Goal: Task Accomplishment & Management: Complete application form

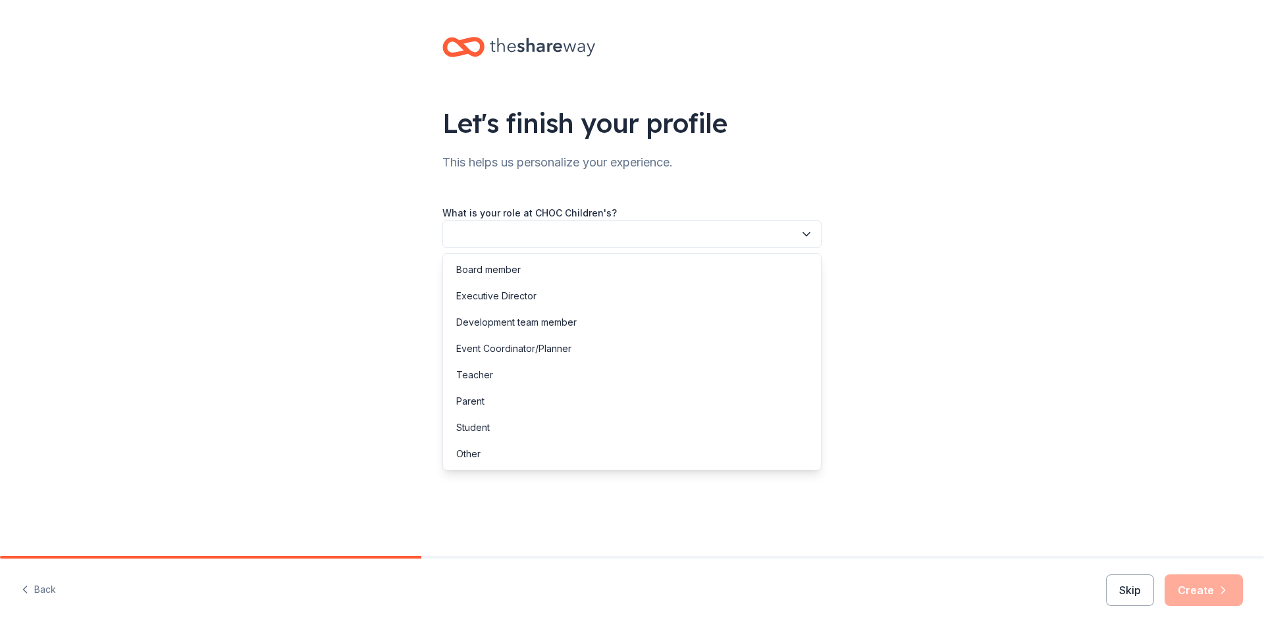
click at [515, 235] on button "button" at bounding box center [631, 235] width 379 height 28
click at [504, 323] on div "Development team member" at bounding box center [516, 323] width 120 height 16
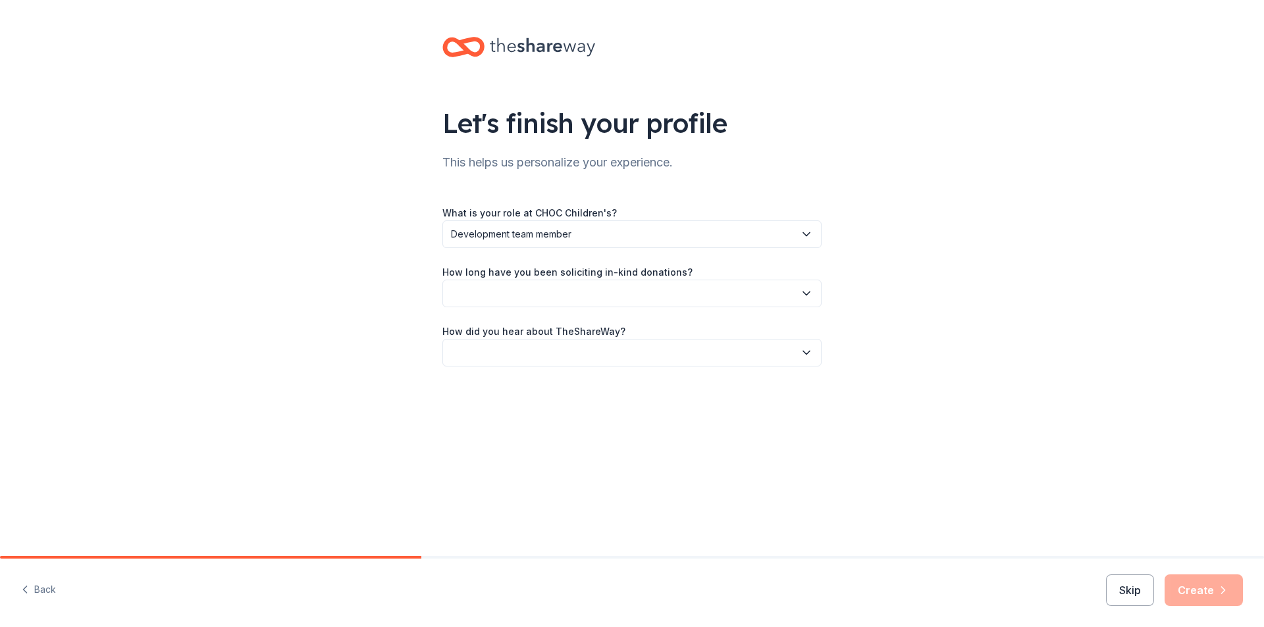
click at [512, 282] on button "button" at bounding box center [631, 294] width 379 height 28
click at [501, 357] on div "1 to 2 years" at bounding box center [480, 356] width 49 height 16
click at [475, 348] on button "button" at bounding box center [631, 353] width 379 height 28
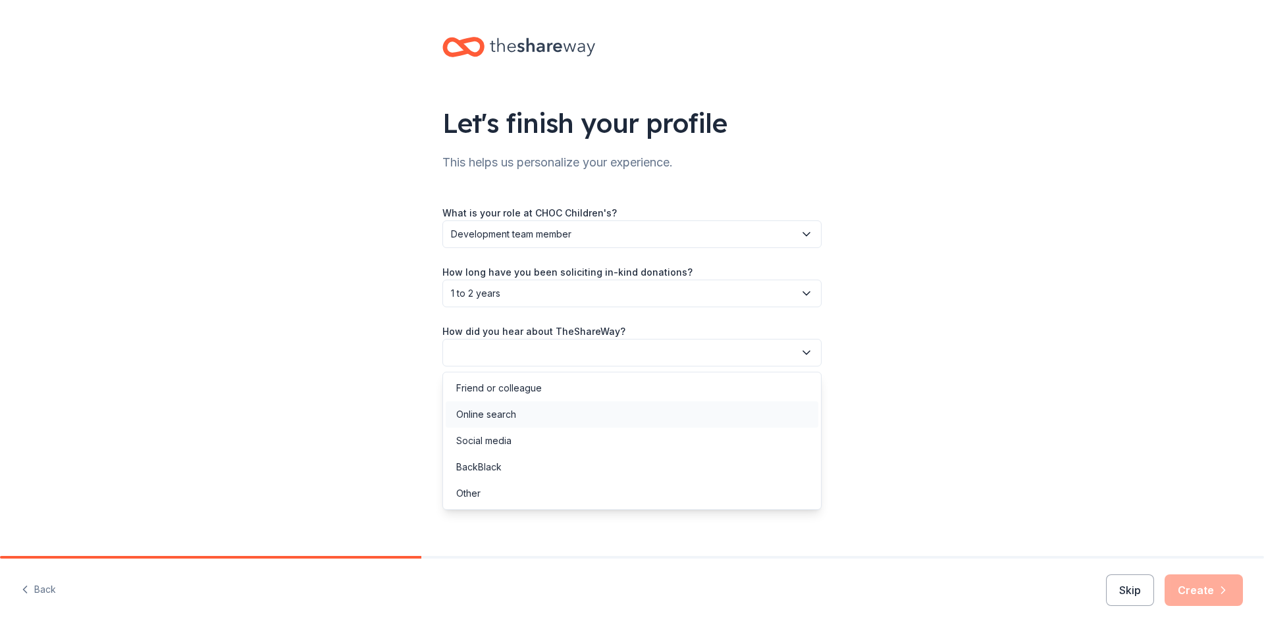
click at [495, 417] on div "Online search" at bounding box center [486, 415] width 60 height 16
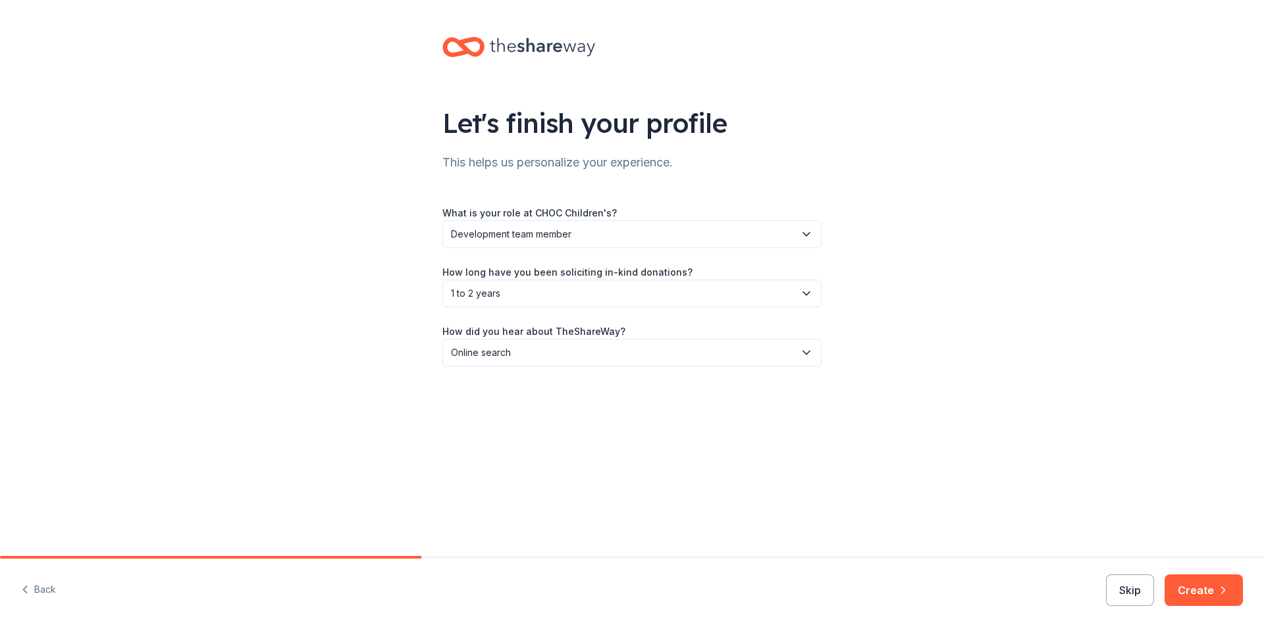
click at [1198, 580] on button "Create" at bounding box center [1204, 591] width 78 height 32
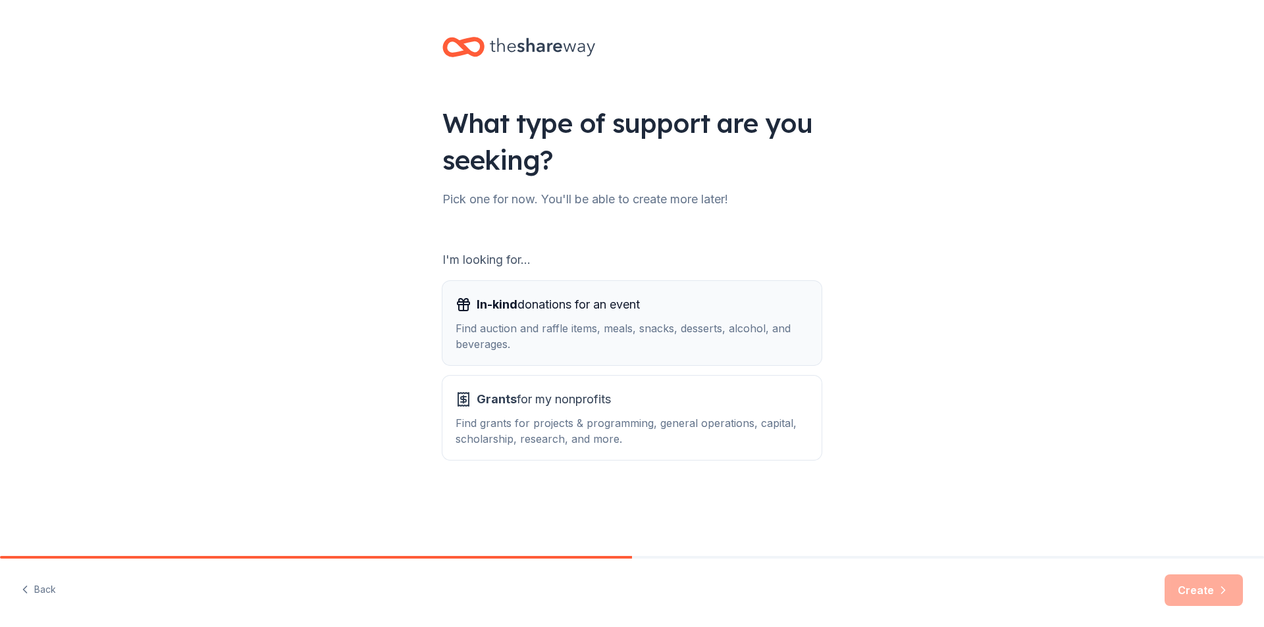
click at [599, 308] on span "In-kind donations for an event" at bounding box center [558, 304] width 163 height 21
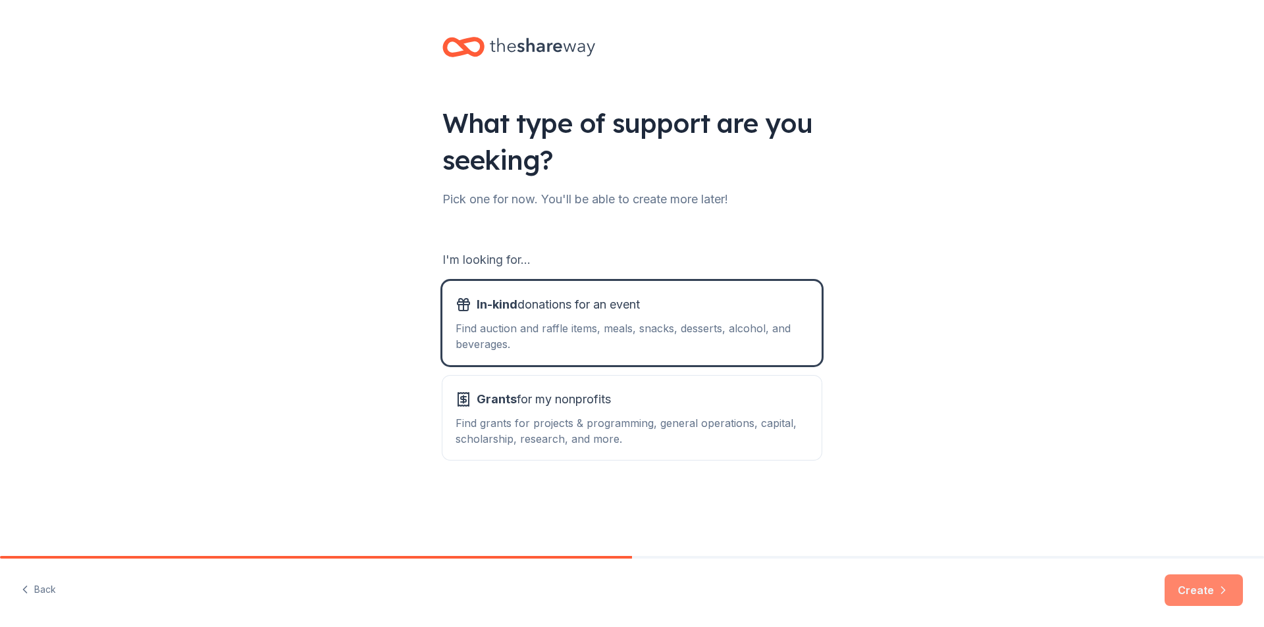
click at [1210, 589] on button "Create" at bounding box center [1204, 591] width 78 height 32
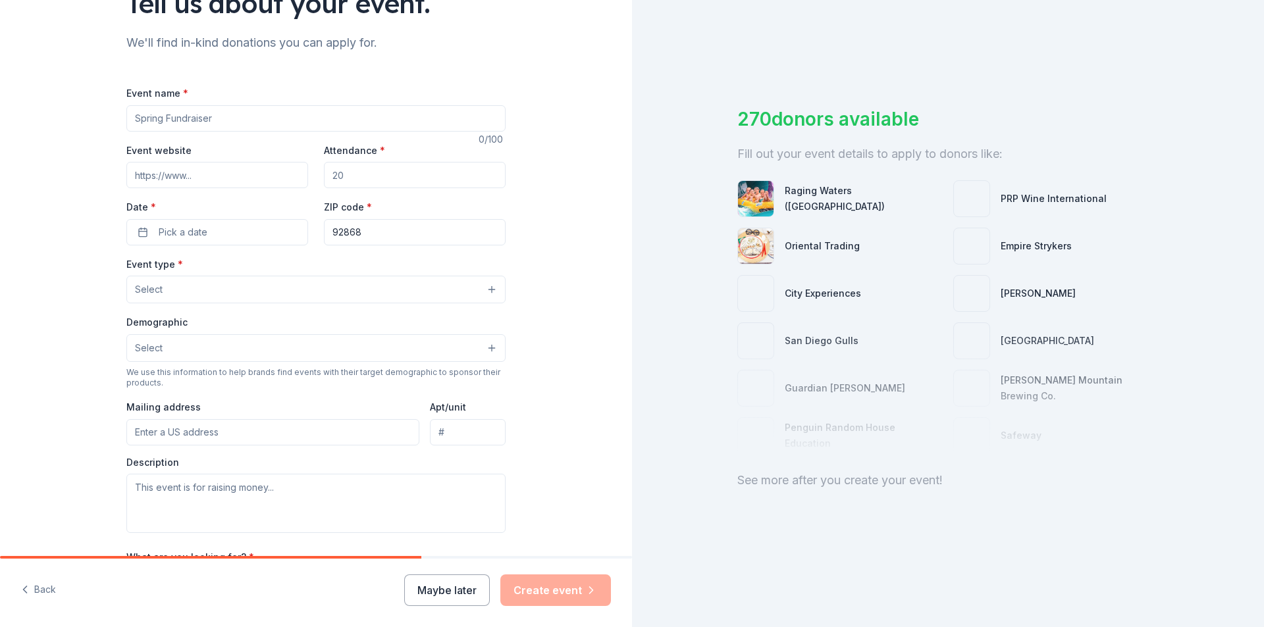
scroll to position [132, 0]
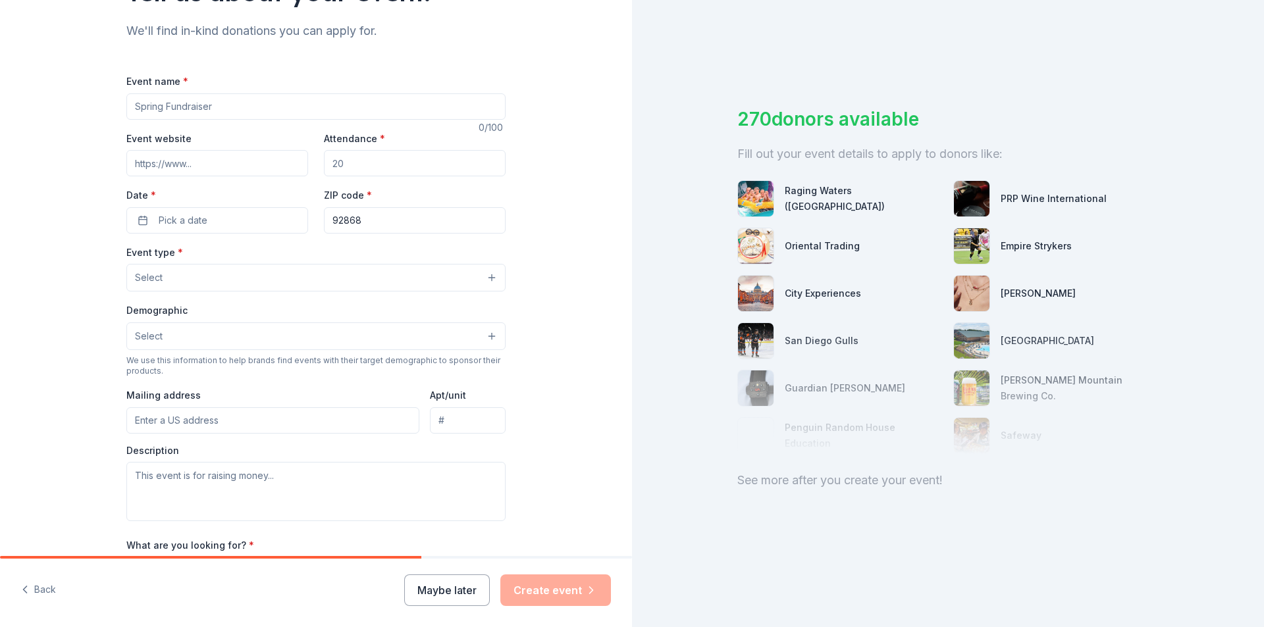
click at [169, 115] on input "Event name *" at bounding box center [315, 106] width 379 height 26
type input "Remax Top Producer Annual CHOC Charity Poker Event"
paste input "https://www.remaxtpcharity.com/"
type input "https://www.remaxtpcharity.com/"
click at [361, 161] on input "Attendance *" at bounding box center [415, 163] width 182 height 26
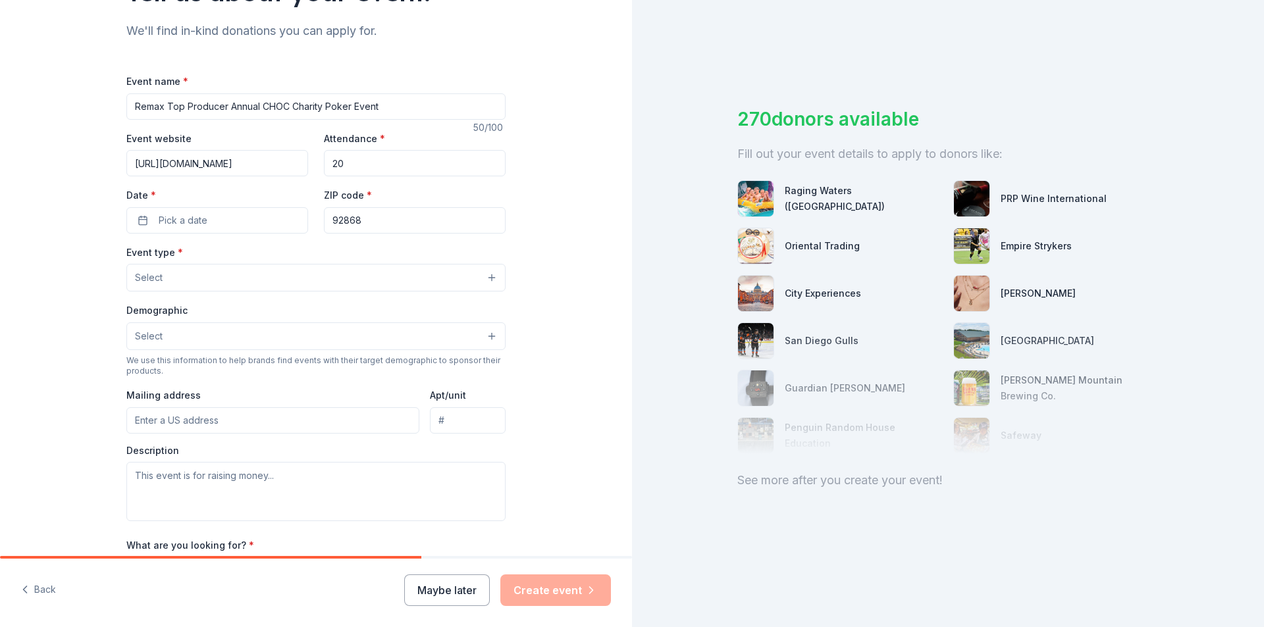
type input "2"
type input "1"
type input "150"
click at [176, 215] on span "Pick a date" at bounding box center [183, 221] width 49 height 16
click at [284, 251] on button "Go to next month" at bounding box center [284, 255] width 18 height 18
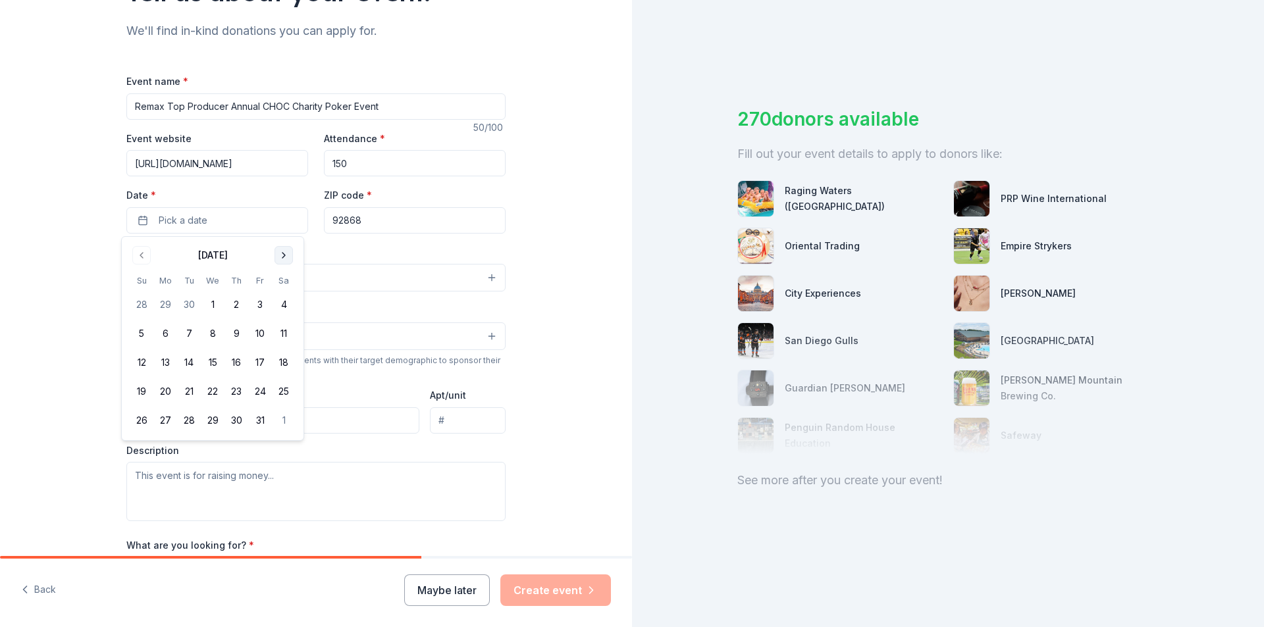
click at [284, 251] on button "Go to next month" at bounding box center [284, 255] width 18 height 18
drag, startPoint x: 235, startPoint y: 363, endPoint x: 361, endPoint y: 291, distance: 145.1
click at [236, 363] on button "13" at bounding box center [236, 363] width 24 height 24
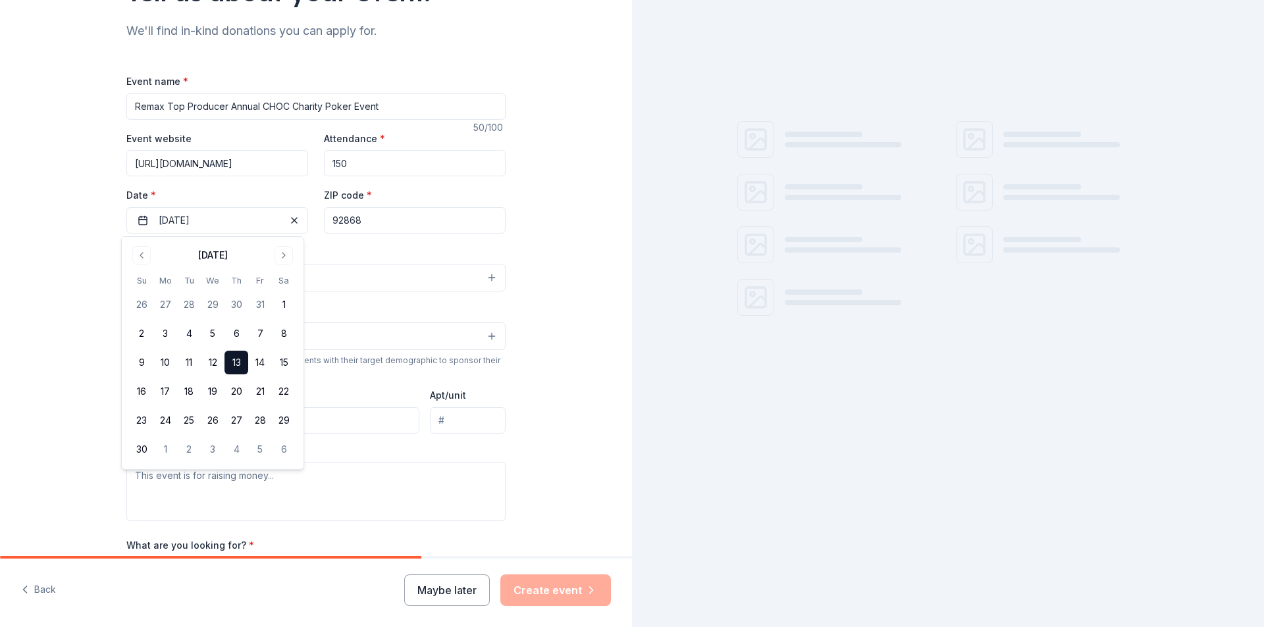
click at [402, 218] on input "92868" at bounding box center [415, 220] width 182 height 26
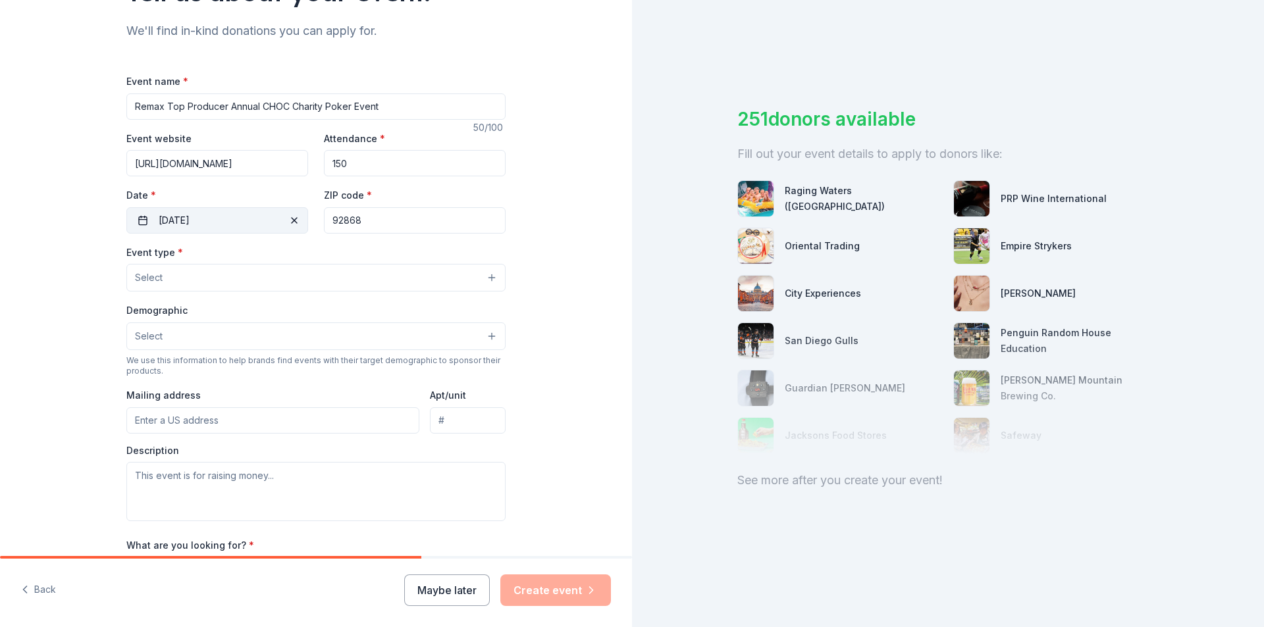
drag, startPoint x: 406, startPoint y: 222, endPoint x: 298, endPoint y: 210, distance: 108.0
click at [294, 209] on div "Event website https://www.remaxtpcharity.com/ Attendance * 150 Date * 11/13/202…" at bounding box center [315, 181] width 379 height 103
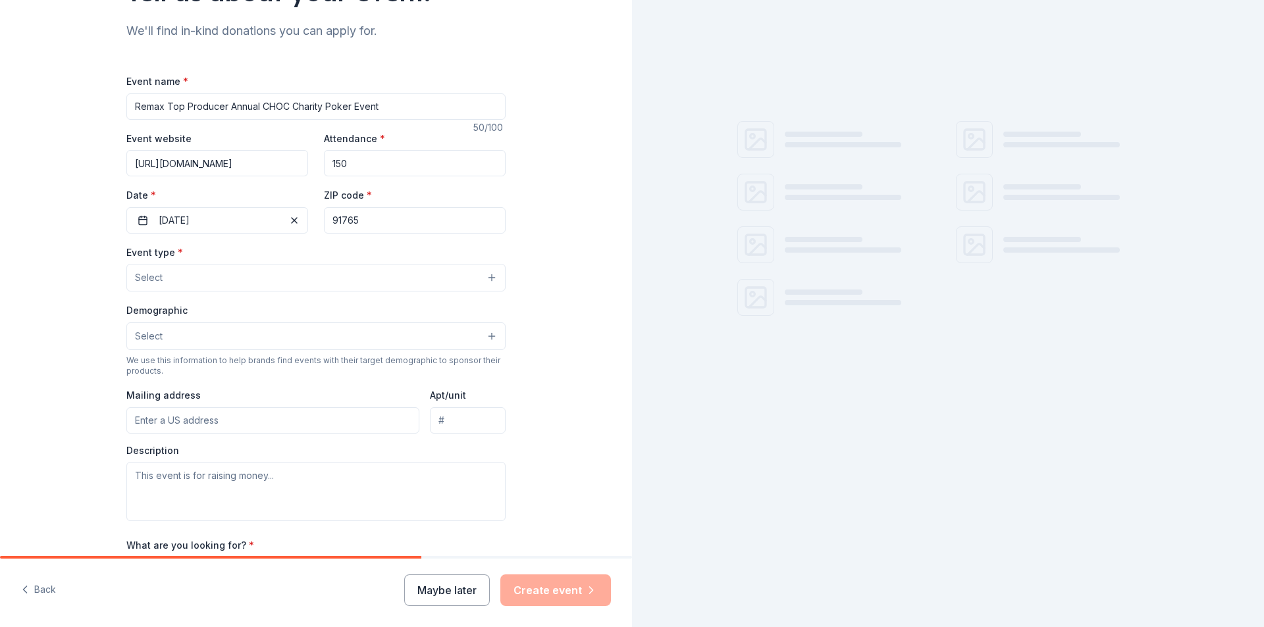
type input "91765"
click at [294, 278] on button "Select" at bounding box center [315, 278] width 379 height 28
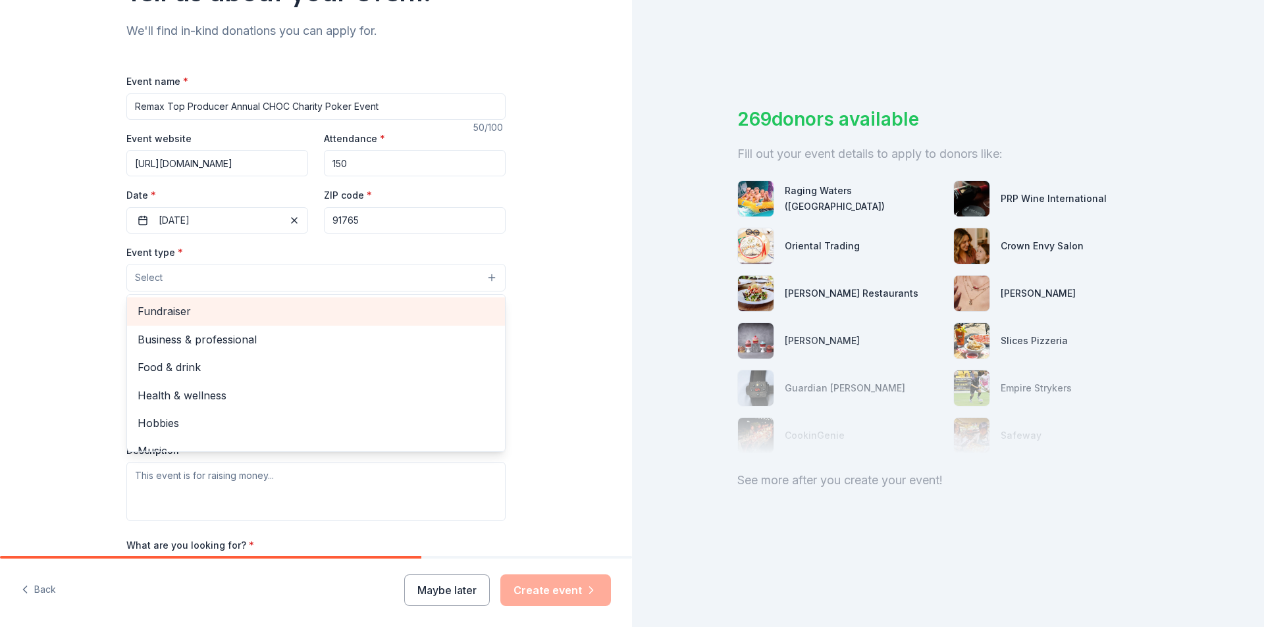
click at [167, 308] on span "Fundraiser" at bounding box center [316, 311] width 357 height 17
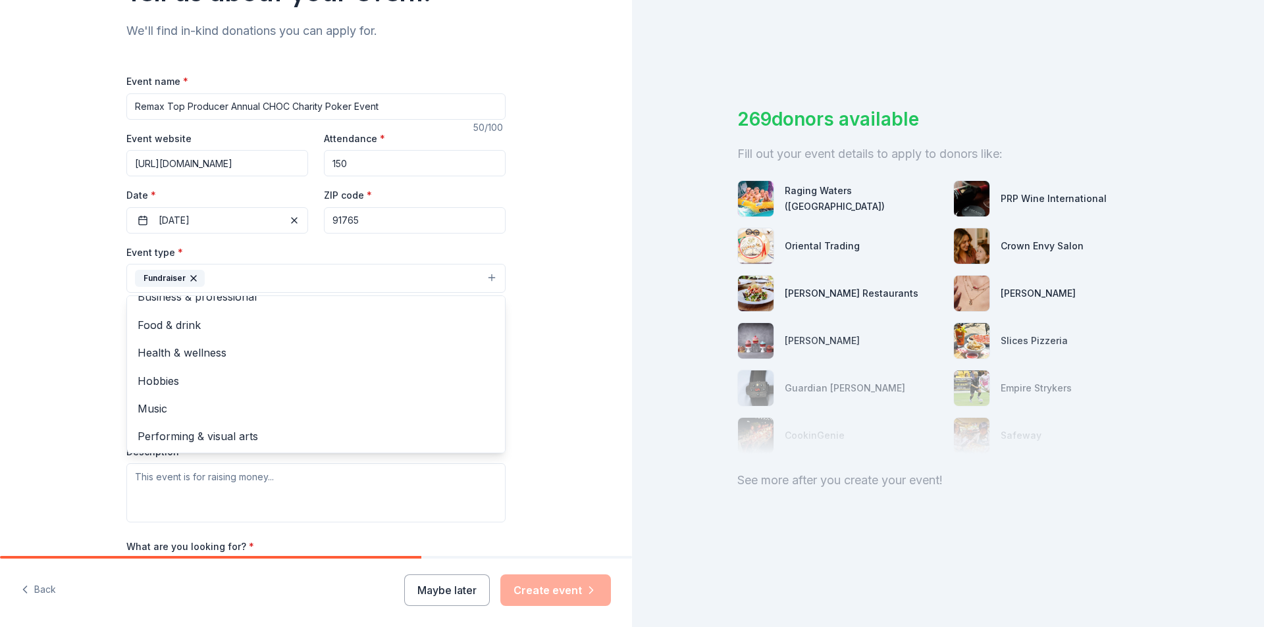
scroll to position [0, 0]
click at [524, 314] on div "Tell us about your event. We'll find in-kind donations you can apply for. Event…" at bounding box center [316, 307] width 632 height 878
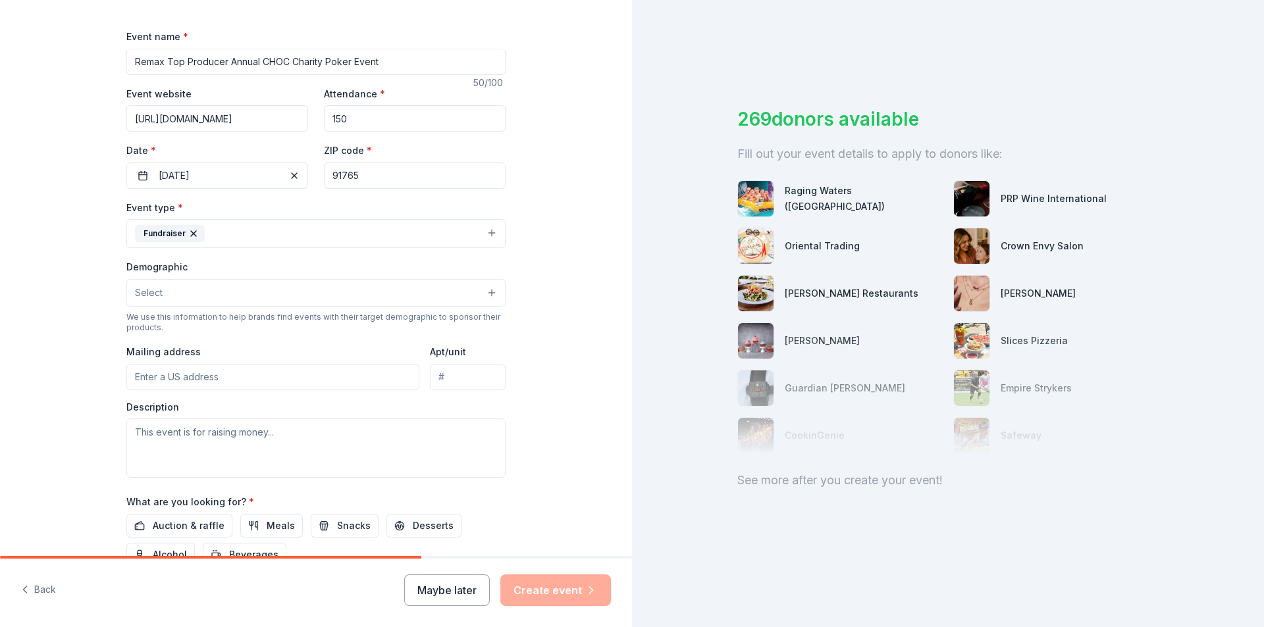
scroll to position [197, 0]
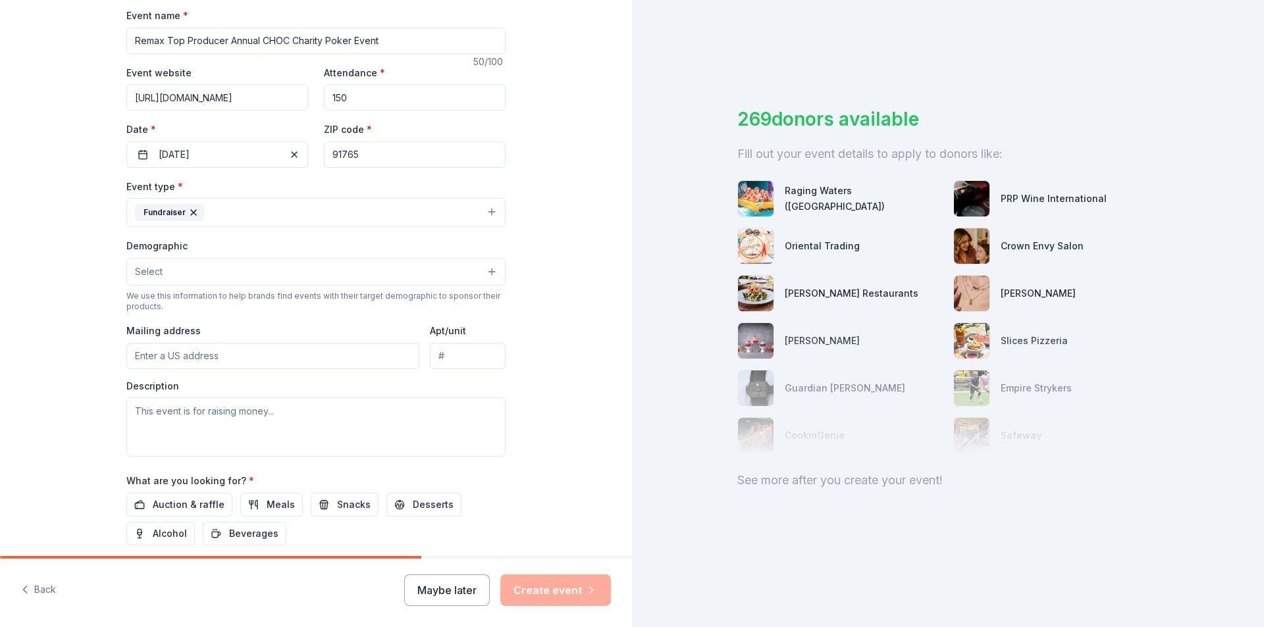
click at [485, 271] on button "Select" at bounding box center [315, 272] width 379 height 28
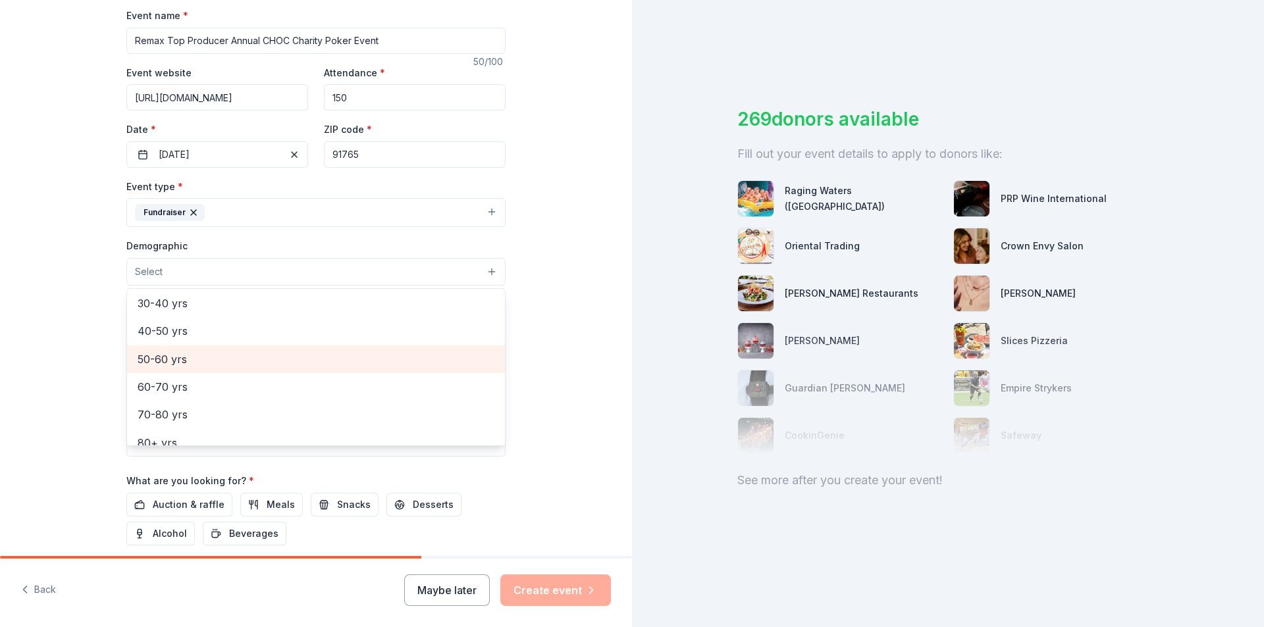
scroll to position [132, 0]
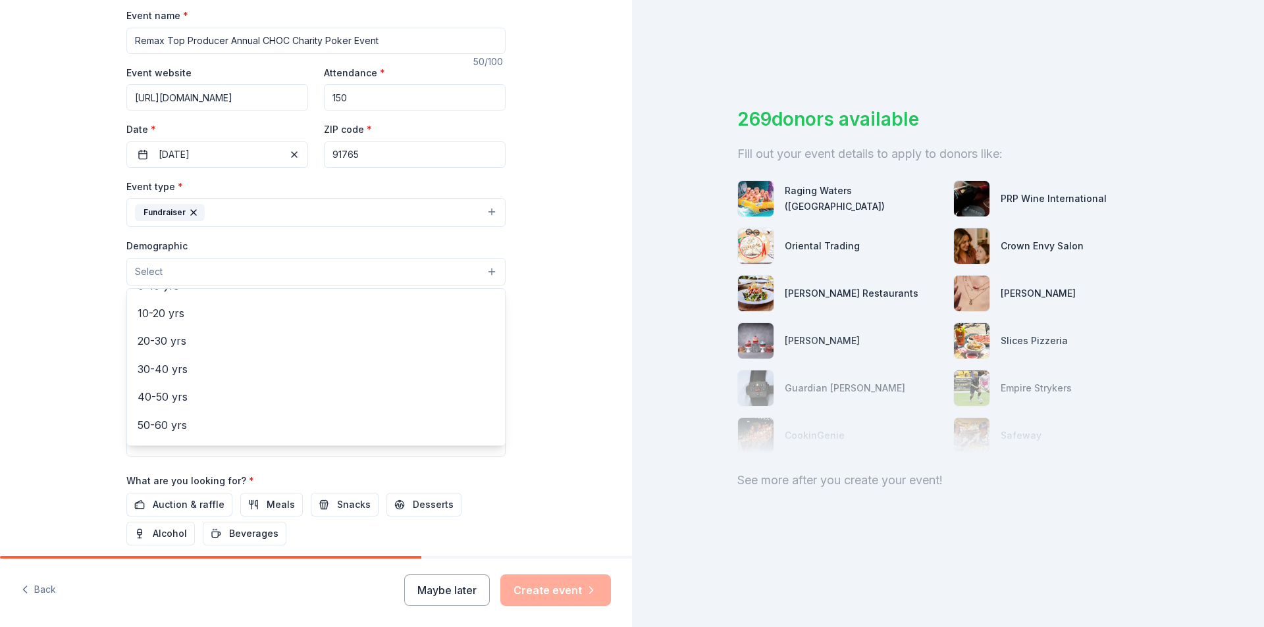
click at [555, 270] on div "Tell us about your event. We'll find in-kind donations you can apply for. Event…" at bounding box center [316, 242] width 632 height 878
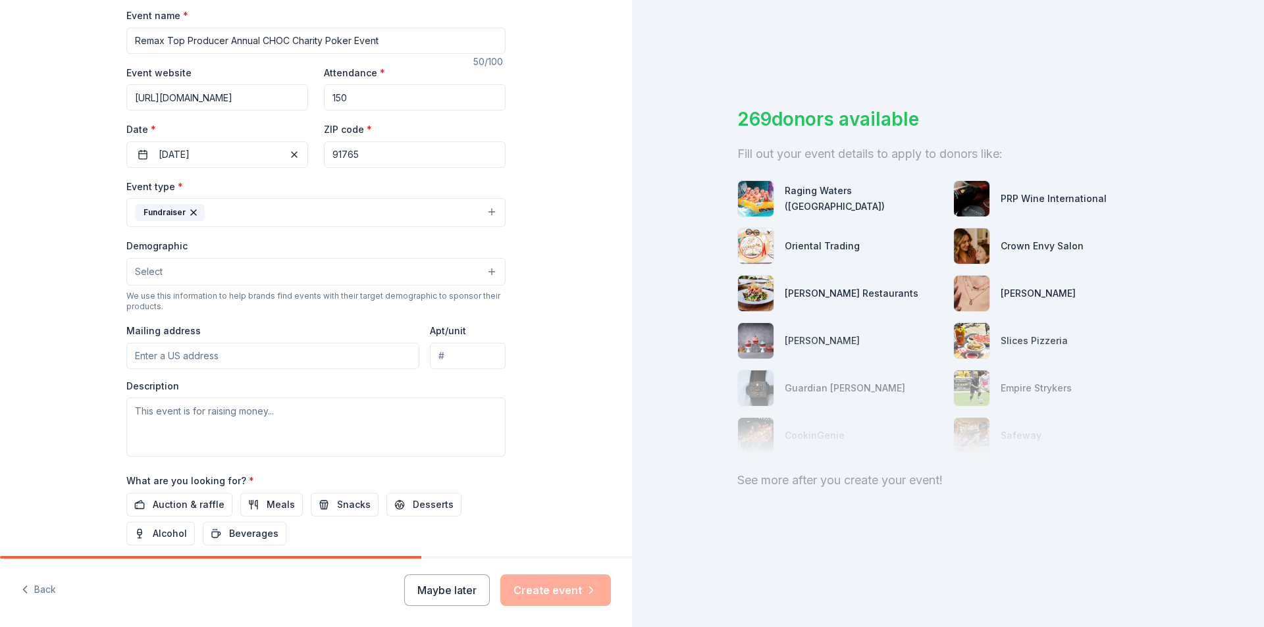
click at [200, 267] on button "Select" at bounding box center [315, 272] width 379 height 28
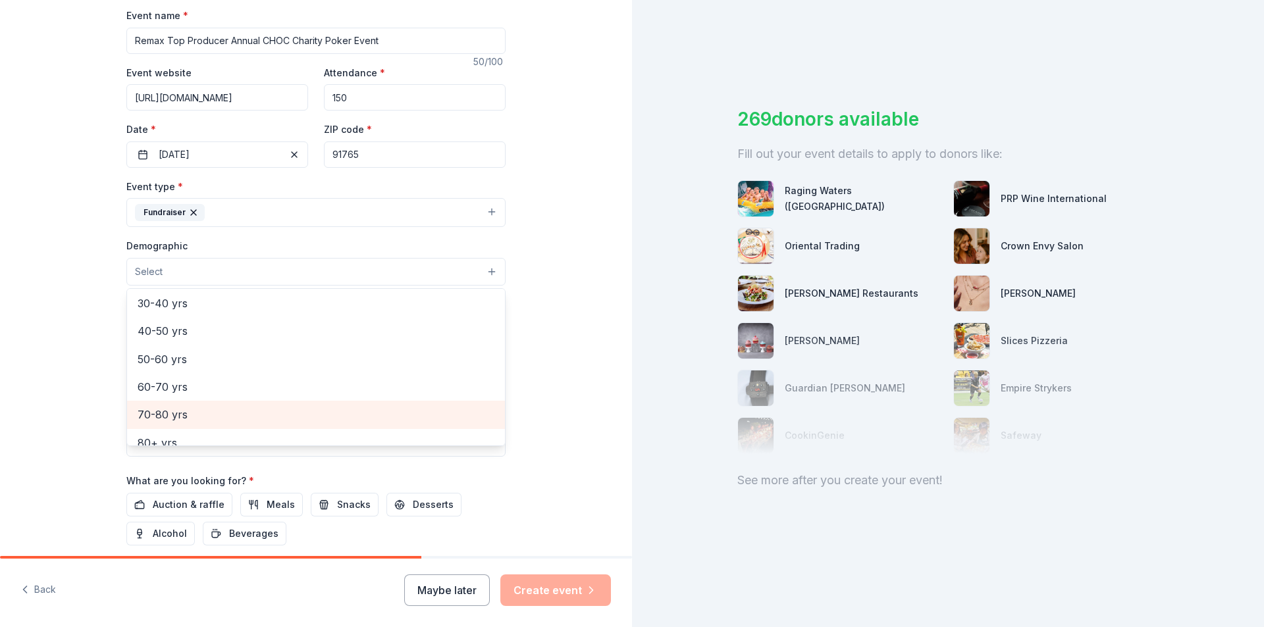
scroll to position [0, 0]
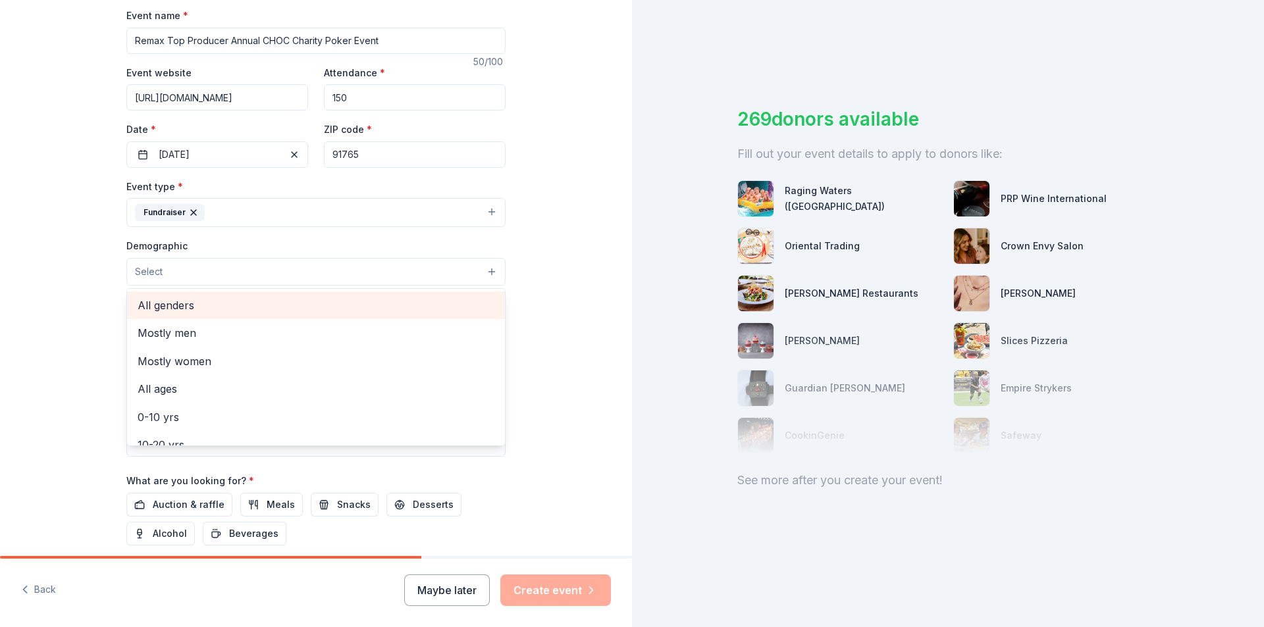
click at [161, 309] on span "All genders" at bounding box center [316, 305] width 357 height 17
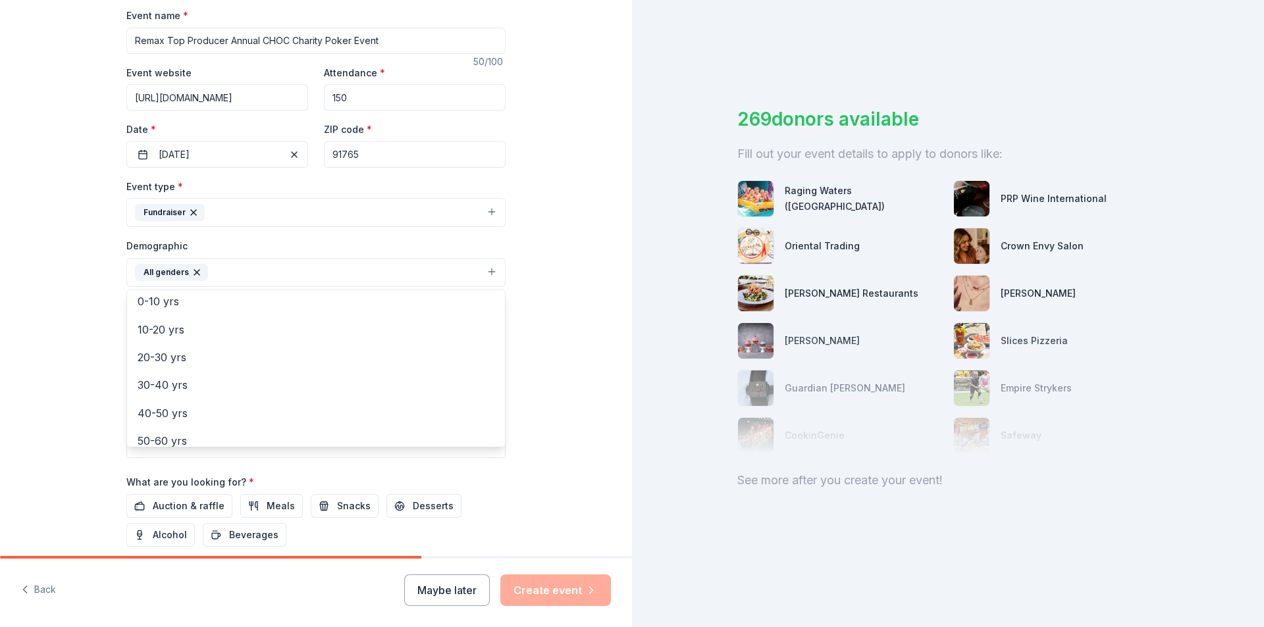
scroll to position [132, 0]
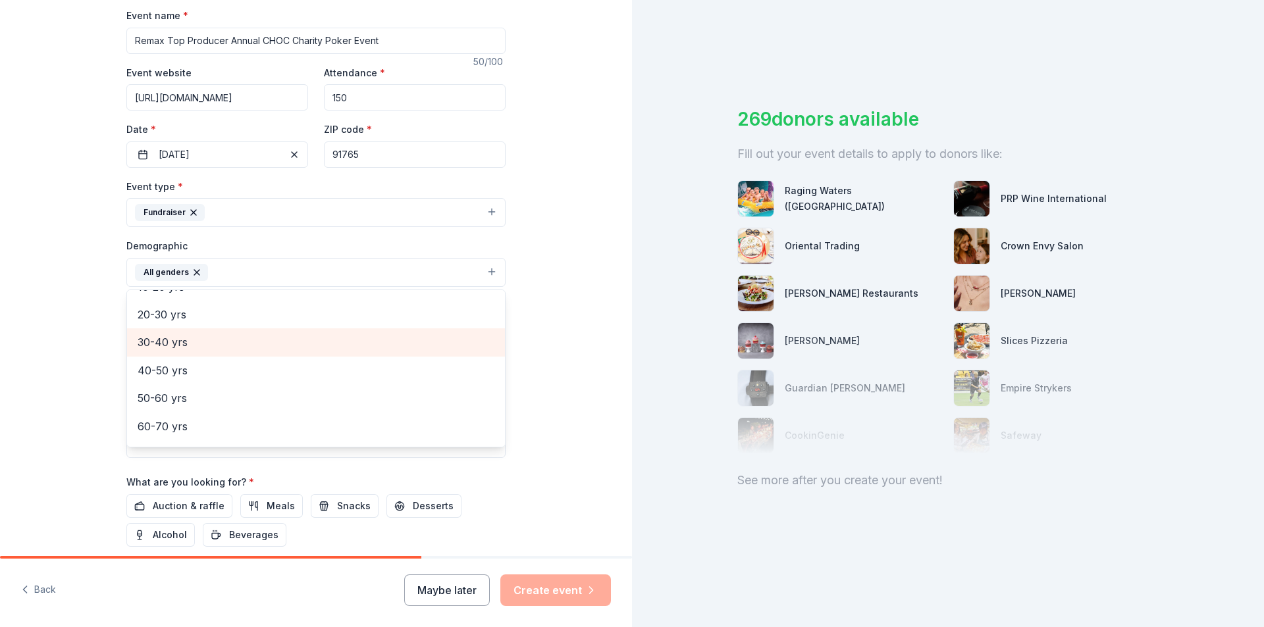
click at [205, 348] on span "30-40 yrs" at bounding box center [316, 342] width 357 height 17
click at [549, 211] on div "Tell us about your event. We'll find in-kind donations you can apply for. Event…" at bounding box center [316, 242] width 632 height 879
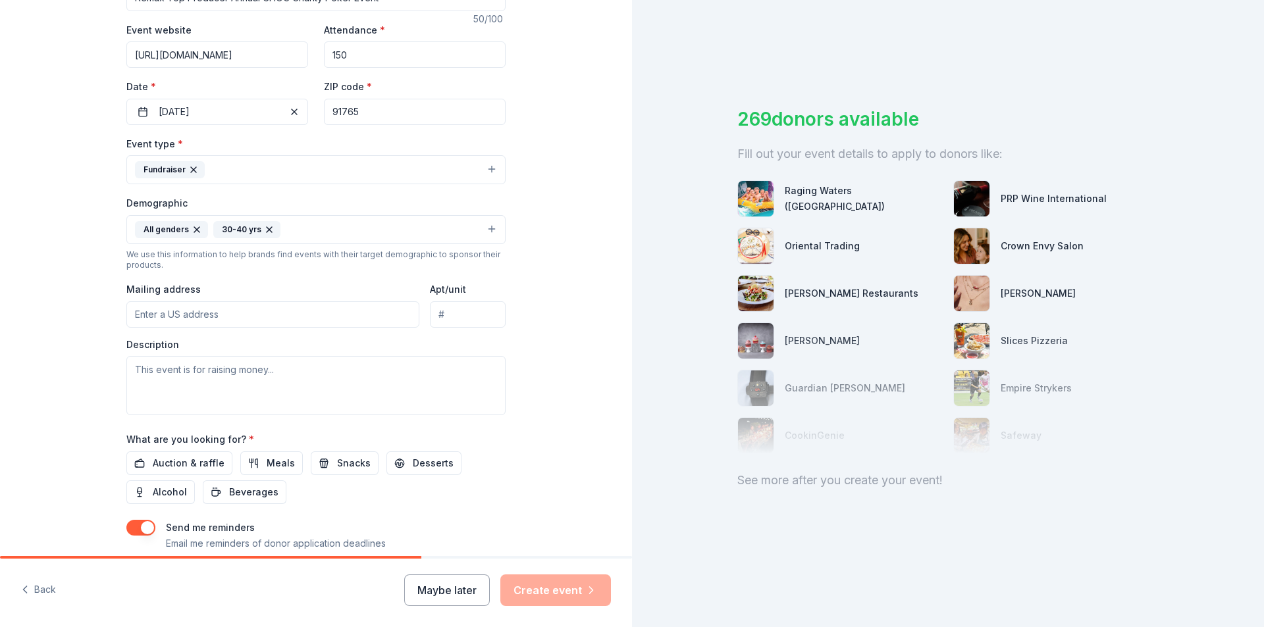
scroll to position [263, 0]
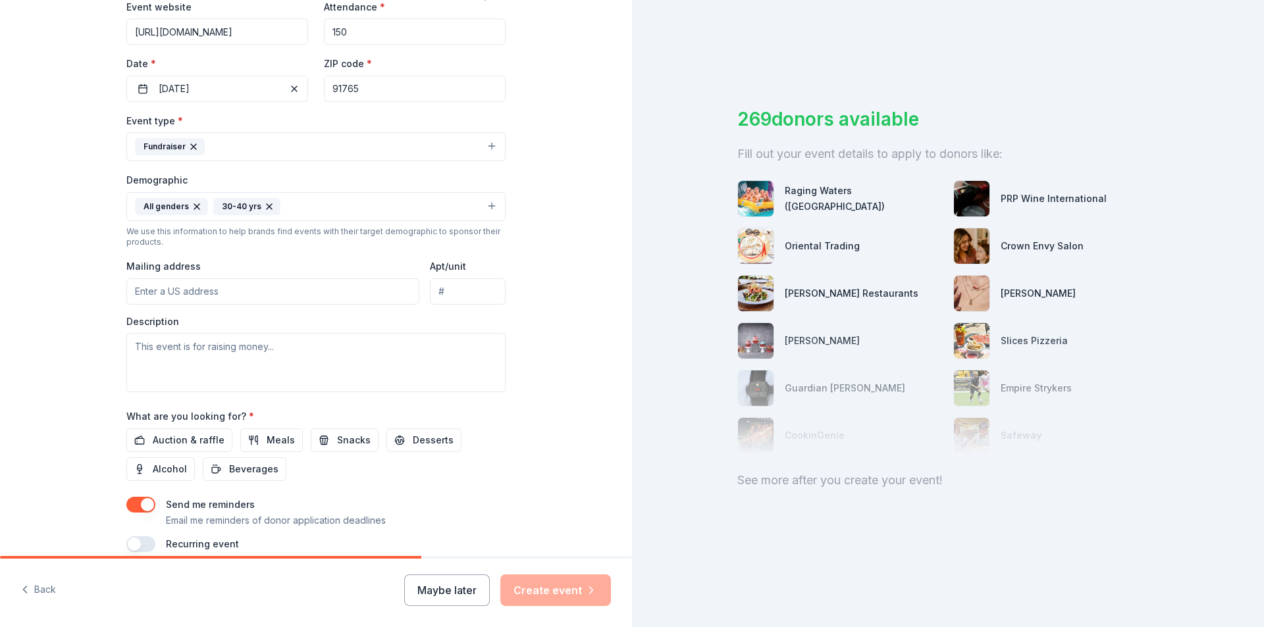
drag, startPoint x: 486, startPoint y: 205, endPoint x: 605, endPoint y: 43, distance: 200.1
click at [490, 205] on button "All genders 30-40 yrs" at bounding box center [315, 206] width 379 height 29
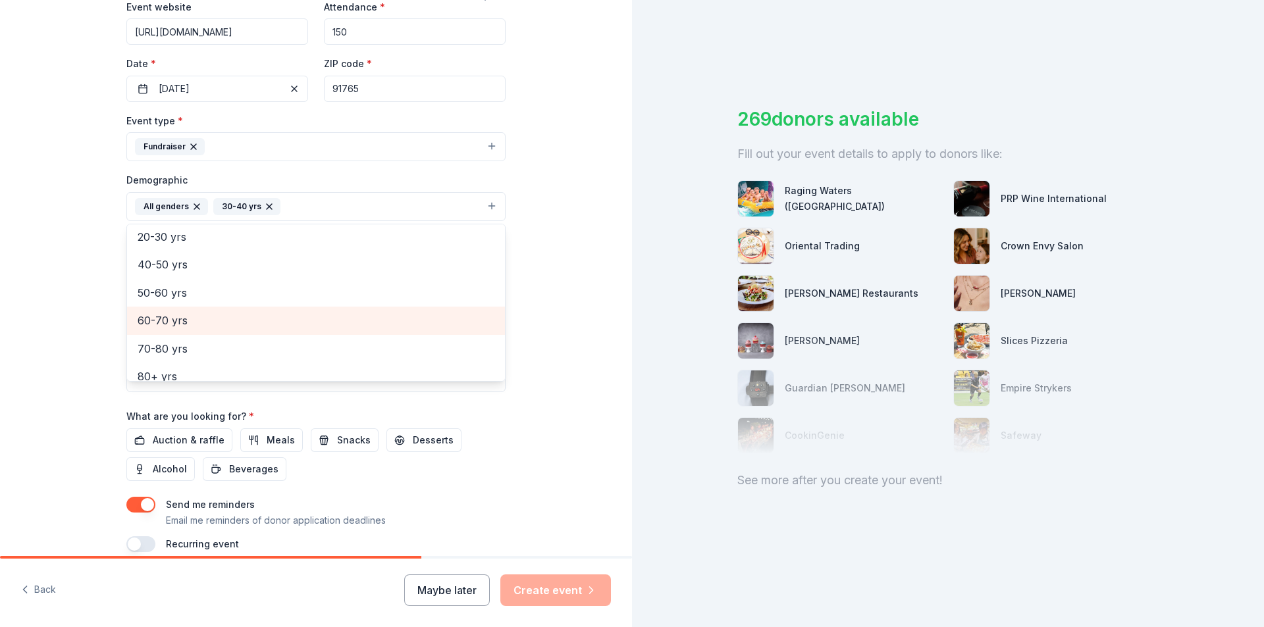
scroll to position [155, 0]
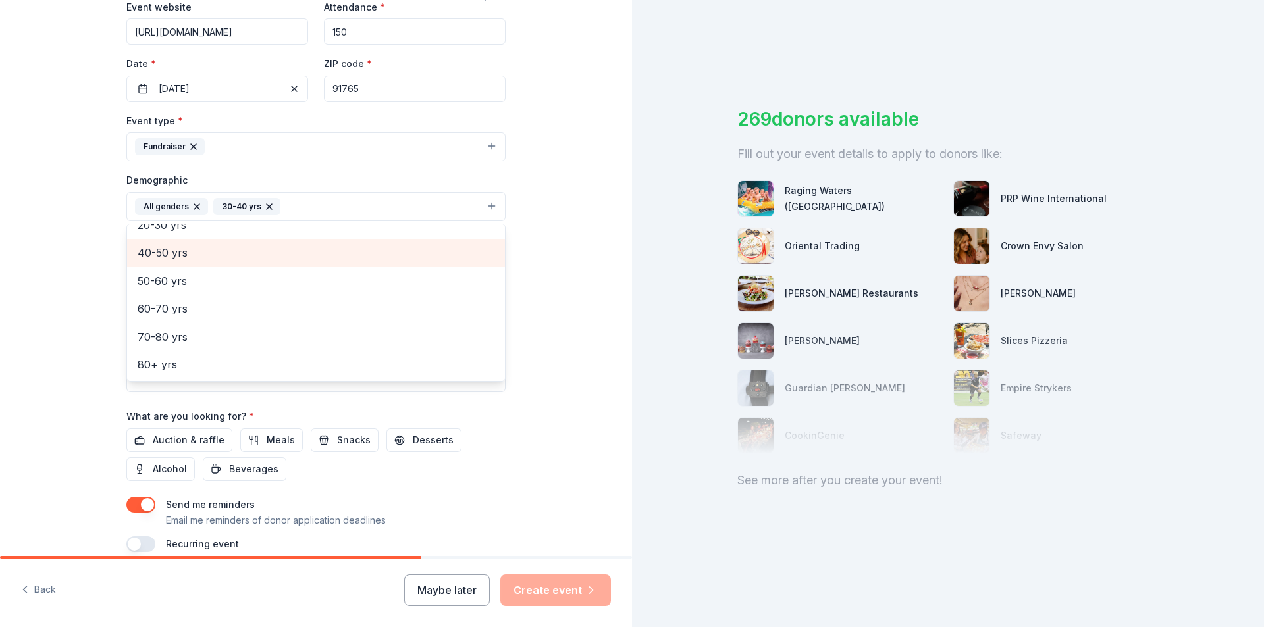
click at [323, 266] on div "40-50 yrs" at bounding box center [316, 253] width 378 height 28
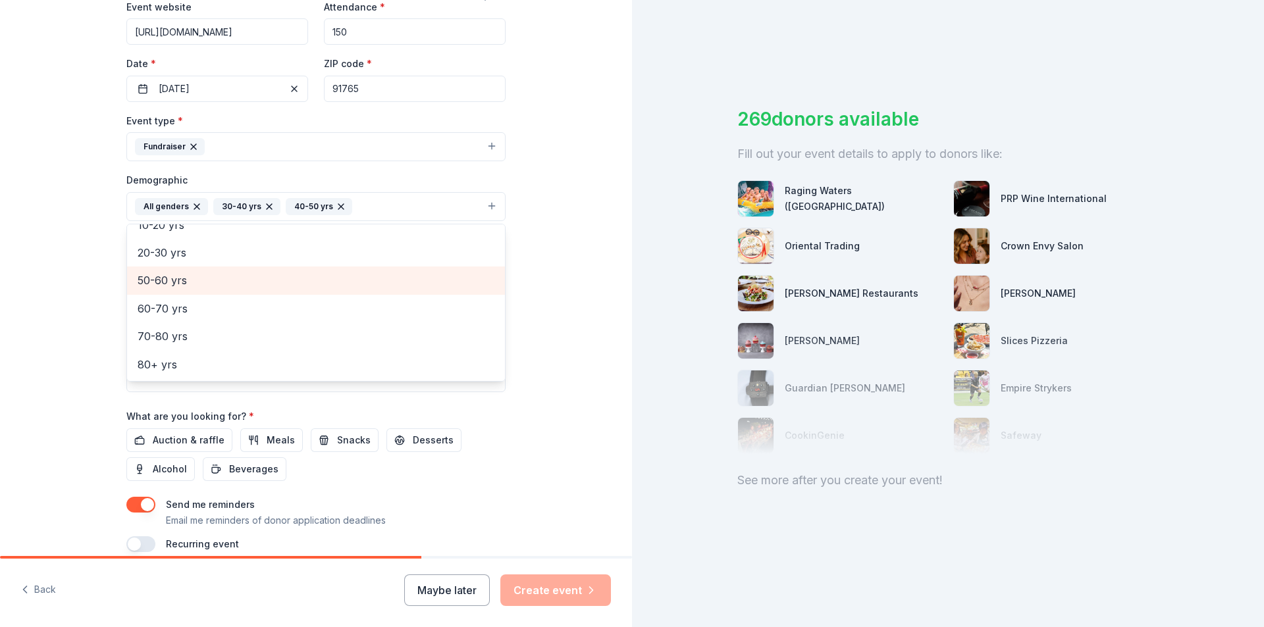
scroll to position [62, 0]
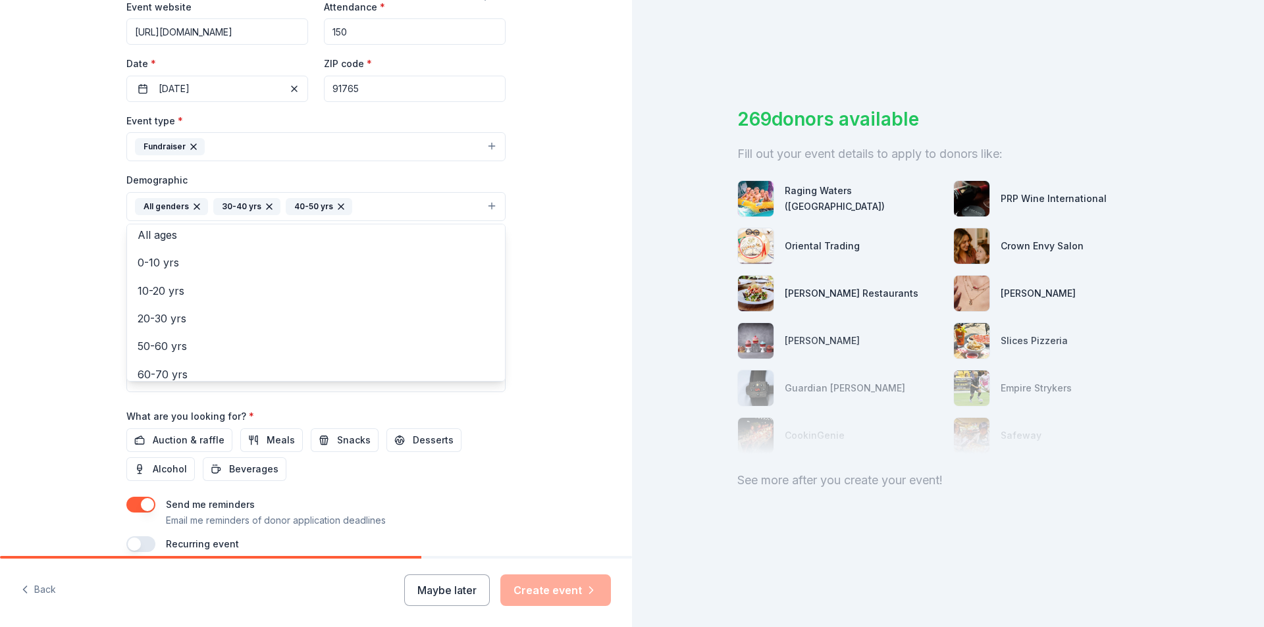
click at [521, 198] on div "Tell us about your event. We'll find in-kind donations you can apply for. Event…" at bounding box center [315, 176] width 421 height 879
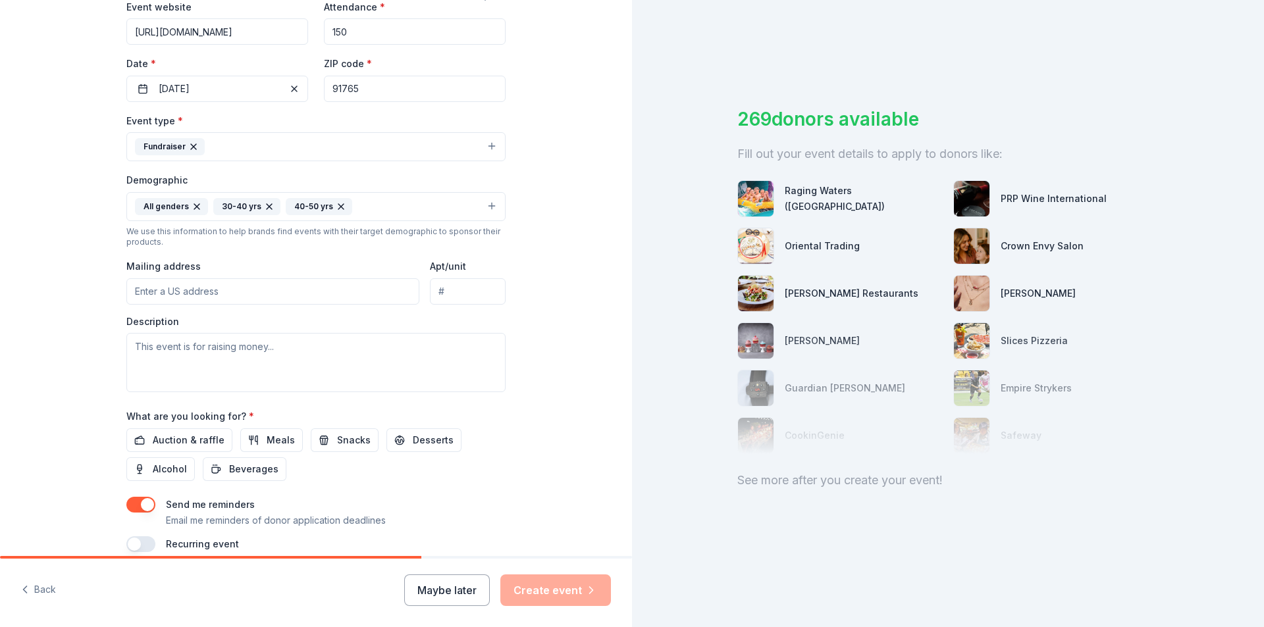
click at [175, 290] on input "Mailing address" at bounding box center [272, 291] width 293 height 26
type input "808 North Diamond Bar Boulevard, Diamond Bar, CA, 91765"
click at [606, 95] on div "Tell us about your event. We'll find in-kind donations you can apply for. Event…" at bounding box center [316, 176] width 632 height 879
drag, startPoint x: 178, startPoint y: 357, endPoint x: 540, endPoint y: 153, distance: 415.1
click at [182, 356] on textarea at bounding box center [315, 362] width 379 height 59
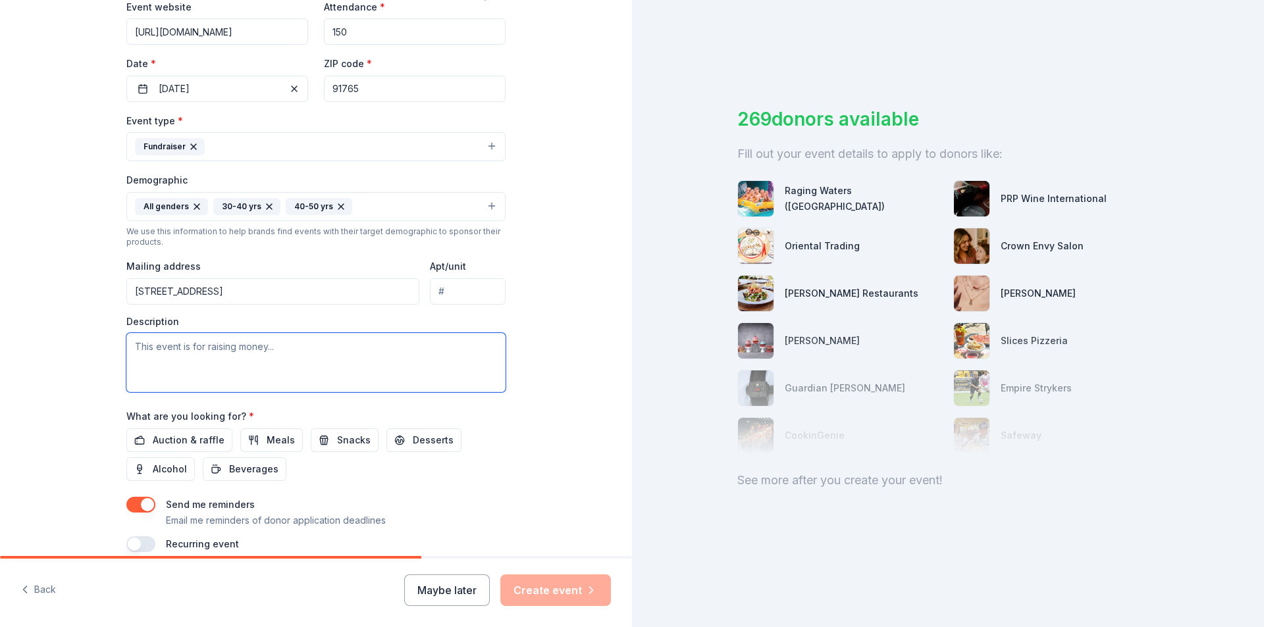
paste textarea "RE/MAX Top Producers organizes an annual poker tournament to raise critical fun…"
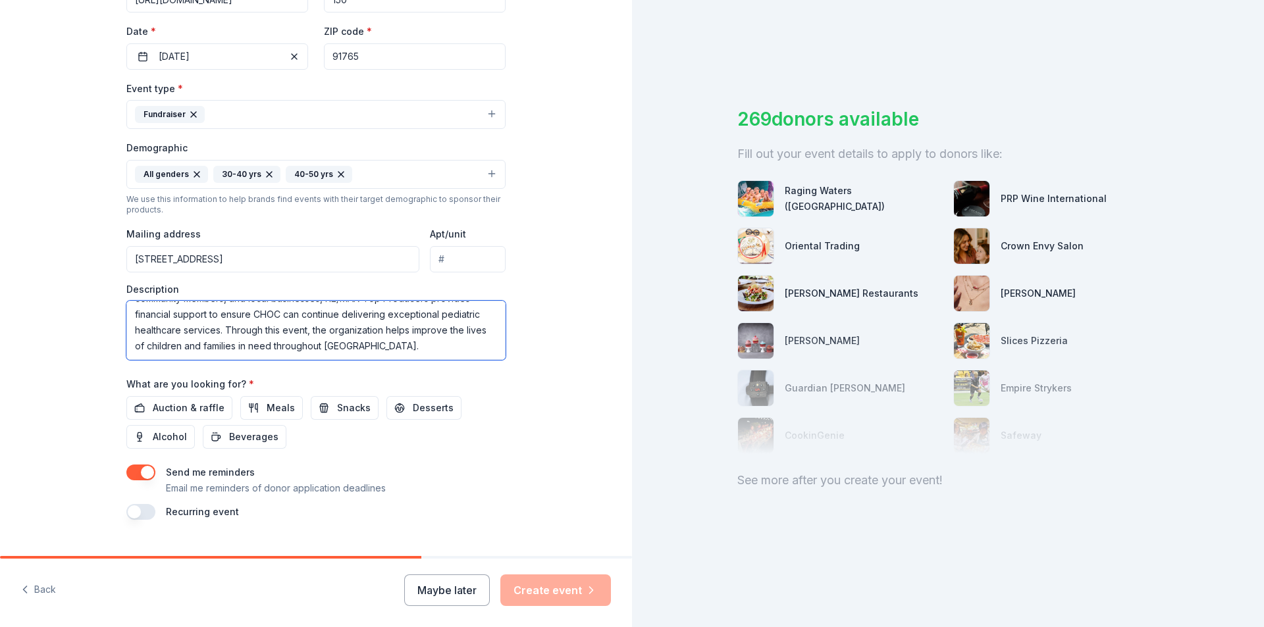
scroll to position [323, 0]
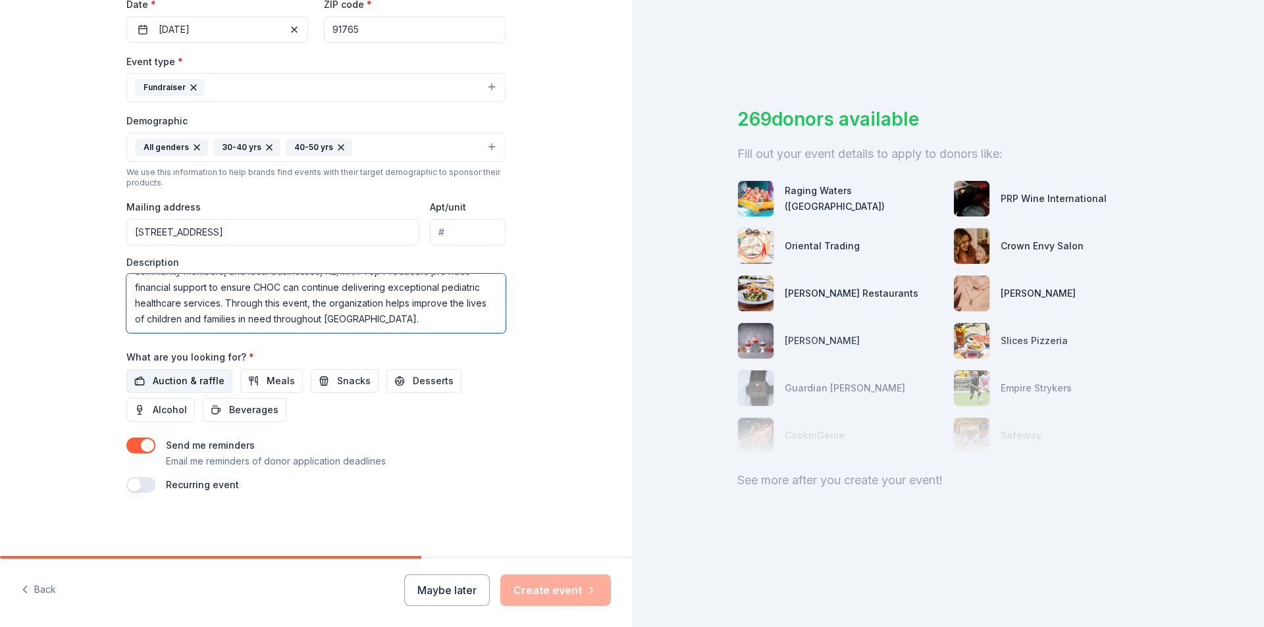
type textarea "RE/MAX Top Producers organizes an annual poker tournament to raise critical fun…"
drag, startPoint x: 185, startPoint y: 379, endPoint x: 214, endPoint y: 367, distance: 31.1
click at [185, 379] on span "Auction & raffle" at bounding box center [189, 381] width 72 height 16
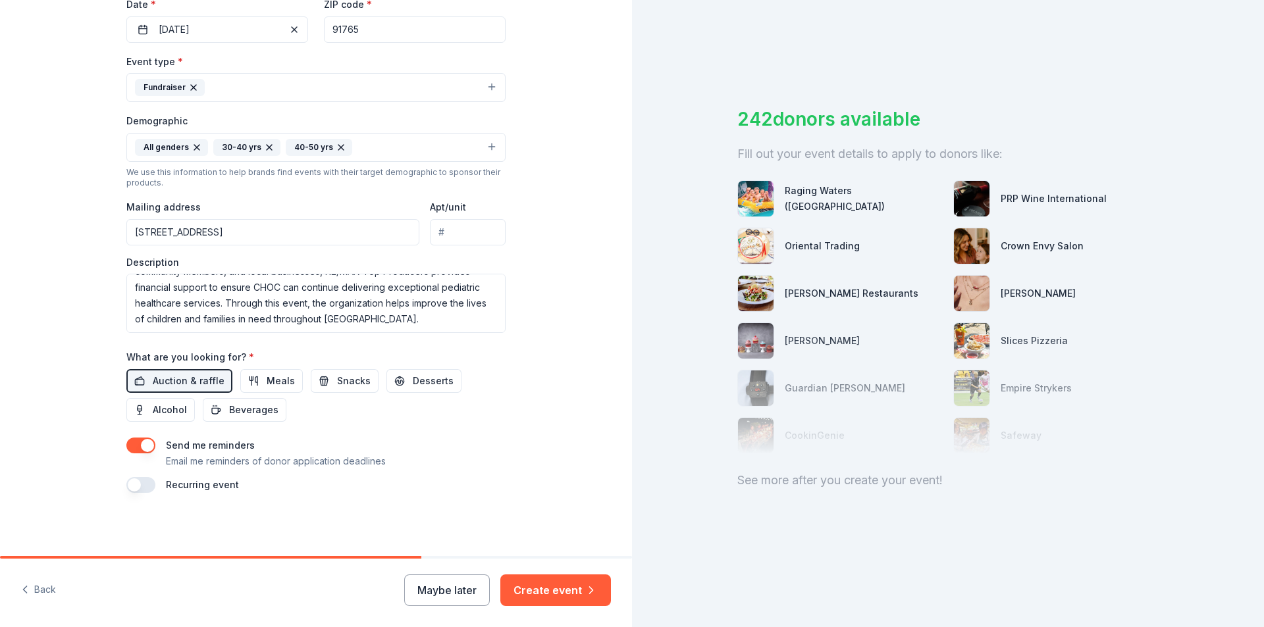
drag, startPoint x: 253, startPoint y: 375, endPoint x: 866, endPoint y: 6, distance: 715.8
click at [254, 375] on button "Meals" at bounding box center [271, 381] width 63 height 24
click at [324, 385] on button "Snacks" at bounding box center [345, 381] width 68 height 24
click at [568, 585] on button "Create event" at bounding box center [555, 591] width 111 height 32
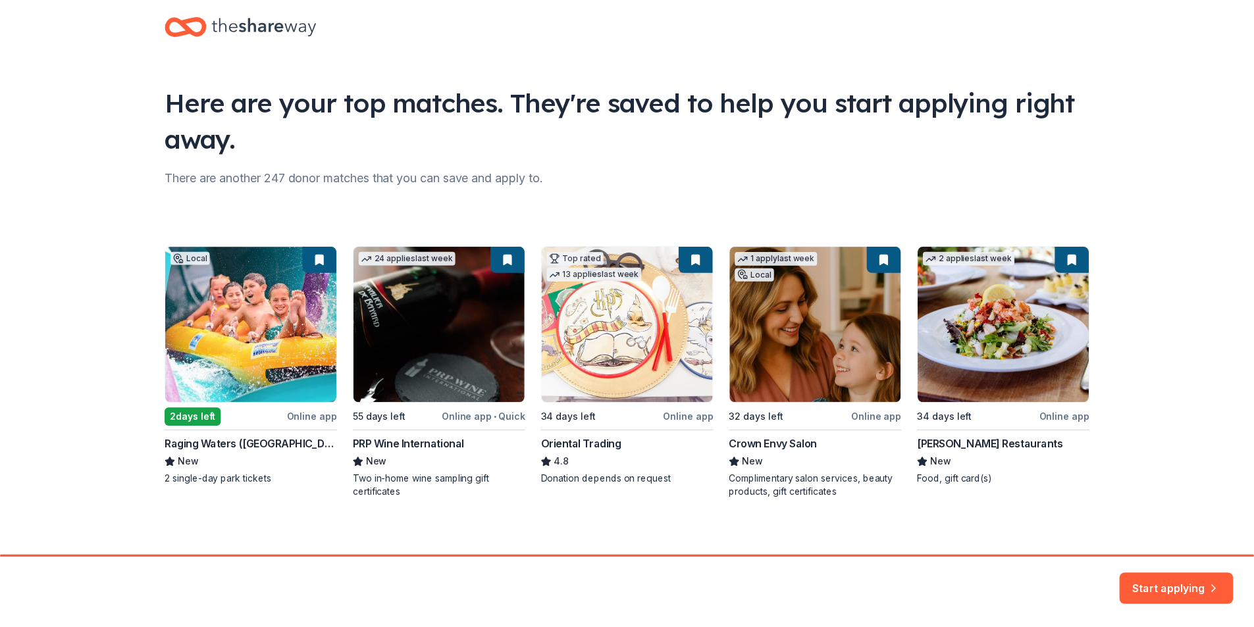
scroll to position [29, 0]
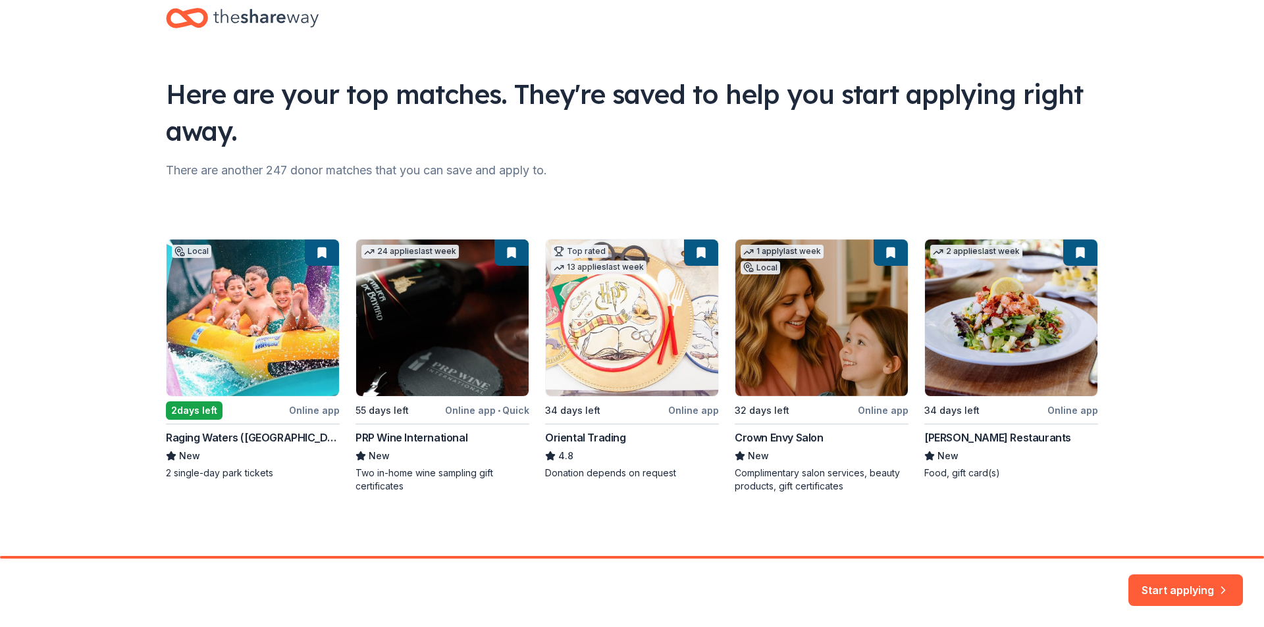
click at [251, 357] on div "Local 2 days left Online app Raging Waters (Los Angeles) New 2 single-day park …" at bounding box center [632, 366] width 932 height 254
click at [1203, 579] on button "Start applying" at bounding box center [1185, 583] width 115 height 32
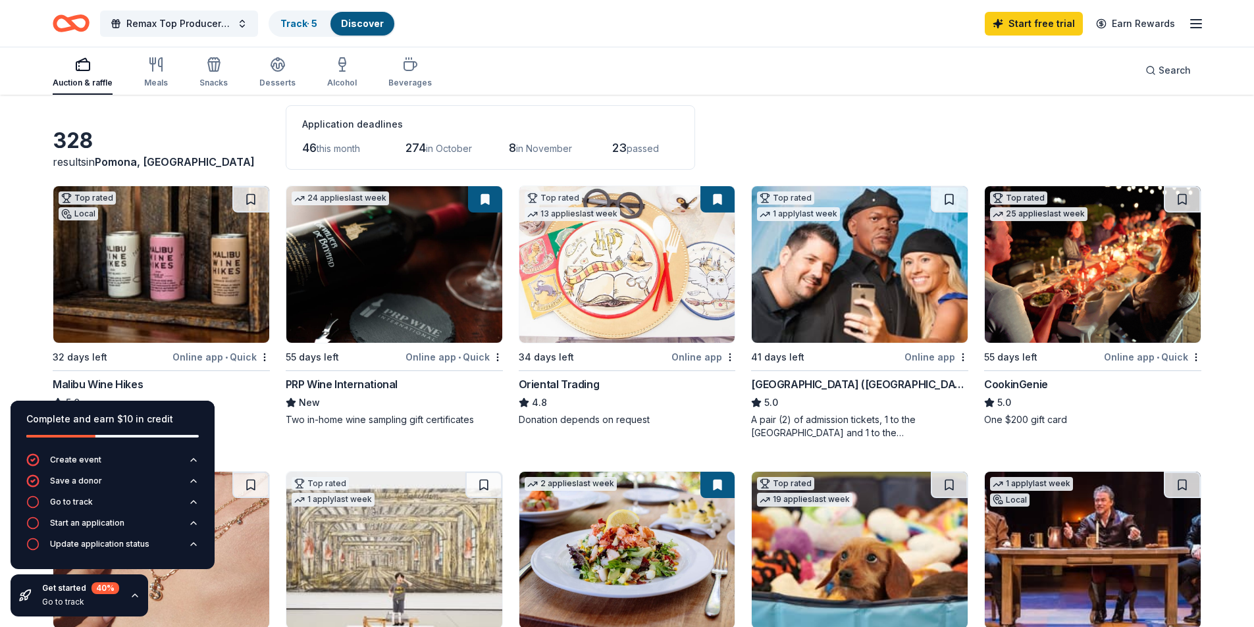
scroll to position [132, 0]
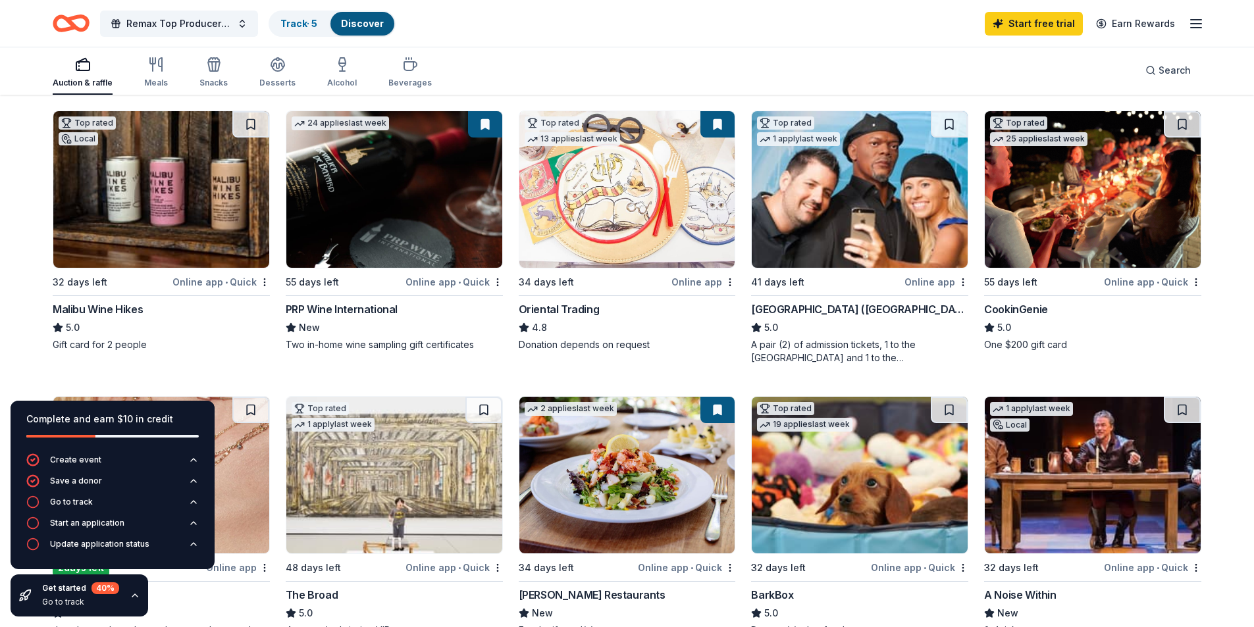
click at [132, 597] on icon "button" at bounding box center [135, 596] width 11 height 11
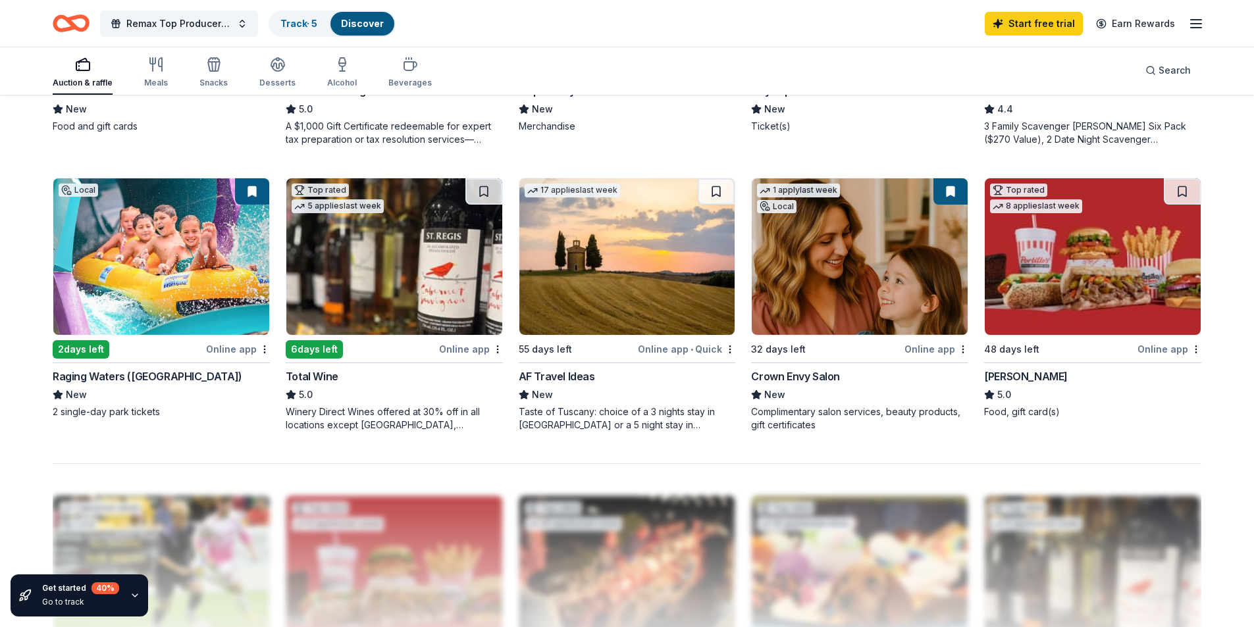
scroll to position [987, 0]
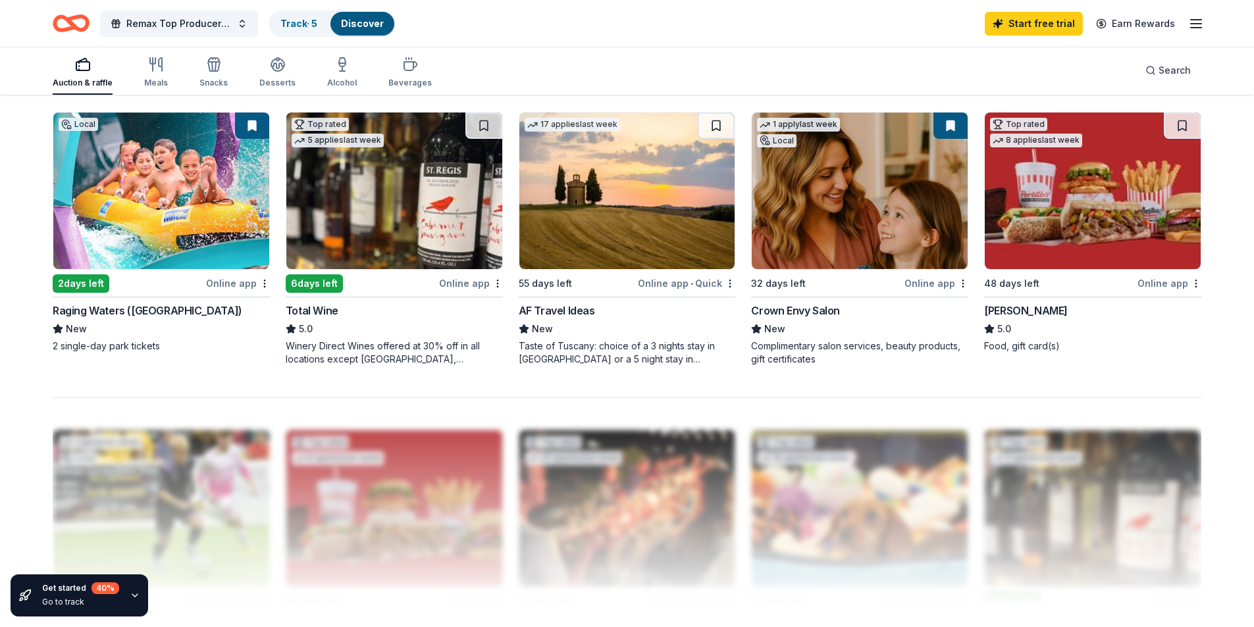
click at [205, 219] on img at bounding box center [161, 191] width 216 height 157
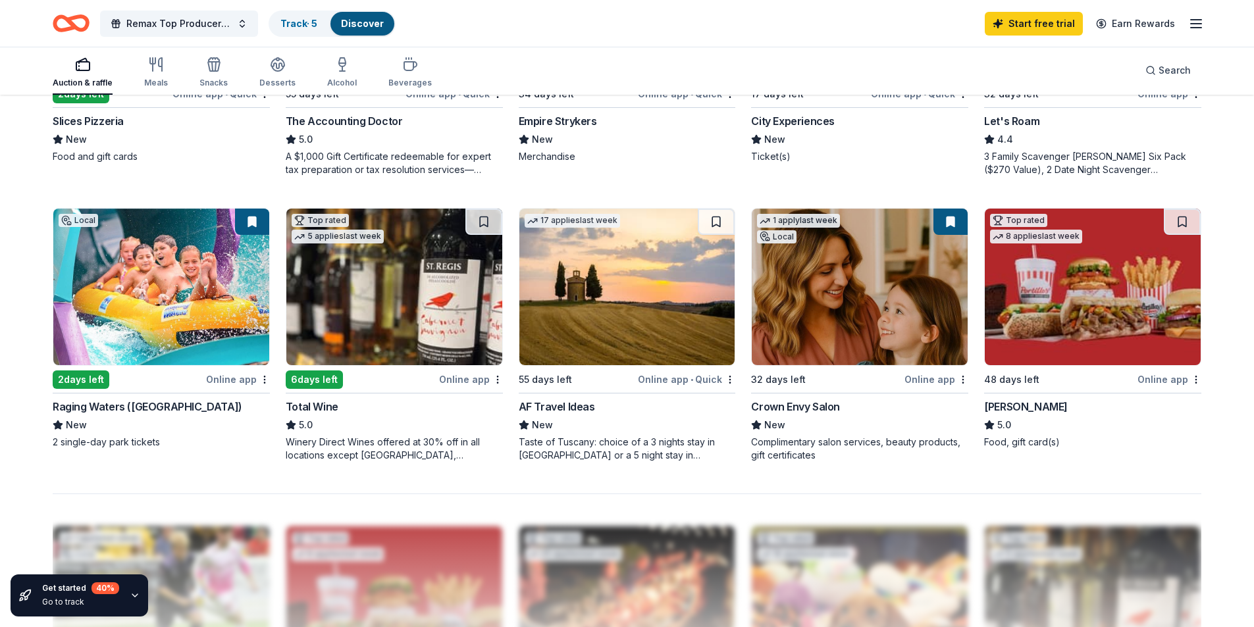
scroll to position [891, 0]
click at [1225, 103] on div "328 results in Pomona, CA Application deadlines 46 this month 274 in October 8 …" at bounding box center [627, 113] width 1254 height 1817
click at [1227, 102] on div "328 results in Pomona, CA Application deadlines 46 this month 274 in October 8 …" at bounding box center [627, 113] width 1254 height 1817
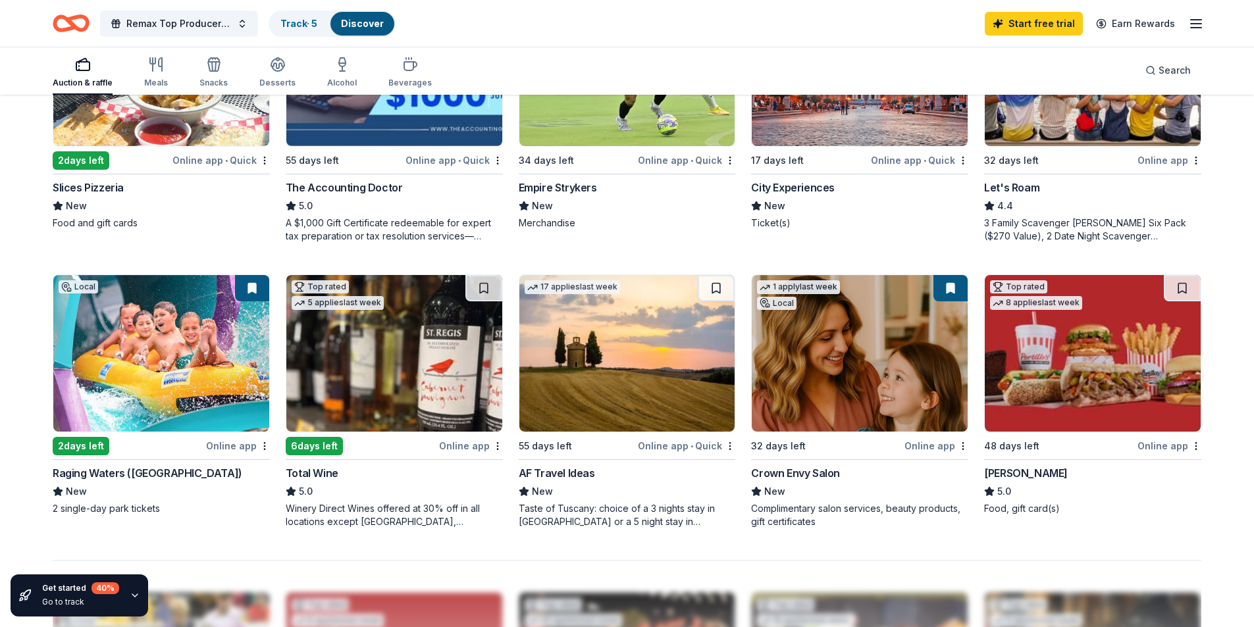
scroll to position [759, 0]
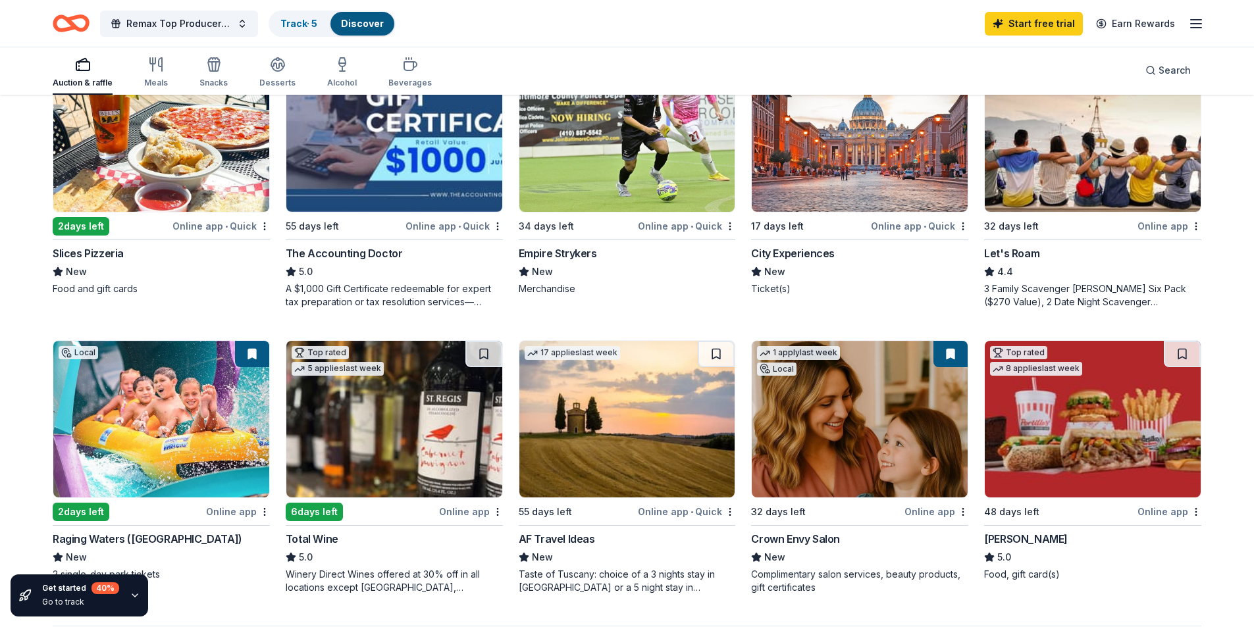
click at [1230, 95] on div "328 results in Pomona, CA Application deadlines 46 this month 274 in October 8 …" at bounding box center [627, 245] width 1254 height 1817
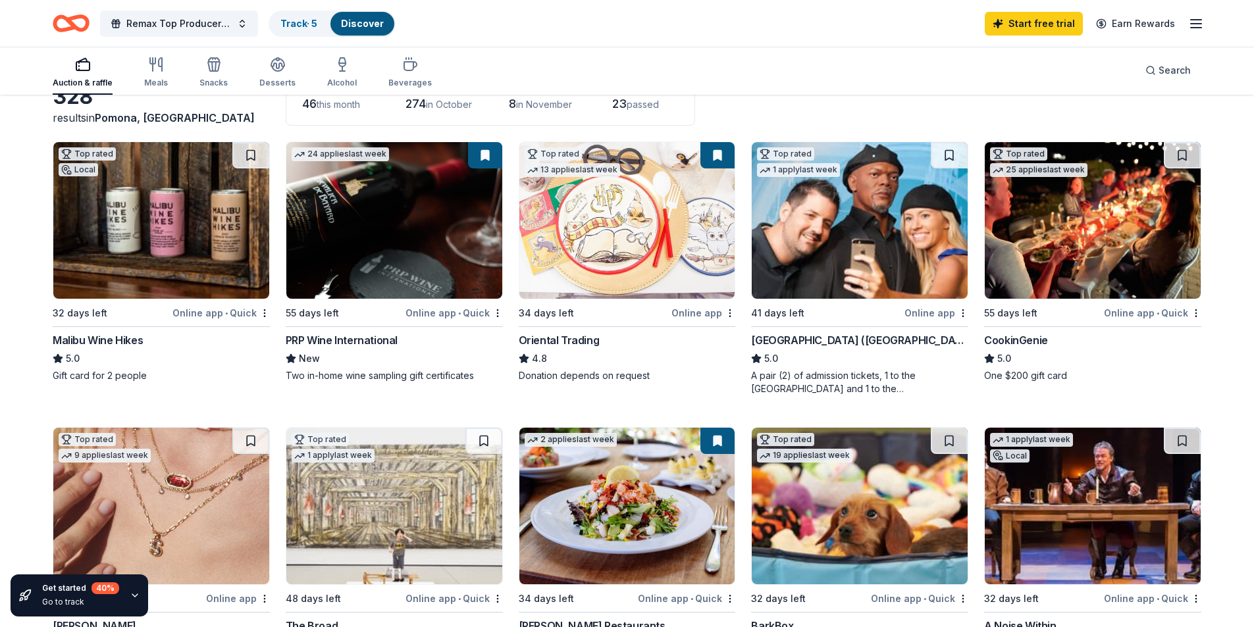
scroll to position [35, 0]
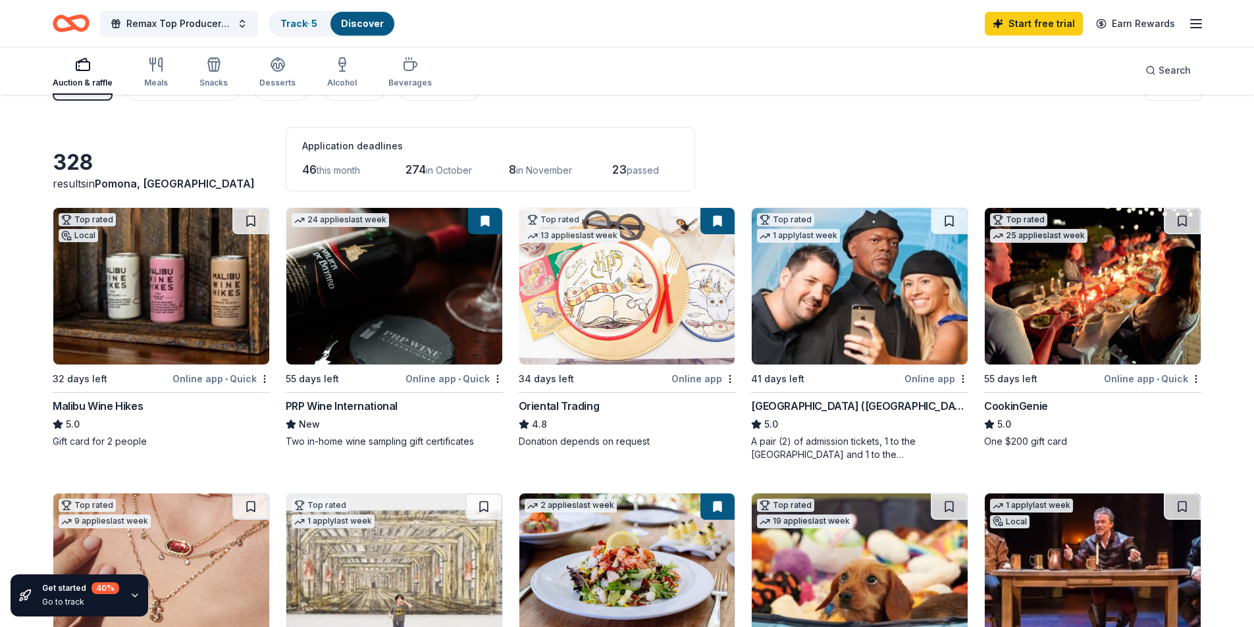
click at [182, 290] on img at bounding box center [161, 286] width 216 height 157
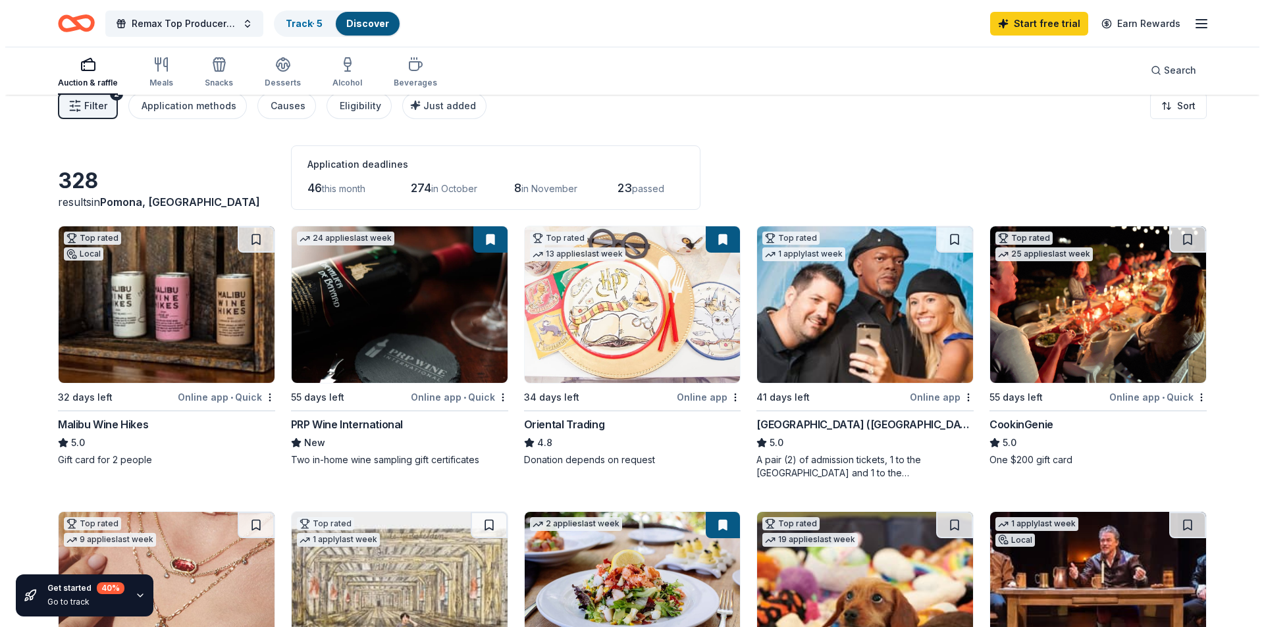
scroll to position [0, 0]
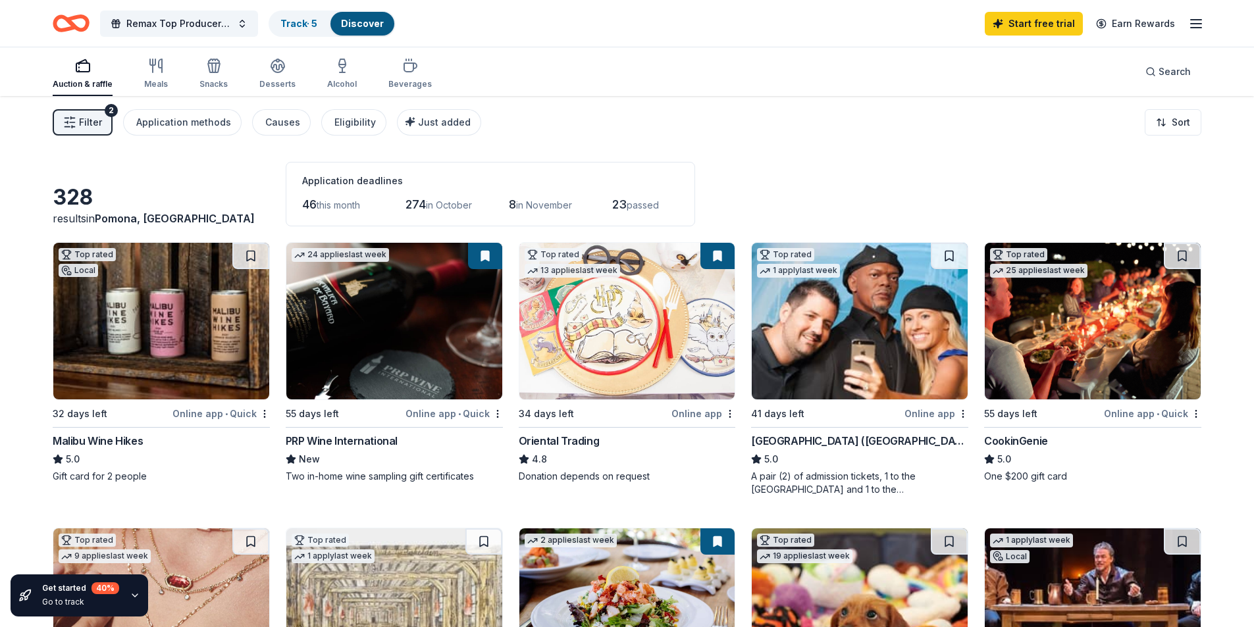
click at [88, 123] on span "Filter" at bounding box center [90, 123] width 23 height 16
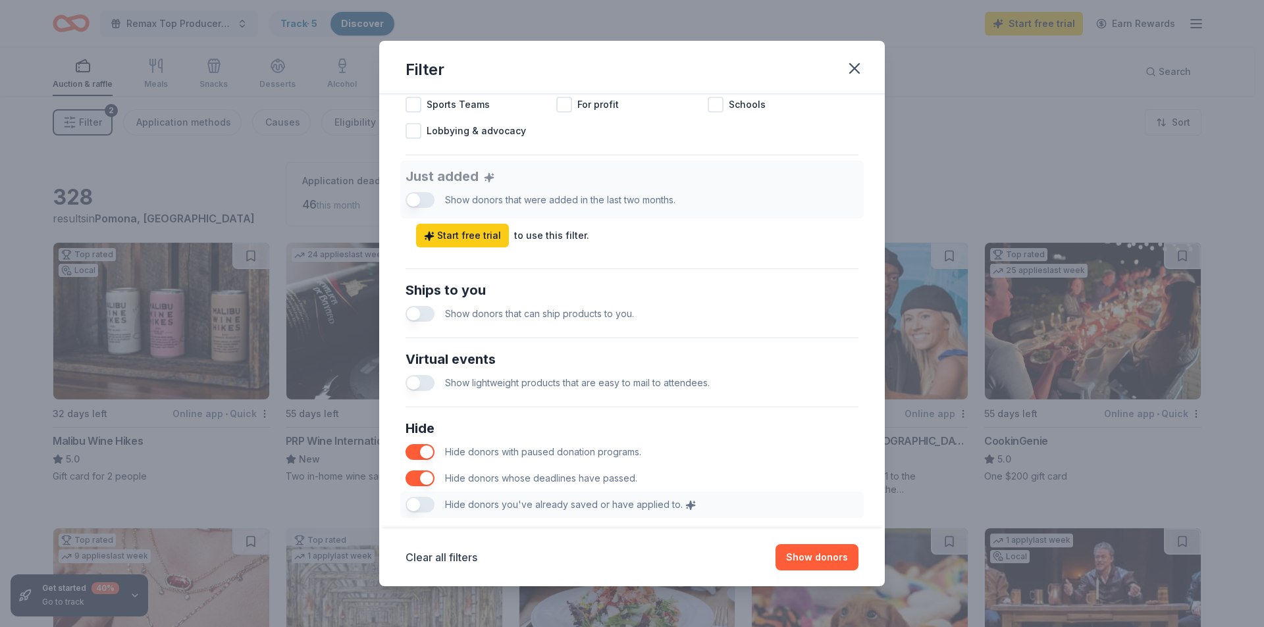
scroll to position [391, 0]
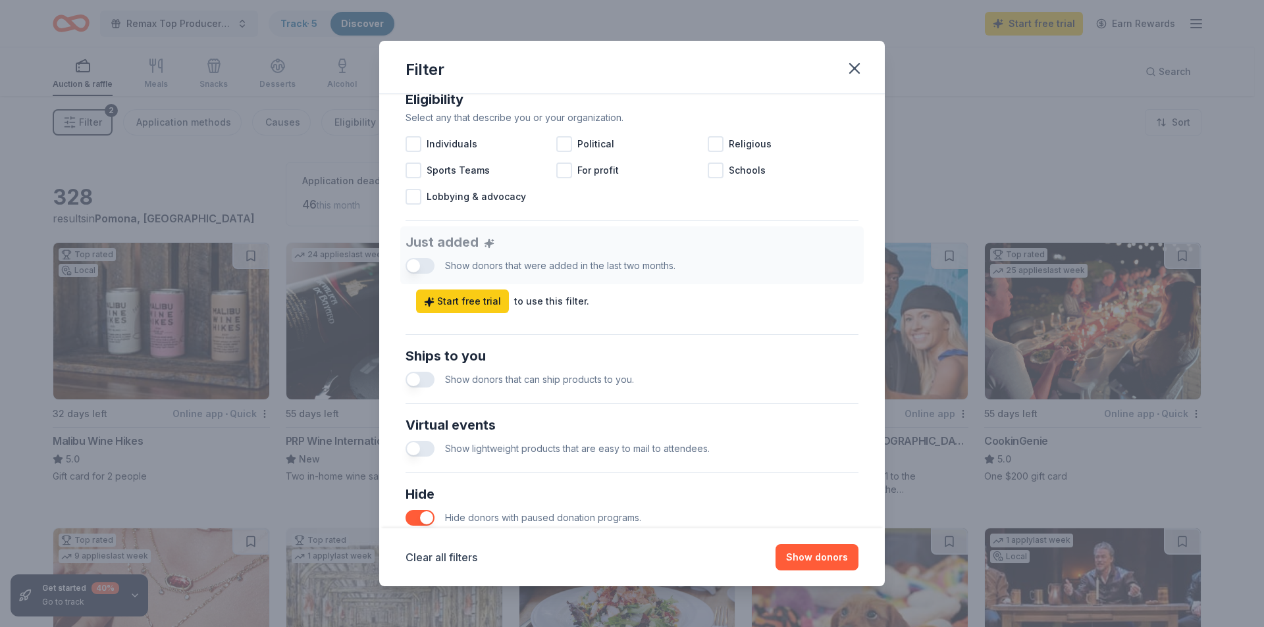
drag, startPoint x: 413, startPoint y: 381, endPoint x: 628, endPoint y: 270, distance: 241.4
click at [414, 381] on button "button" at bounding box center [420, 380] width 29 height 16
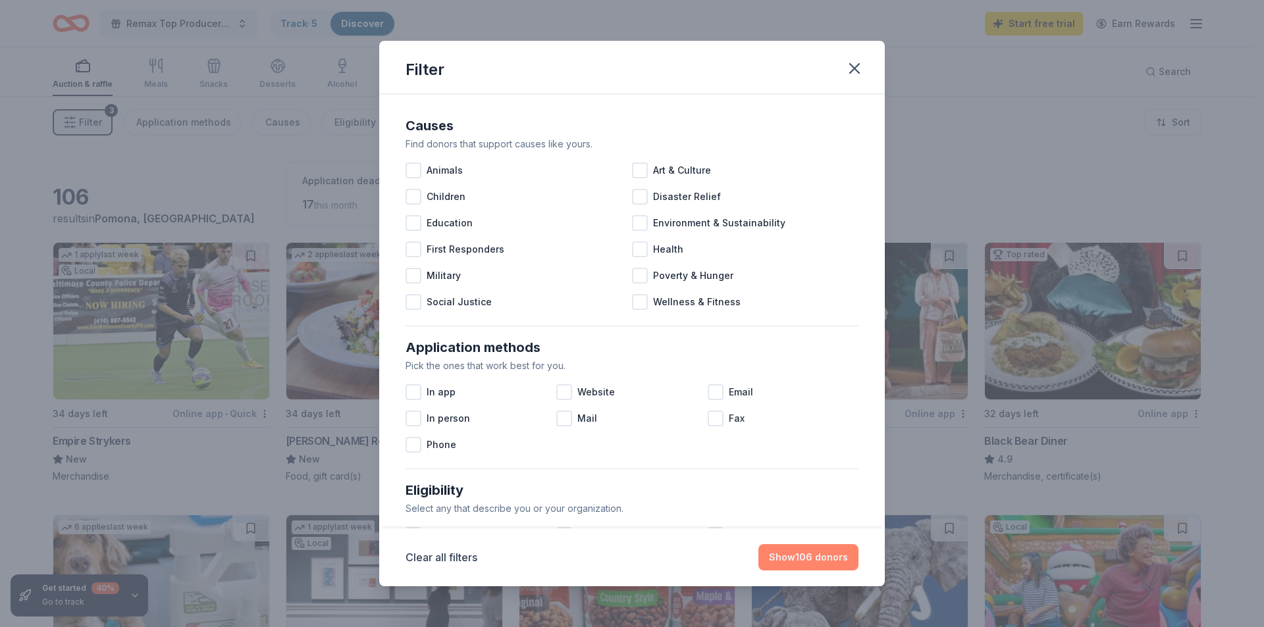
click at [810, 563] on button "Show 106 donors" at bounding box center [808, 557] width 100 height 26
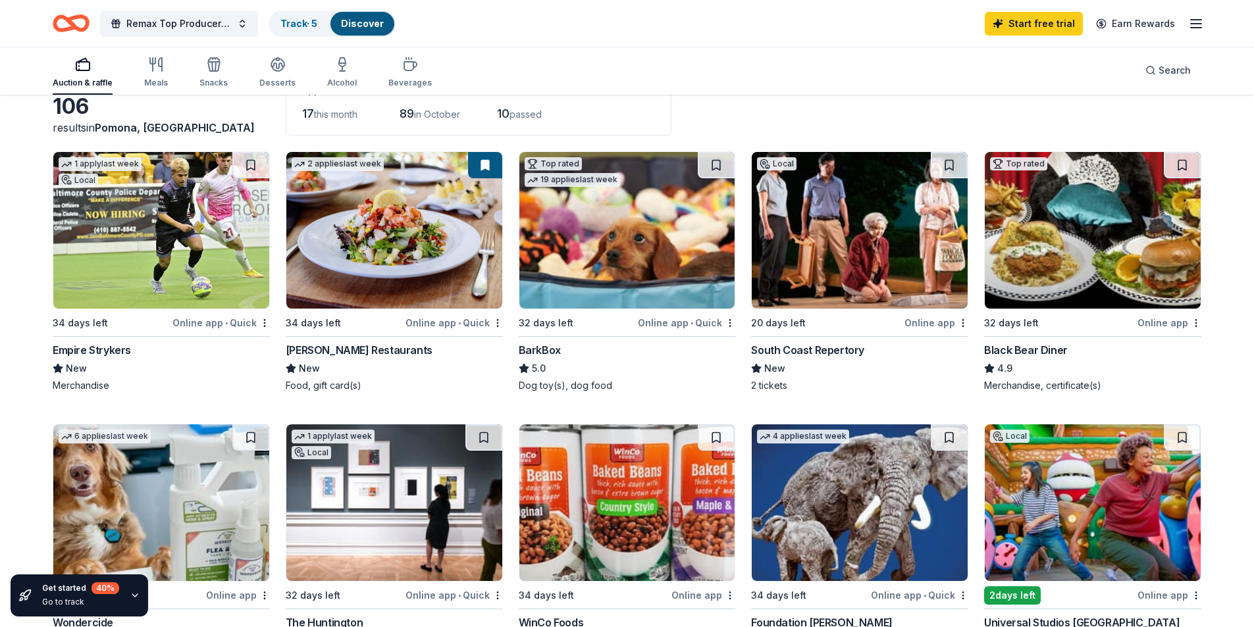
scroll to position [263, 0]
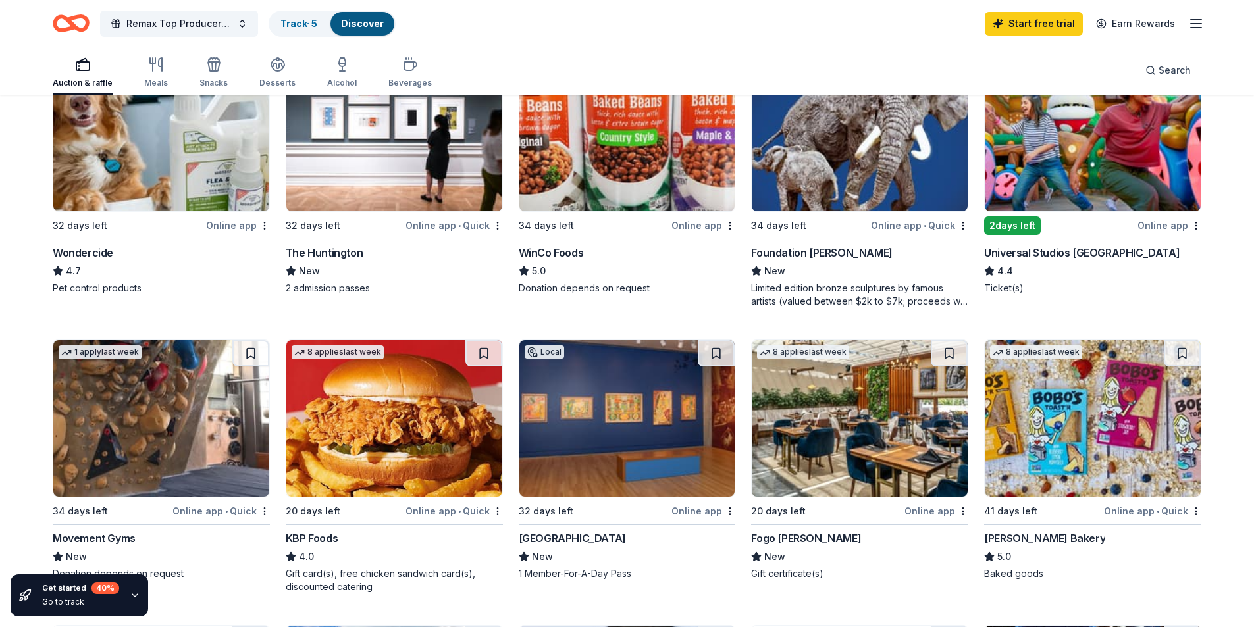
scroll to position [395, 0]
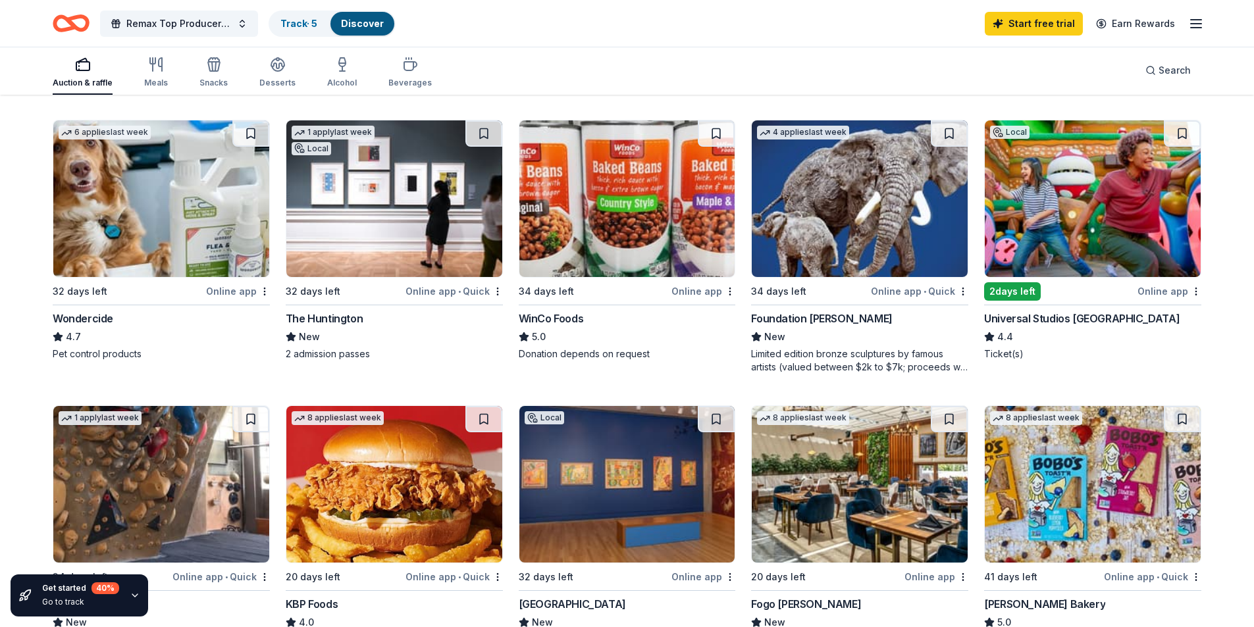
click at [1108, 178] on img at bounding box center [1093, 198] width 216 height 157
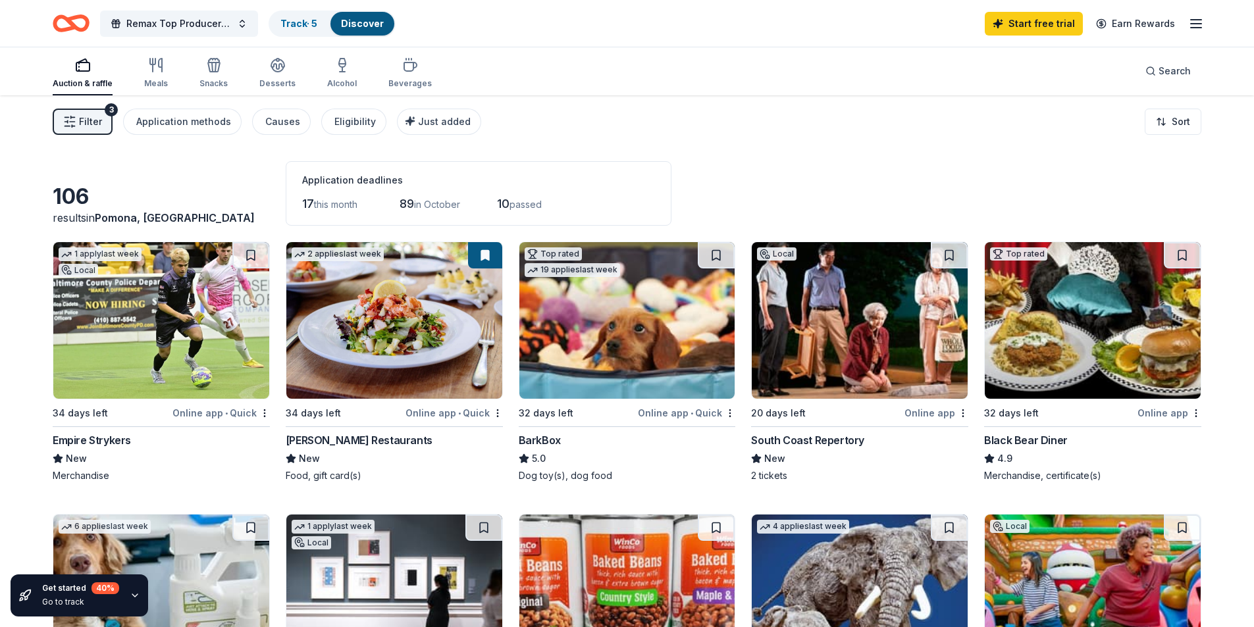
scroll to position [0, 0]
click at [177, 311] on img at bounding box center [161, 321] width 216 height 157
click at [976, 180] on div "106 results in Pomona, CA Application deadlines 17 this month 89 in October 10 …" at bounding box center [627, 194] width 1149 height 65
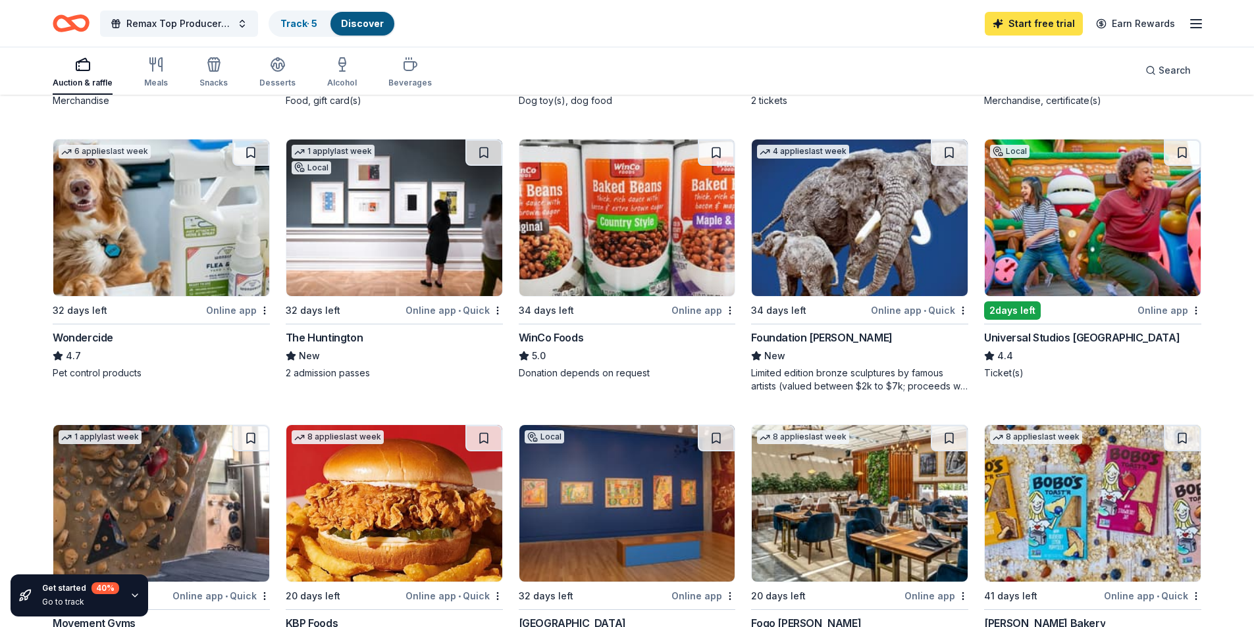
scroll to position [395, 0]
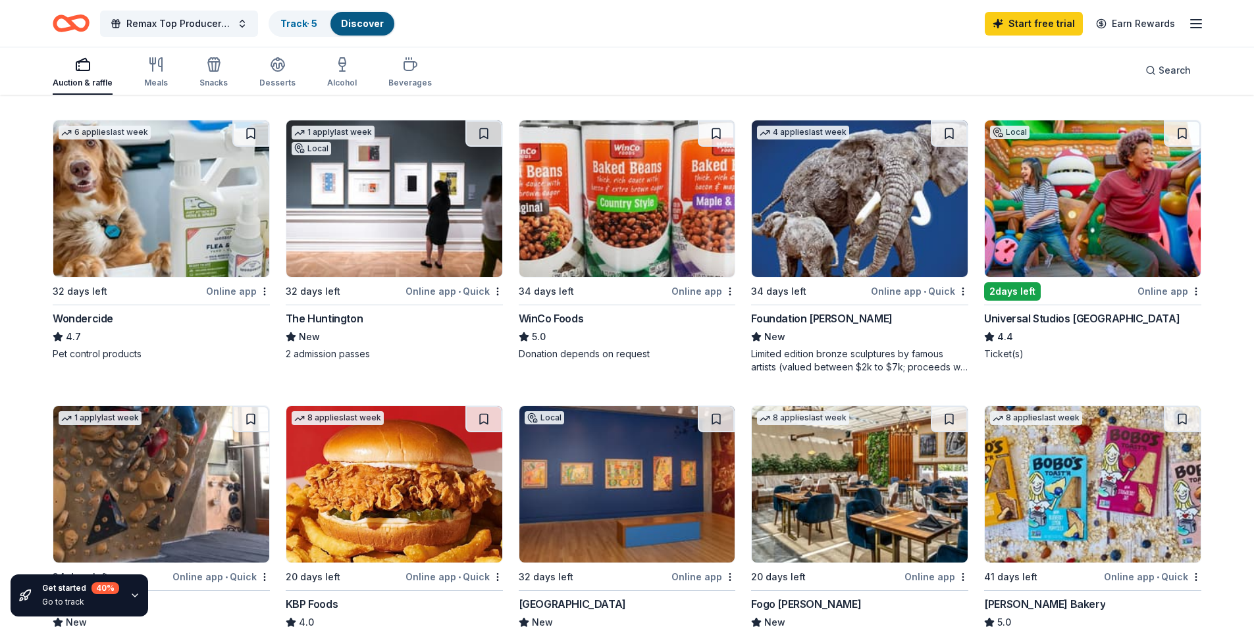
click at [974, 97] on div "1 apply last week Local 34 days left Online app • Quick Empire Strykers New Mer…" at bounding box center [627, 389] width 1149 height 1085
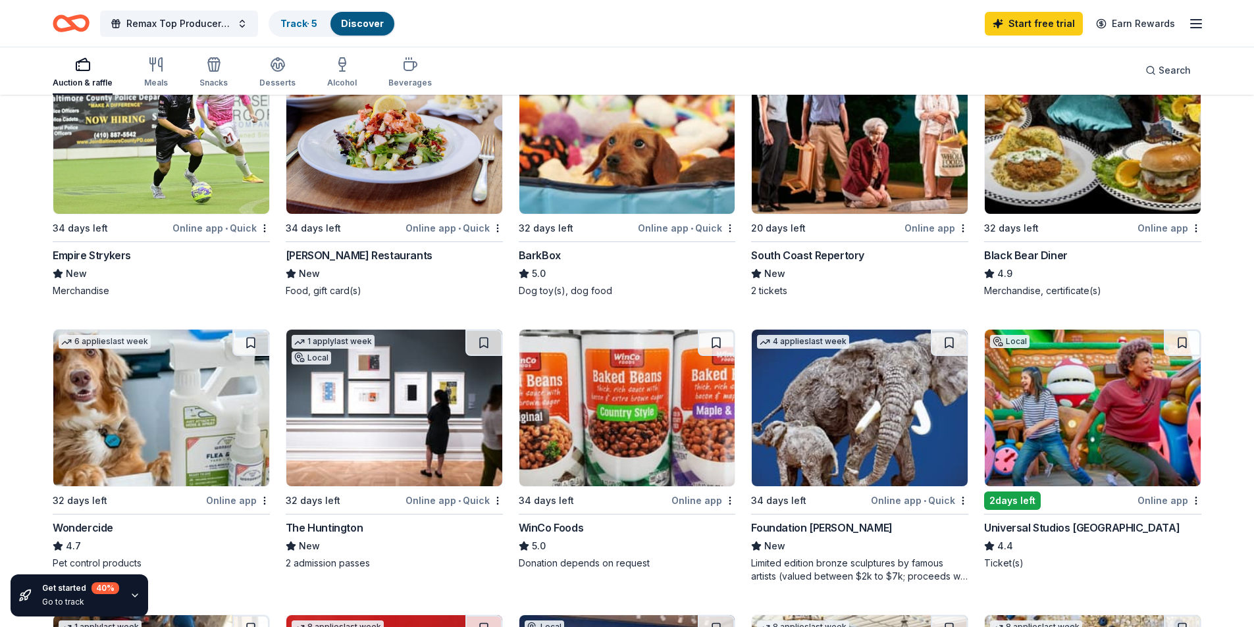
scroll to position [66, 0]
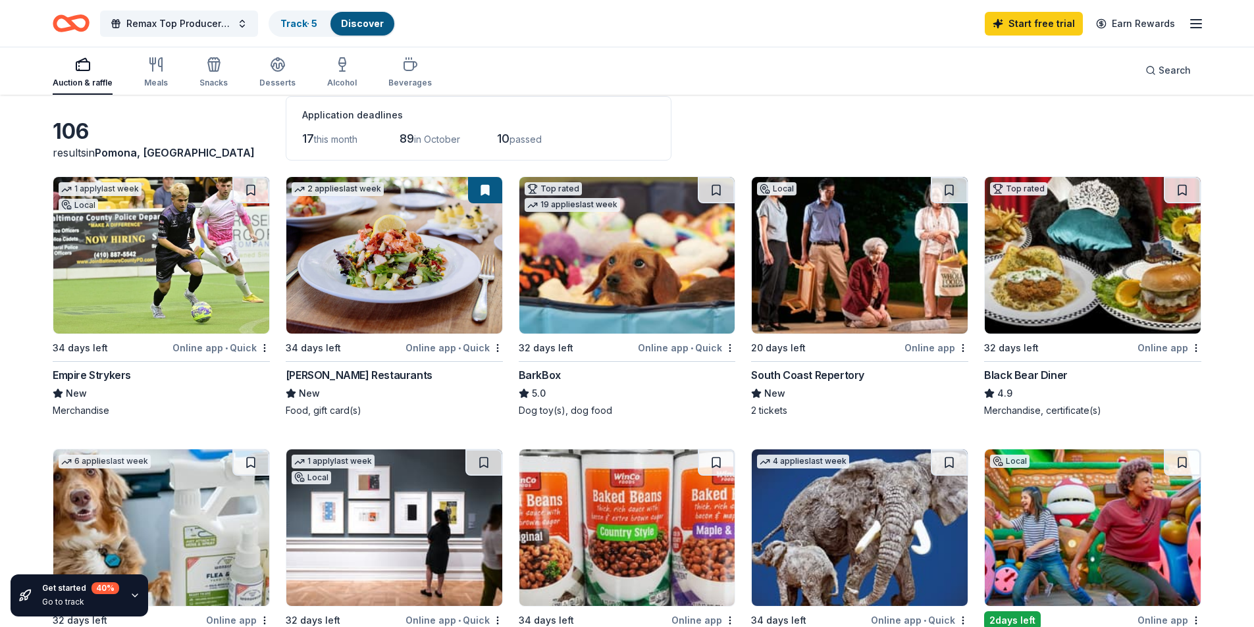
click at [1079, 230] on img at bounding box center [1093, 255] width 216 height 157
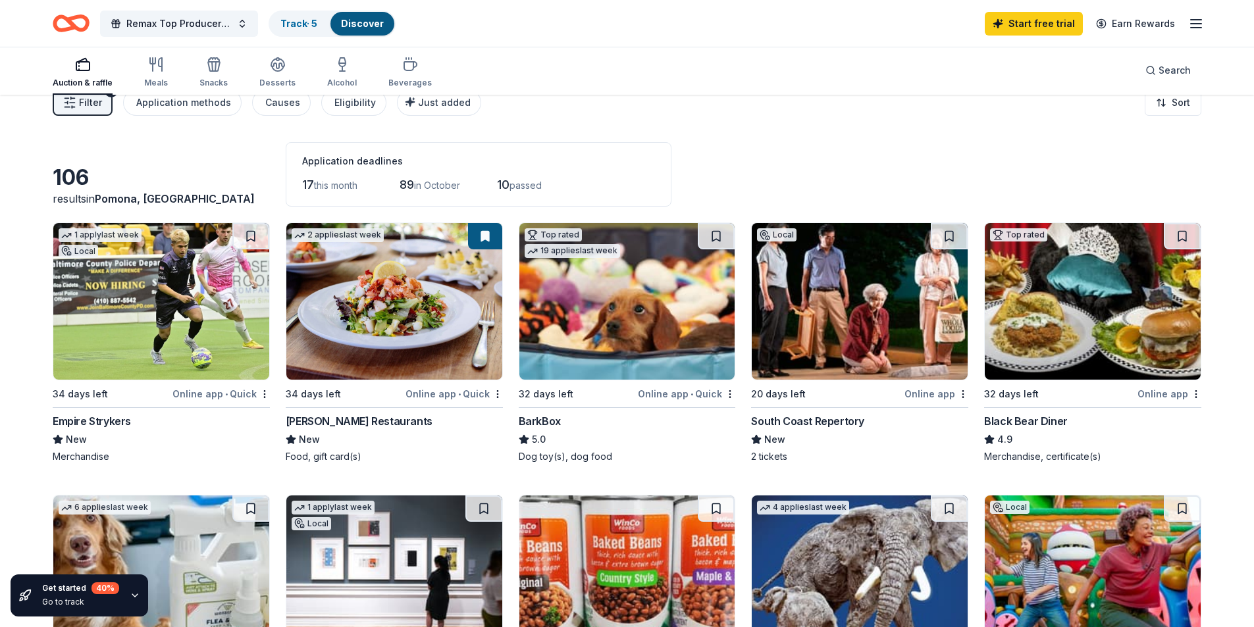
scroll to position [0, 0]
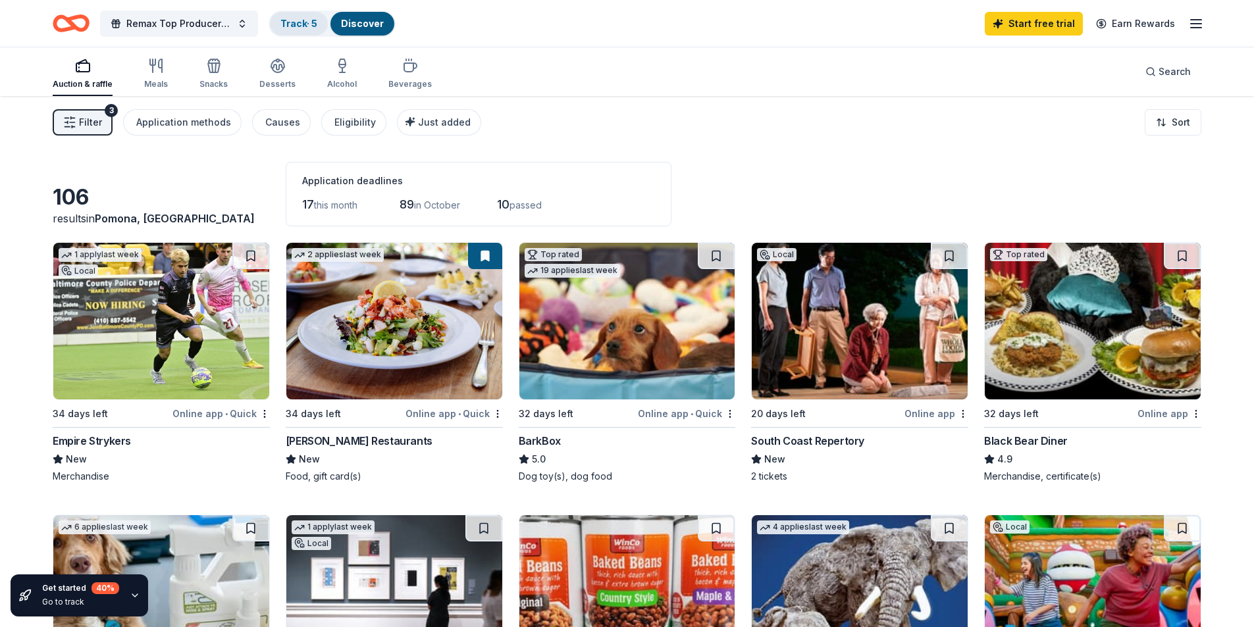
click at [307, 22] on link "Track · 5" at bounding box center [298, 23] width 37 height 11
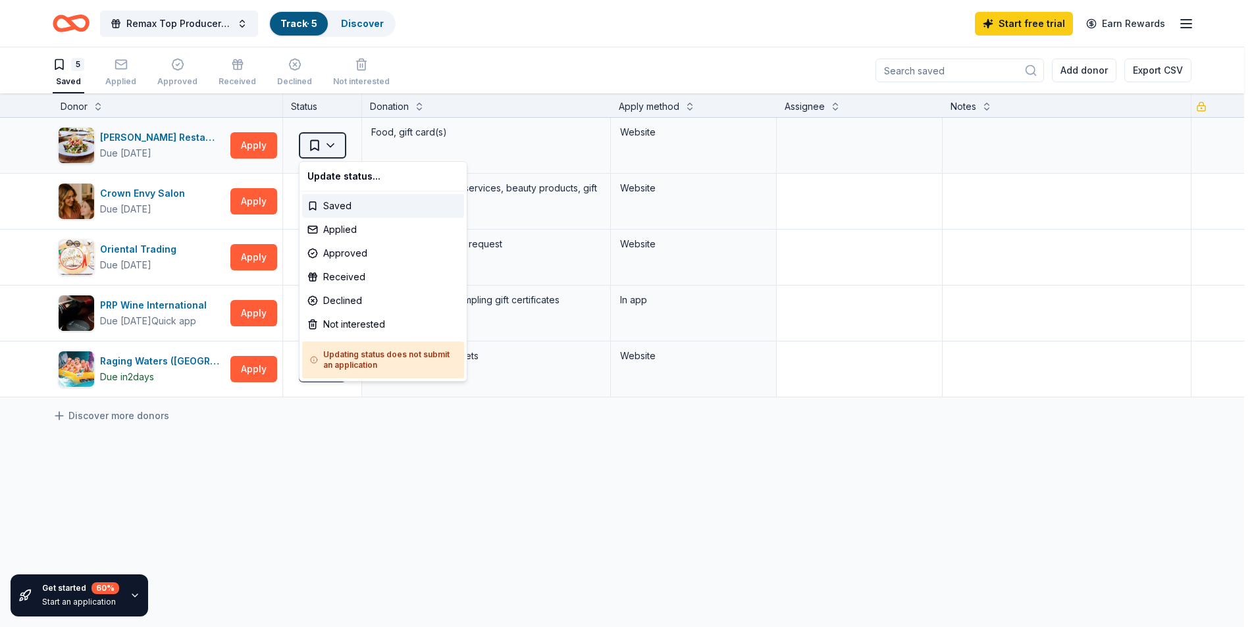
click at [325, 151] on html "Remax Top Producer Annual CHOC Charity Poker Event Track · 5 Discover Start fre…" at bounding box center [627, 313] width 1254 height 627
click at [569, 57] on html "Remax Top Producer Annual CHOC Charity Poker Event Track · 5 Discover Start fre…" at bounding box center [632, 313] width 1264 height 627
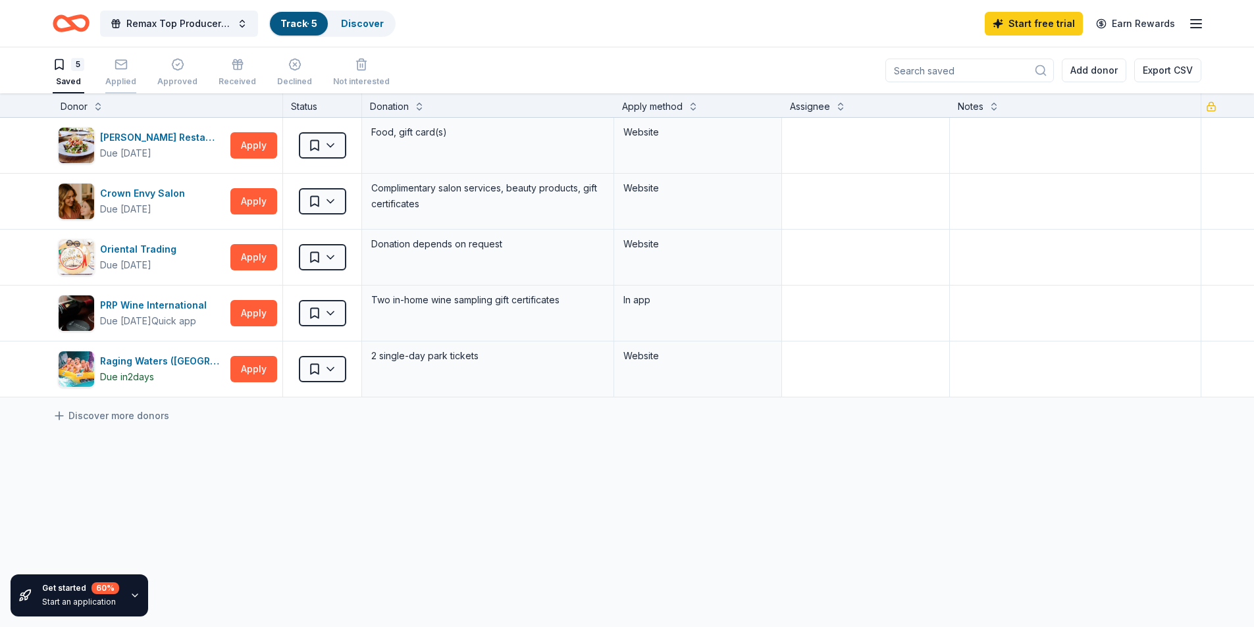
click at [121, 72] on div "Applied" at bounding box center [120, 72] width 31 height 29
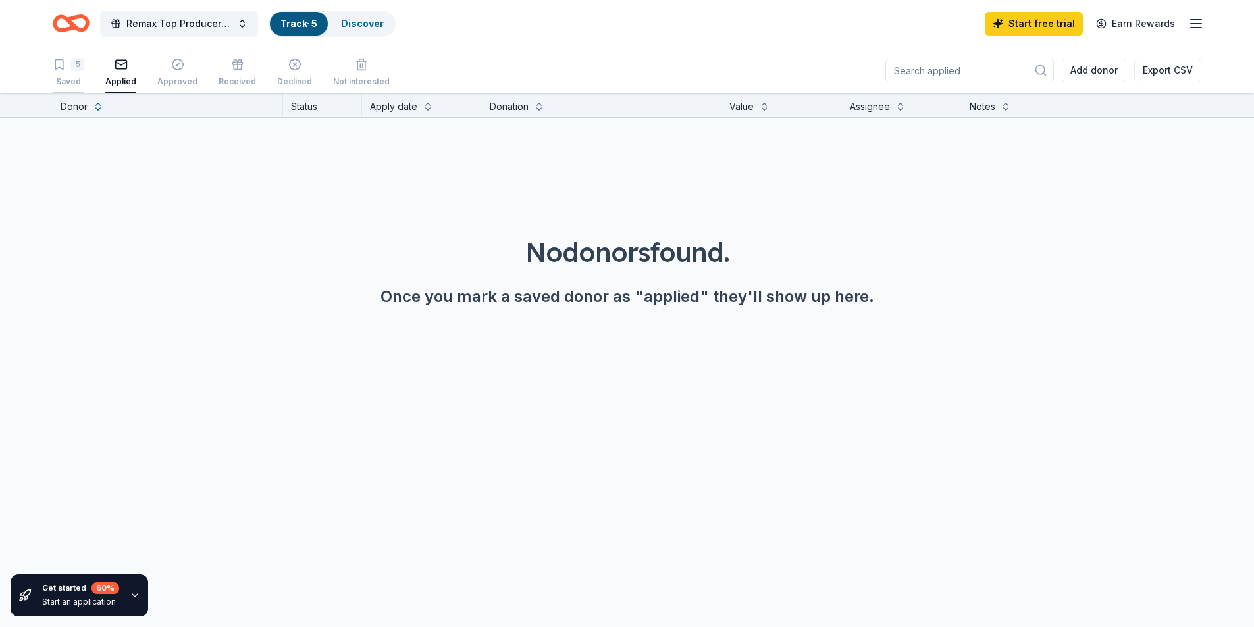
click at [66, 68] on div "5" at bounding box center [69, 64] width 32 height 13
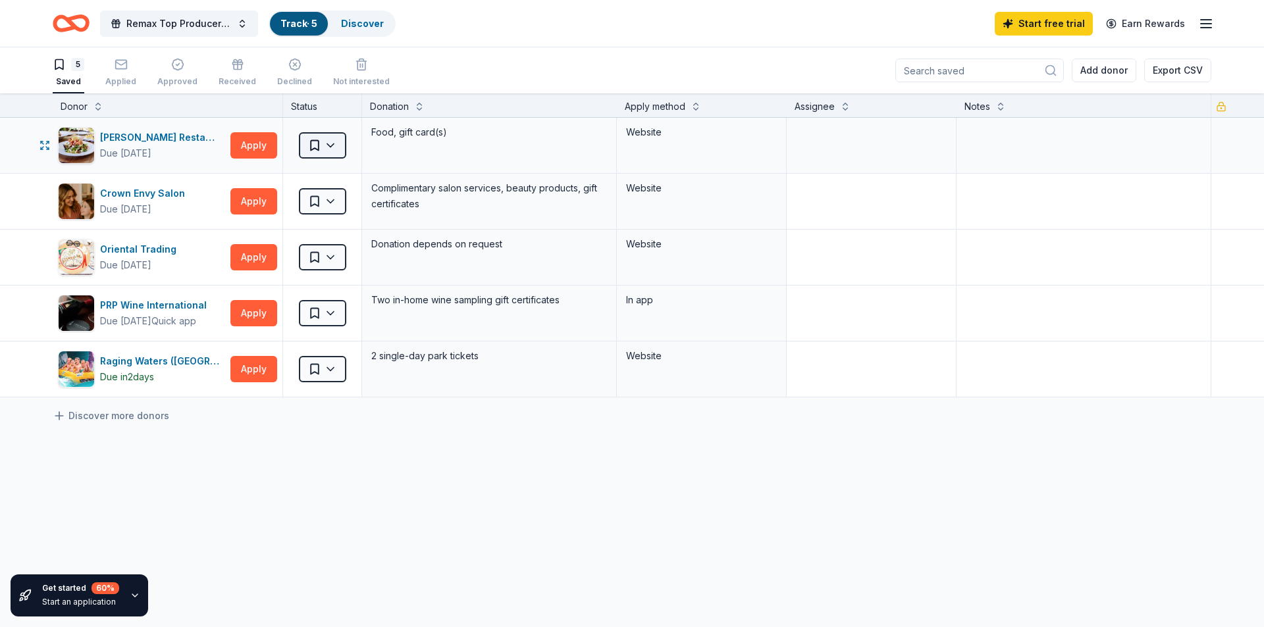
click at [313, 141] on html "Remax Top Producer Annual CHOC Charity Poker Event Track · 5 Discover Start fre…" at bounding box center [632, 313] width 1264 height 627
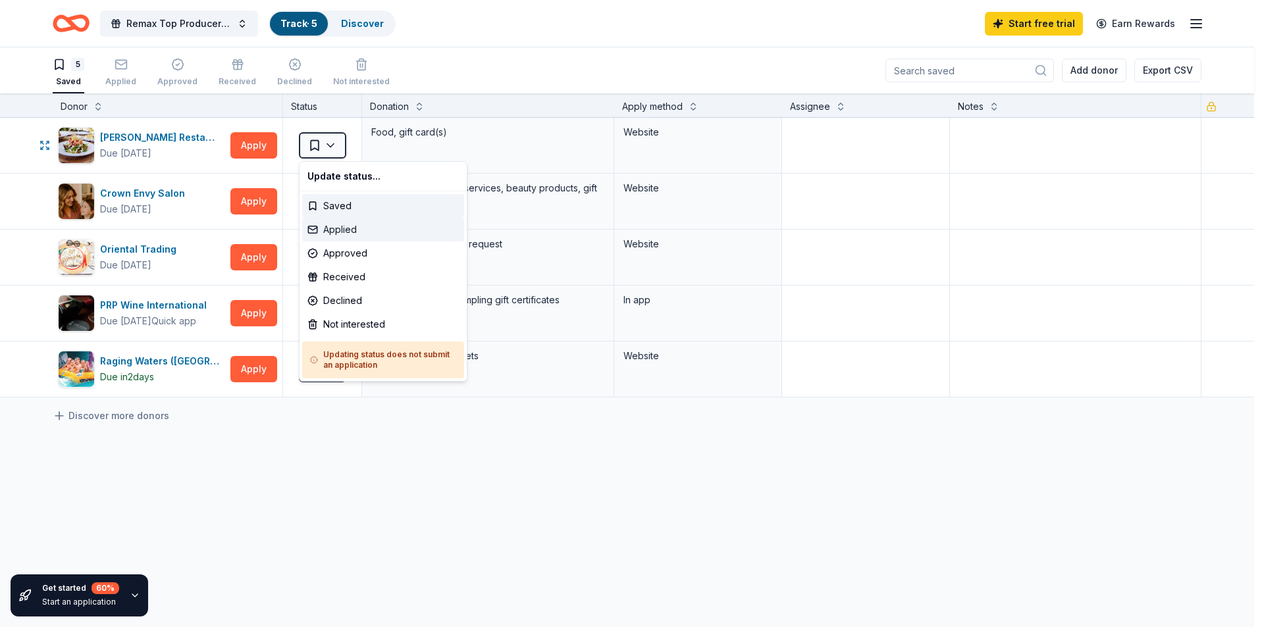
click at [339, 228] on div "Applied" at bounding box center [383, 230] width 162 height 24
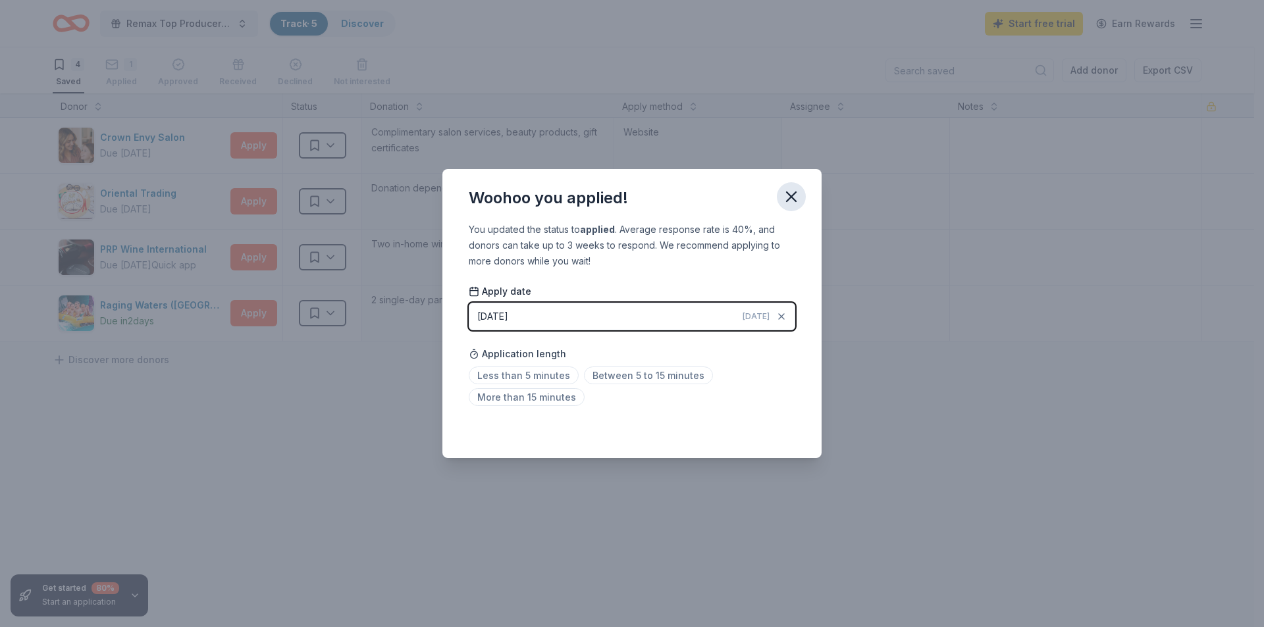
click at [796, 192] on icon "button" at bounding box center [791, 196] width 9 height 9
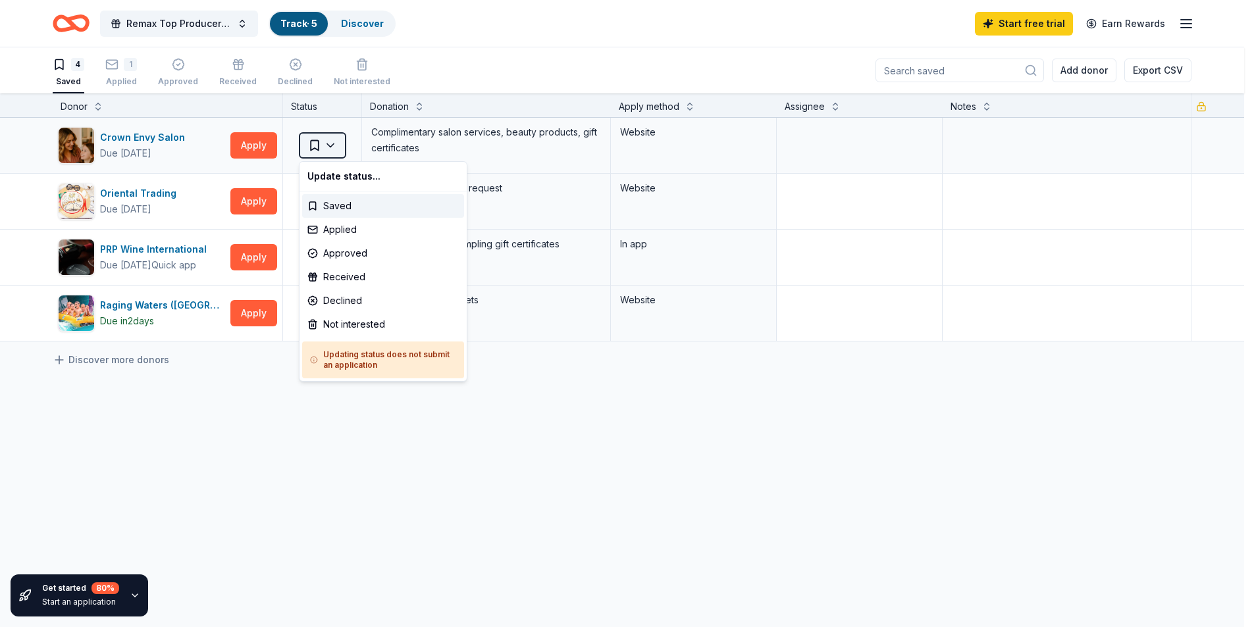
click at [320, 144] on html "Remax Top Producer Annual CHOC Charity Poker Event Track · 5 Discover Start fre…" at bounding box center [627, 313] width 1254 height 627
click at [338, 224] on div "Applied" at bounding box center [383, 230] width 162 height 24
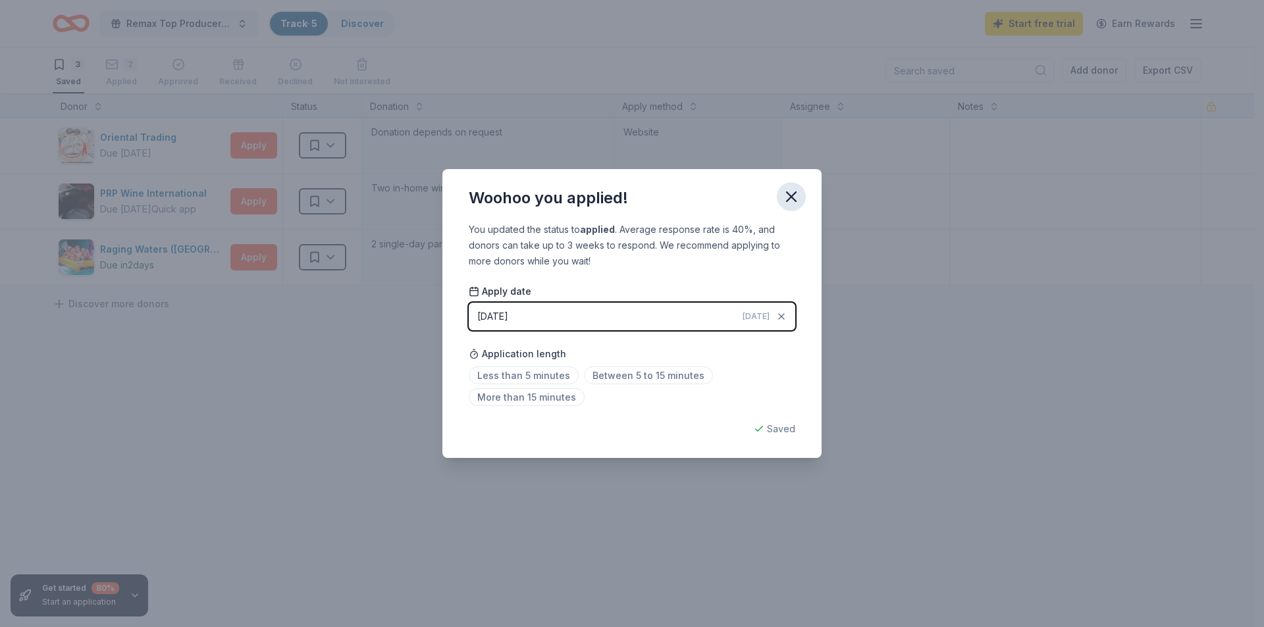
click at [794, 194] on icon "button" at bounding box center [791, 196] width 9 height 9
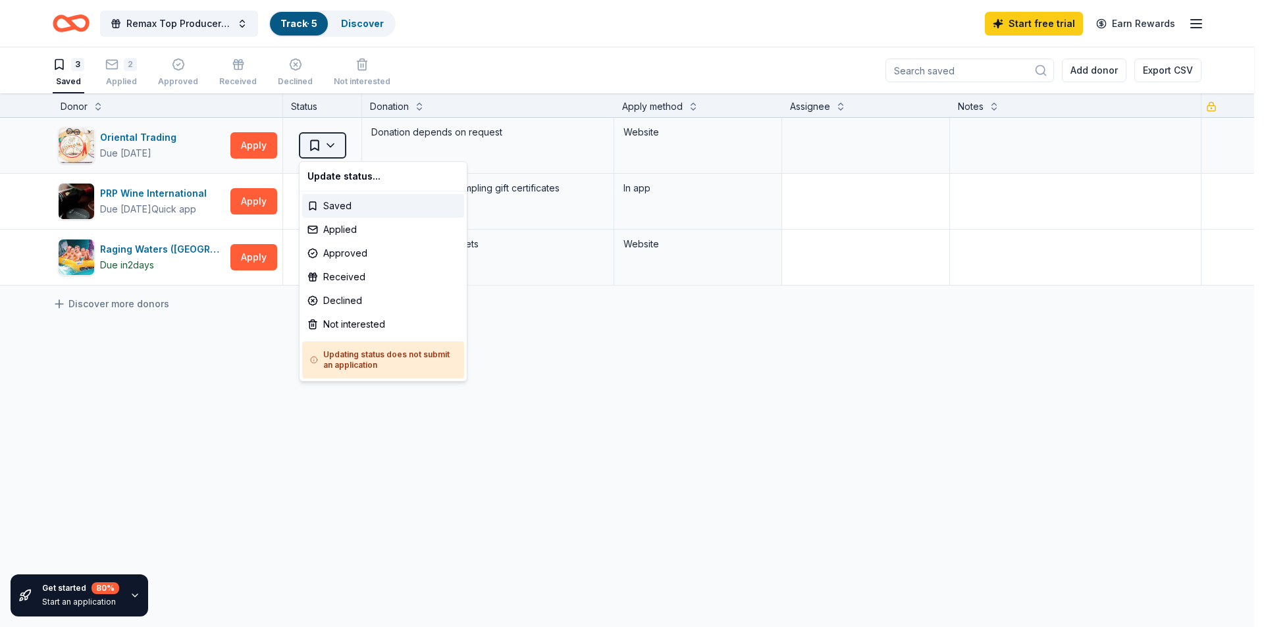
click at [316, 140] on html "Remax Top Producer Annual CHOC Charity Poker Event Track · 5 Discover Start fre…" at bounding box center [632, 313] width 1264 height 627
drag, startPoint x: 337, startPoint y: 226, endPoint x: 702, endPoint y: 66, distance: 398.9
click at [338, 226] on div "Applied" at bounding box center [383, 230] width 162 height 24
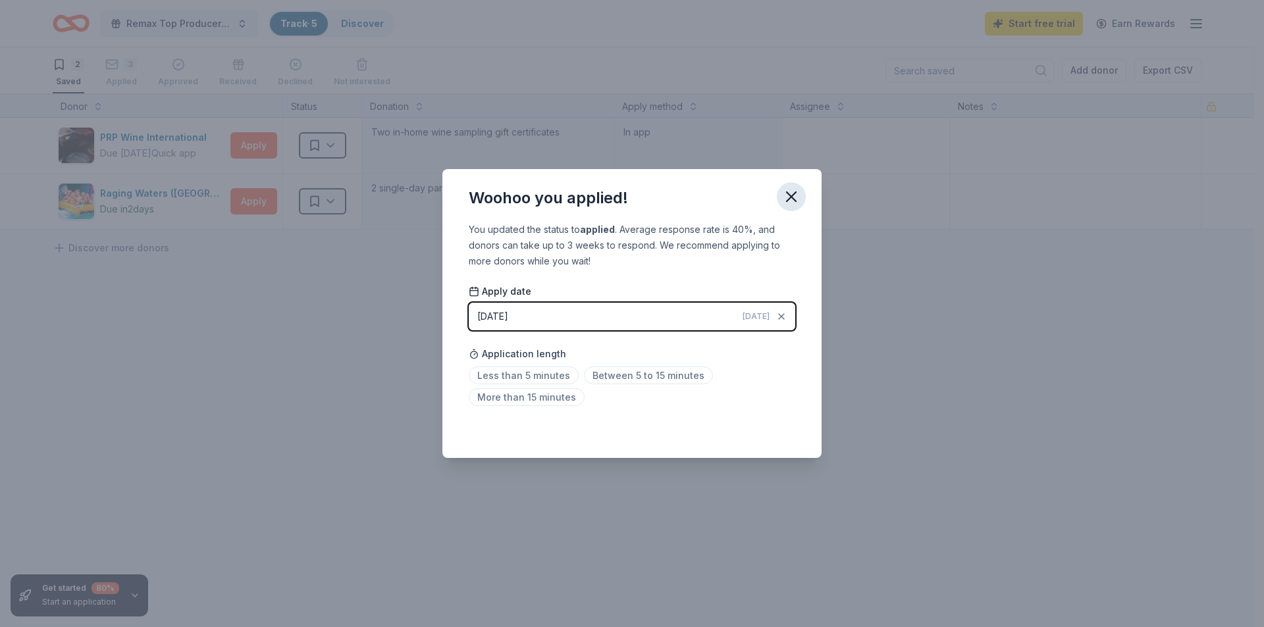
click at [789, 196] on icon "button" at bounding box center [791, 197] width 18 height 18
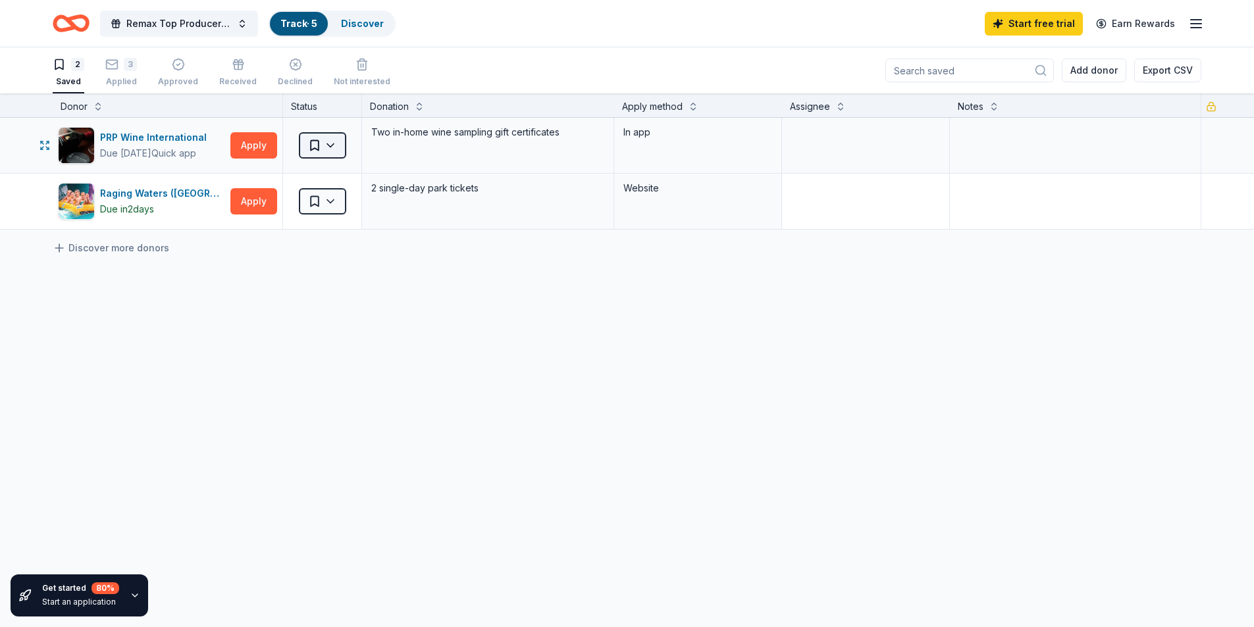
click at [334, 145] on html "Remax Top Producer Annual CHOC Charity Poker Event Track · 5 Discover Start fre…" at bounding box center [627, 313] width 1254 height 627
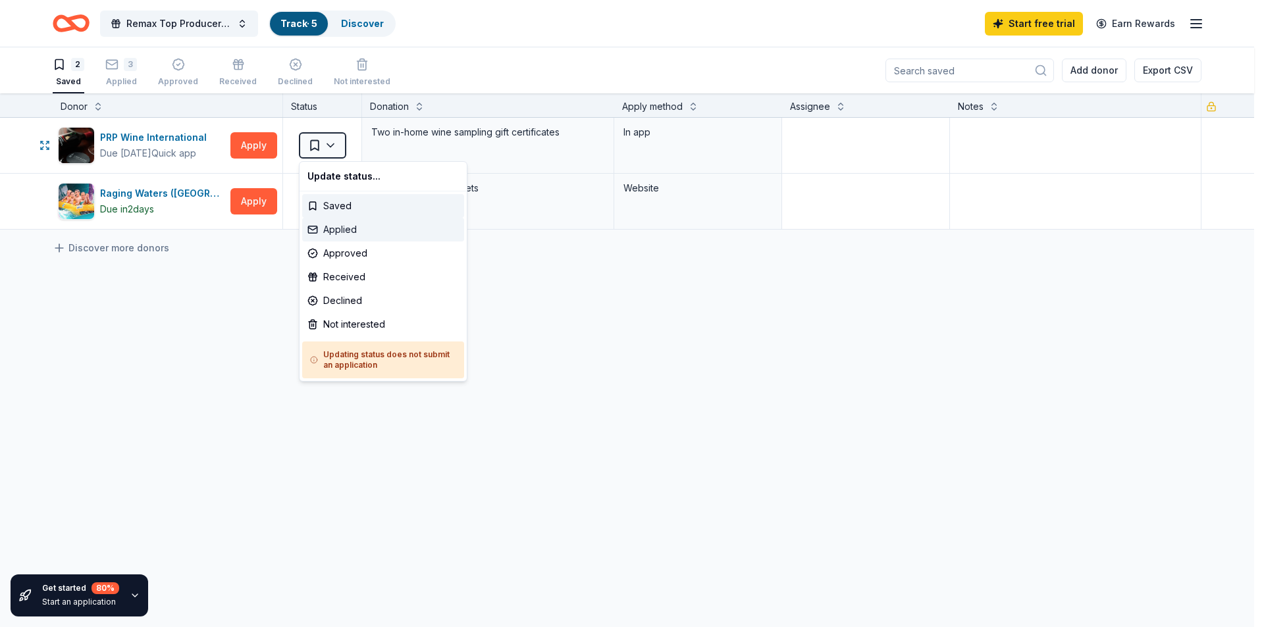
click at [358, 230] on div "Applied" at bounding box center [383, 230] width 162 height 24
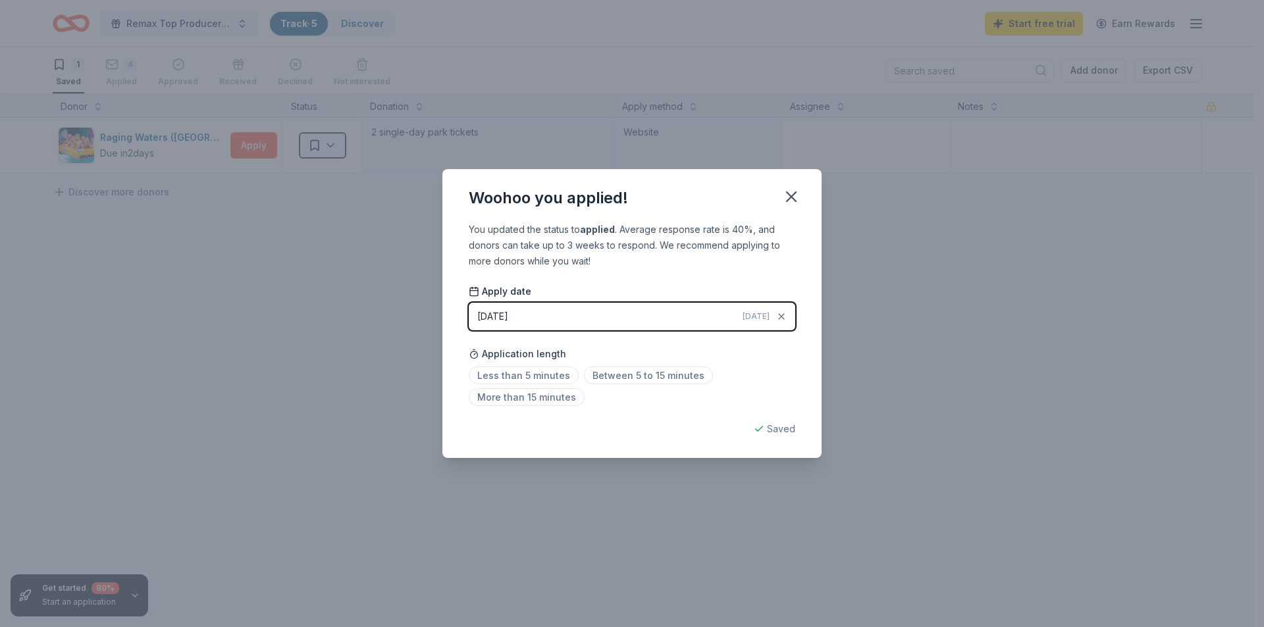
drag, startPoint x: 795, startPoint y: 201, endPoint x: 770, endPoint y: 201, distance: 24.4
click at [790, 201] on icon "button" at bounding box center [791, 197] width 18 height 18
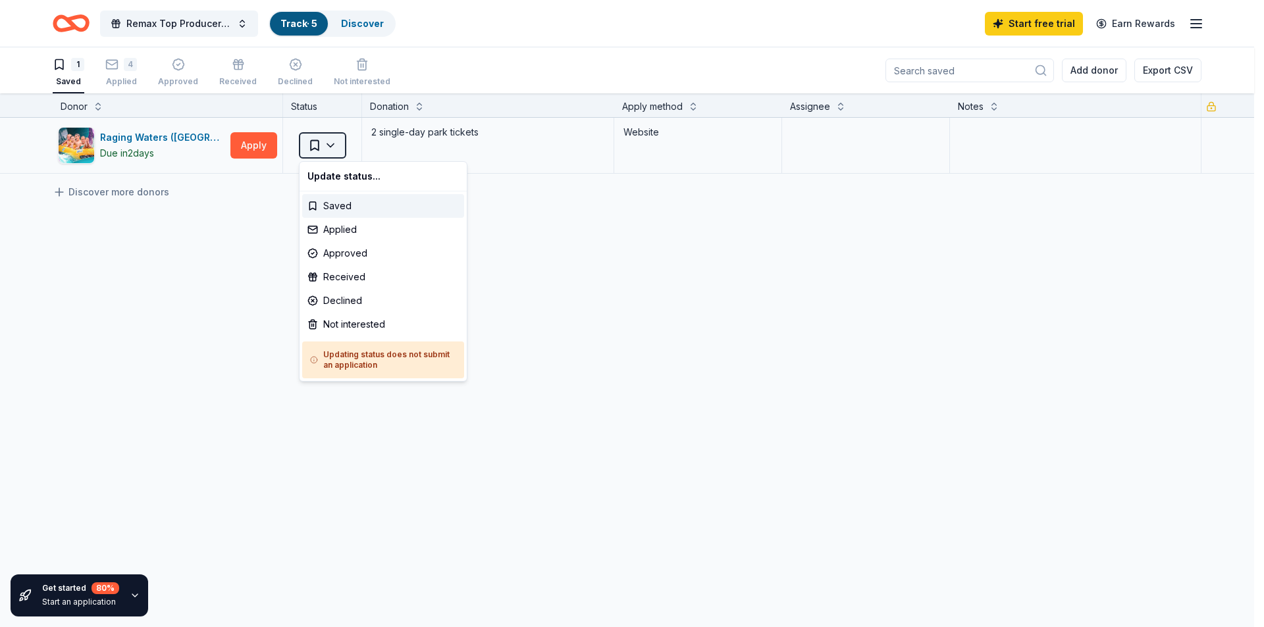
click at [328, 148] on html "Remax Top Producer Annual CHOC Charity Poker Event Track · 5 Discover Start fre…" at bounding box center [632, 313] width 1264 height 627
click at [354, 228] on div "Applied" at bounding box center [383, 230] width 162 height 24
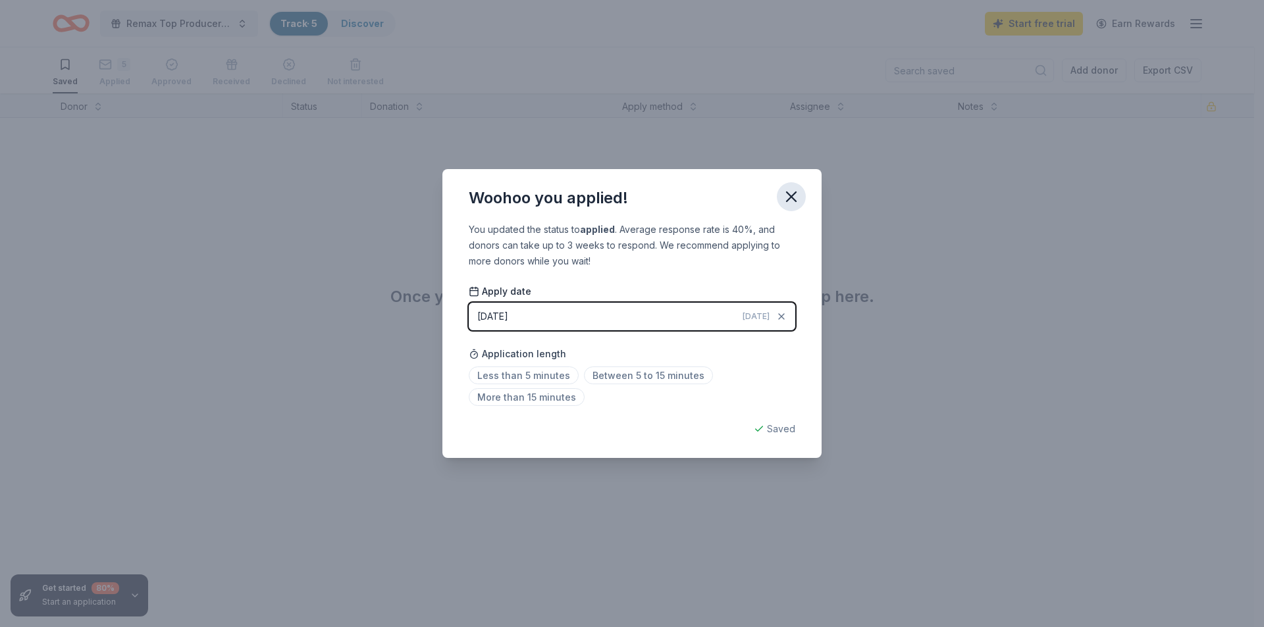
click at [794, 194] on icon "button" at bounding box center [791, 196] width 9 height 9
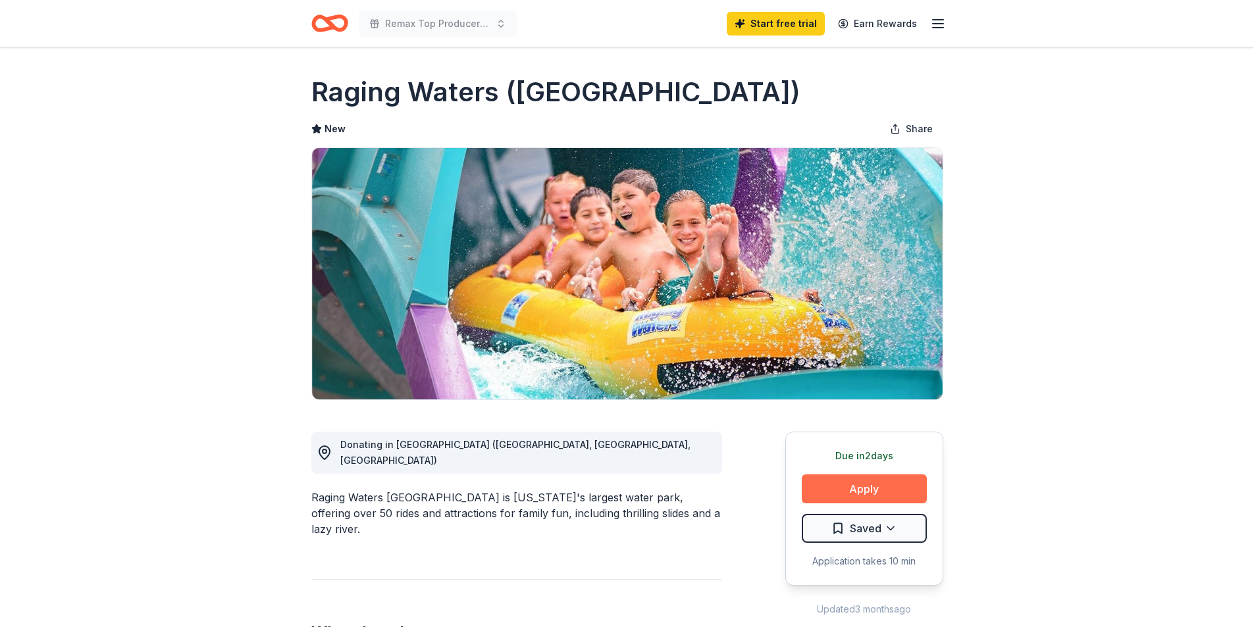
click at [856, 487] on button "Apply" at bounding box center [864, 489] width 125 height 29
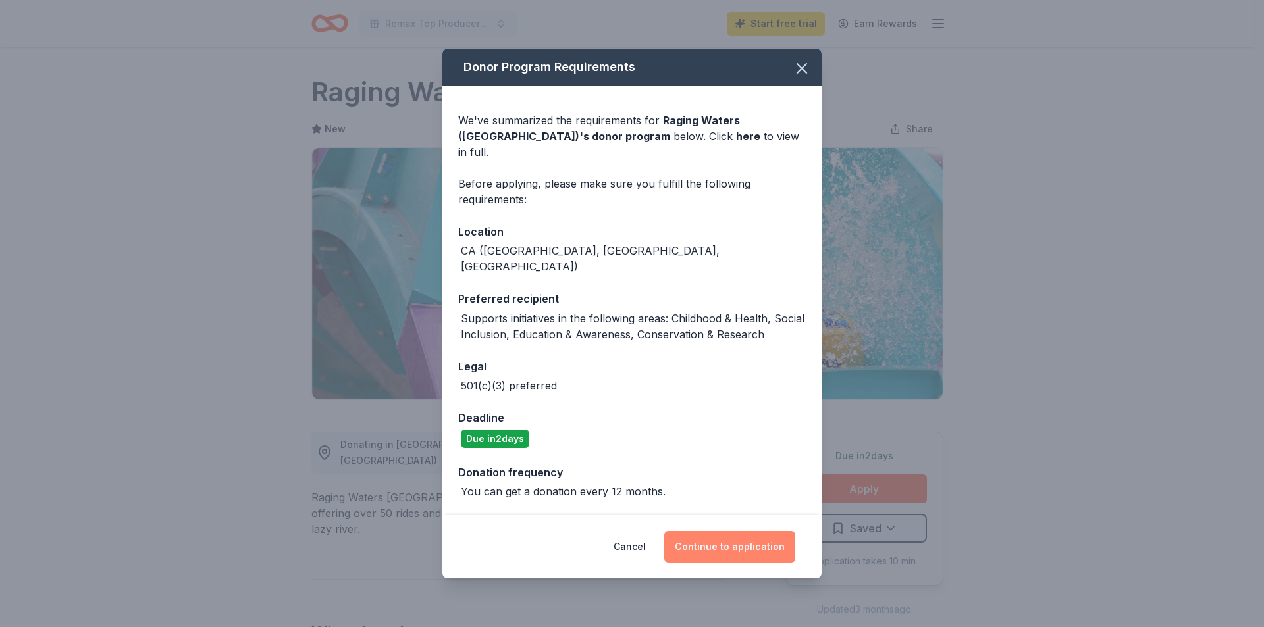
click at [743, 531] on button "Continue to application" at bounding box center [729, 547] width 131 height 32
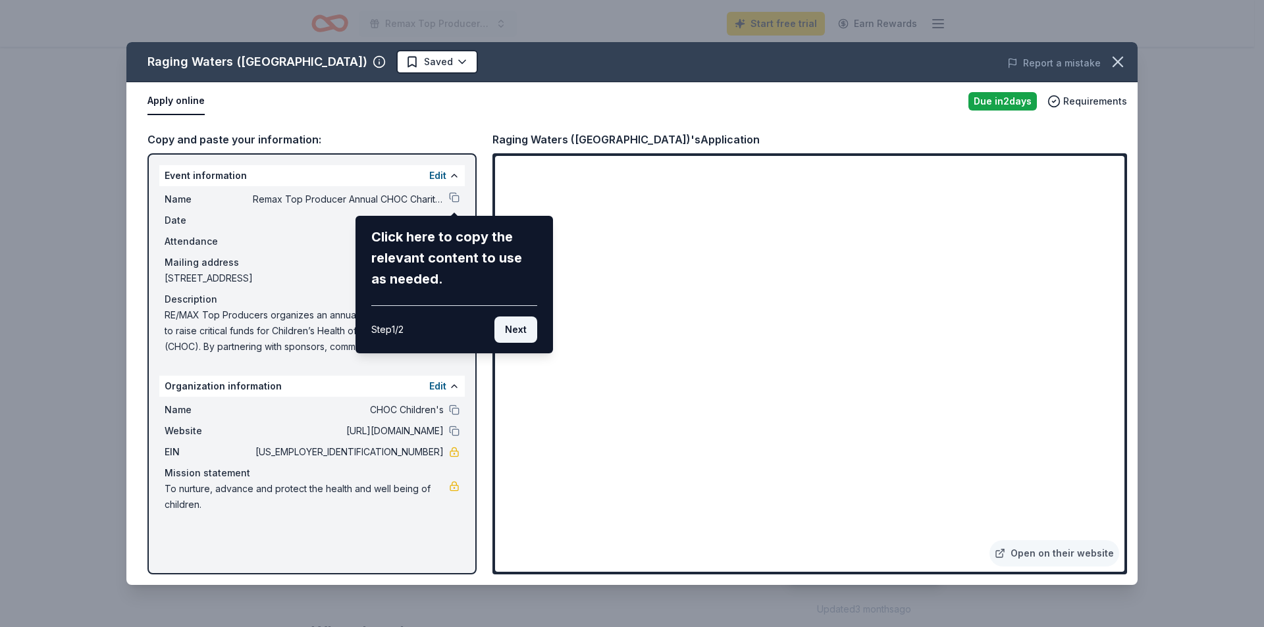
click at [510, 324] on button "Next" at bounding box center [515, 330] width 43 height 26
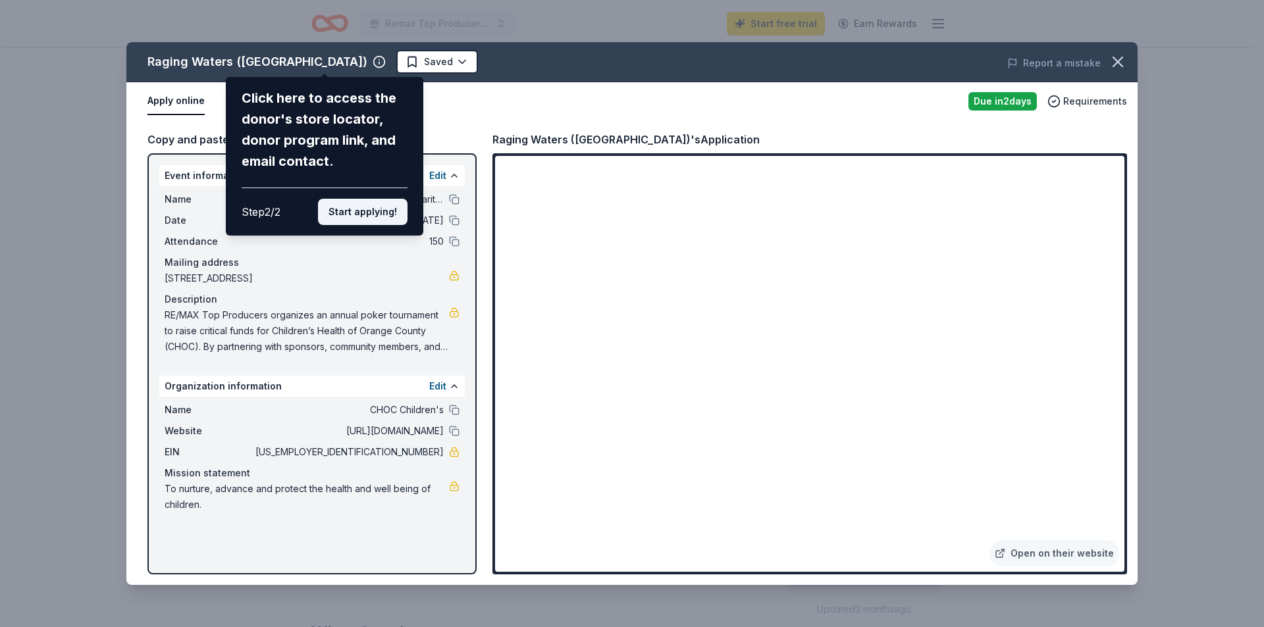
click at [372, 213] on button "Start applying!" at bounding box center [363, 212] width 90 height 26
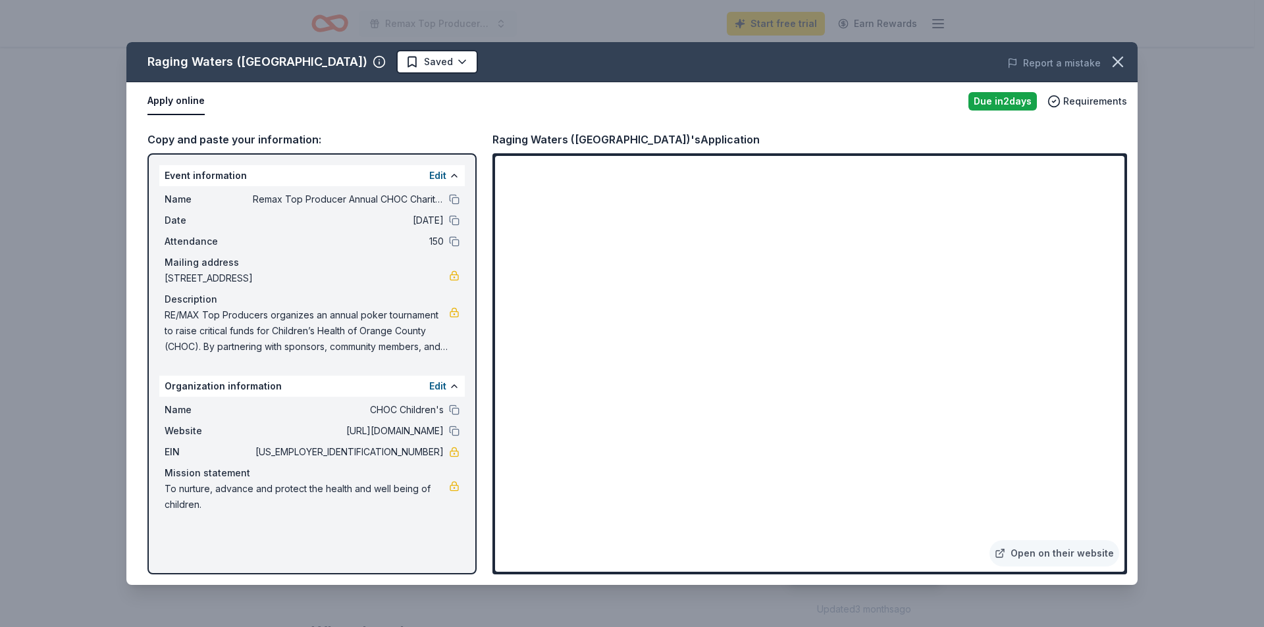
click at [995, 155] on div "Open on their website" at bounding box center [809, 363] width 635 height 421
click at [1122, 57] on icon "button" at bounding box center [1117, 61] width 9 height 9
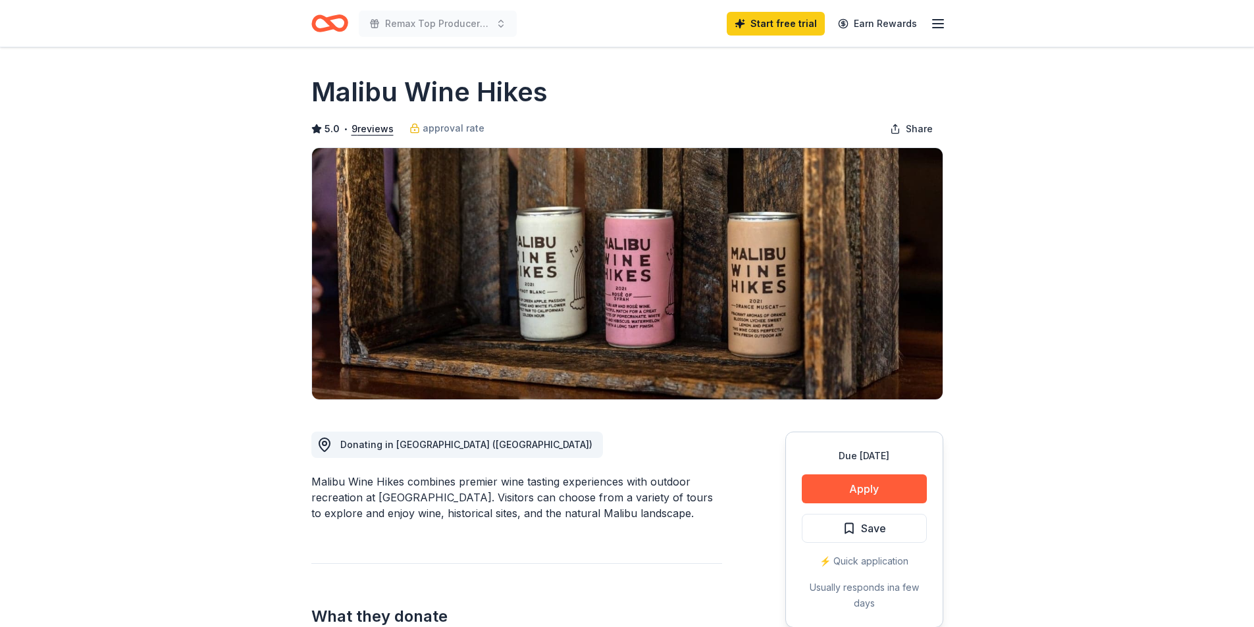
scroll to position [132, 0]
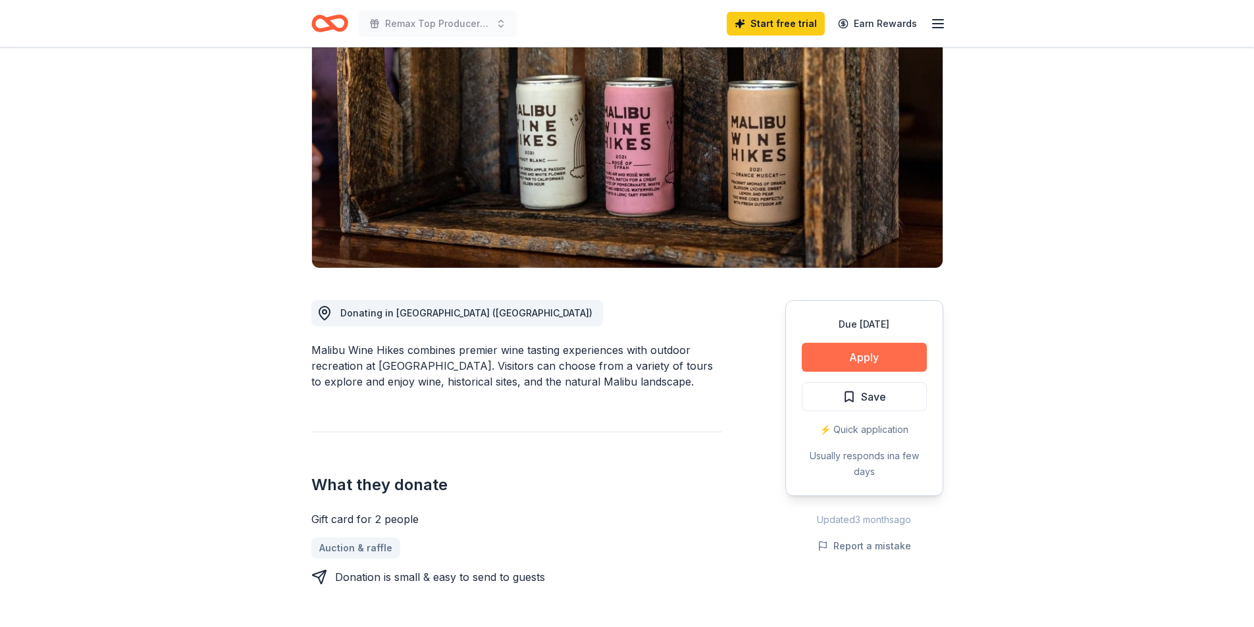
click at [871, 352] on button "Apply" at bounding box center [864, 357] width 125 height 29
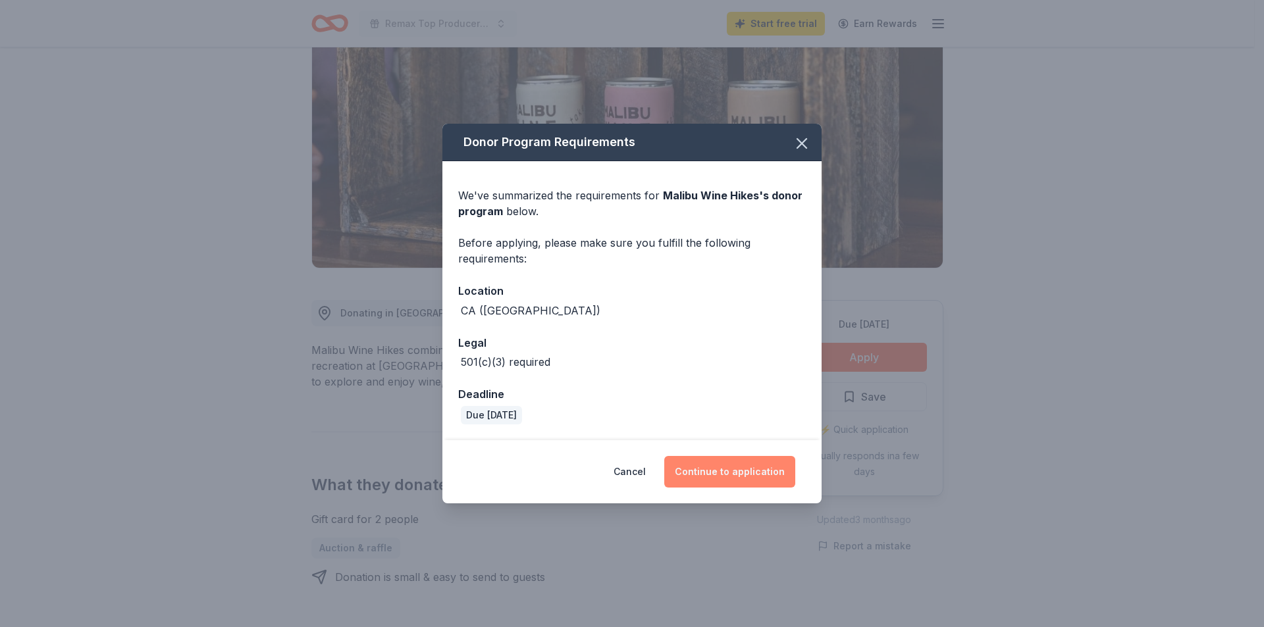
click at [737, 476] on button "Continue to application" at bounding box center [729, 472] width 131 height 32
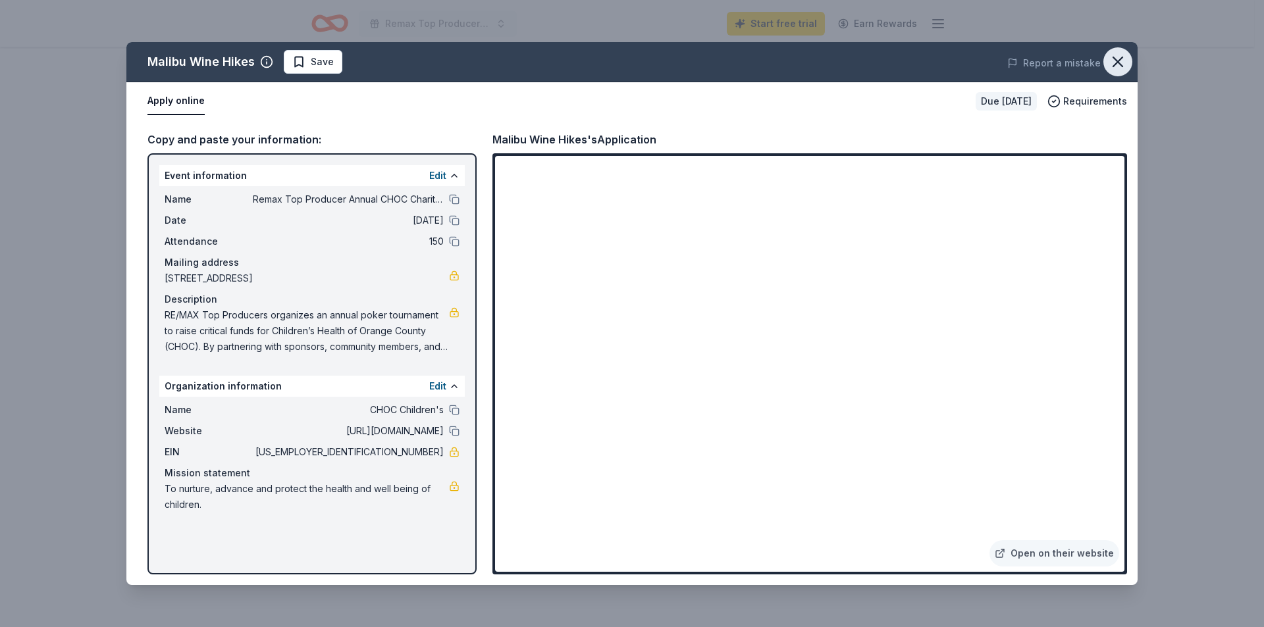
click at [1115, 65] on icon "button" at bounding box center [1117, 61] width 9 height 9
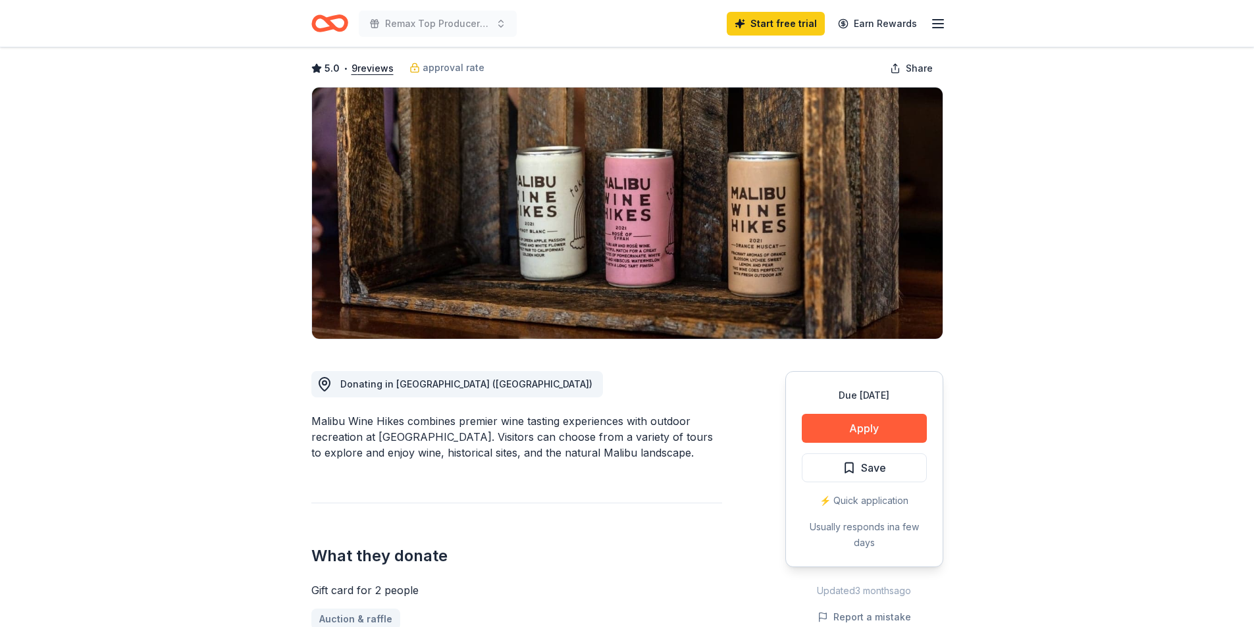
scroll to position [0, 0]
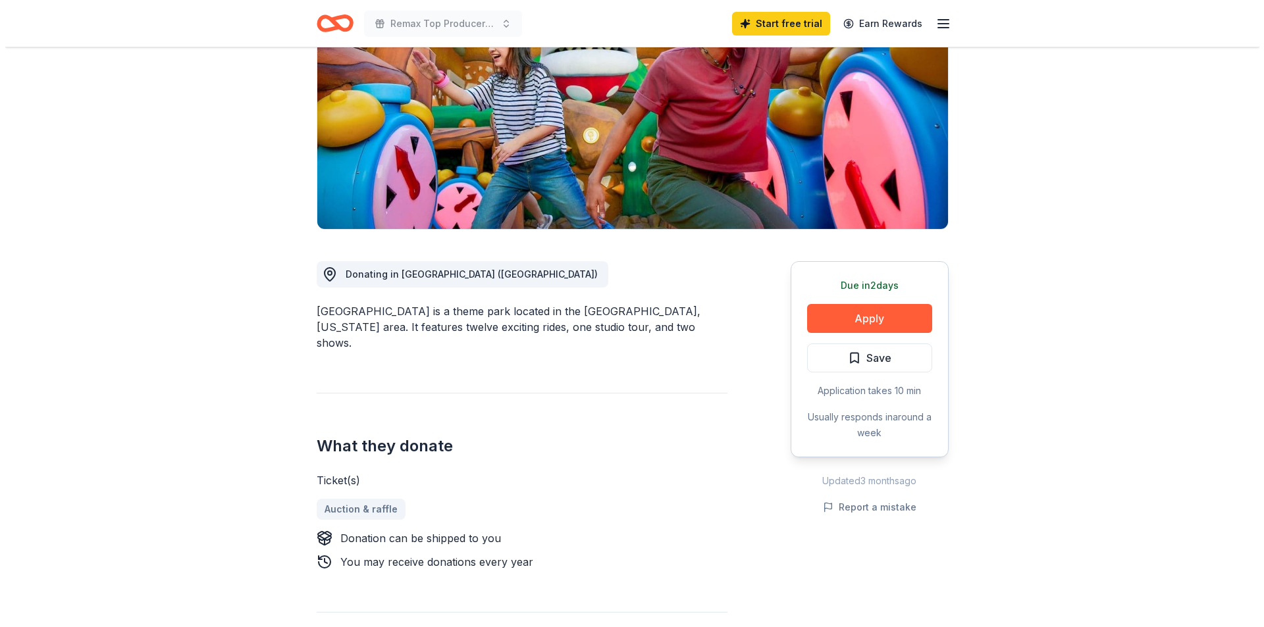
scroll to position [197, 0]
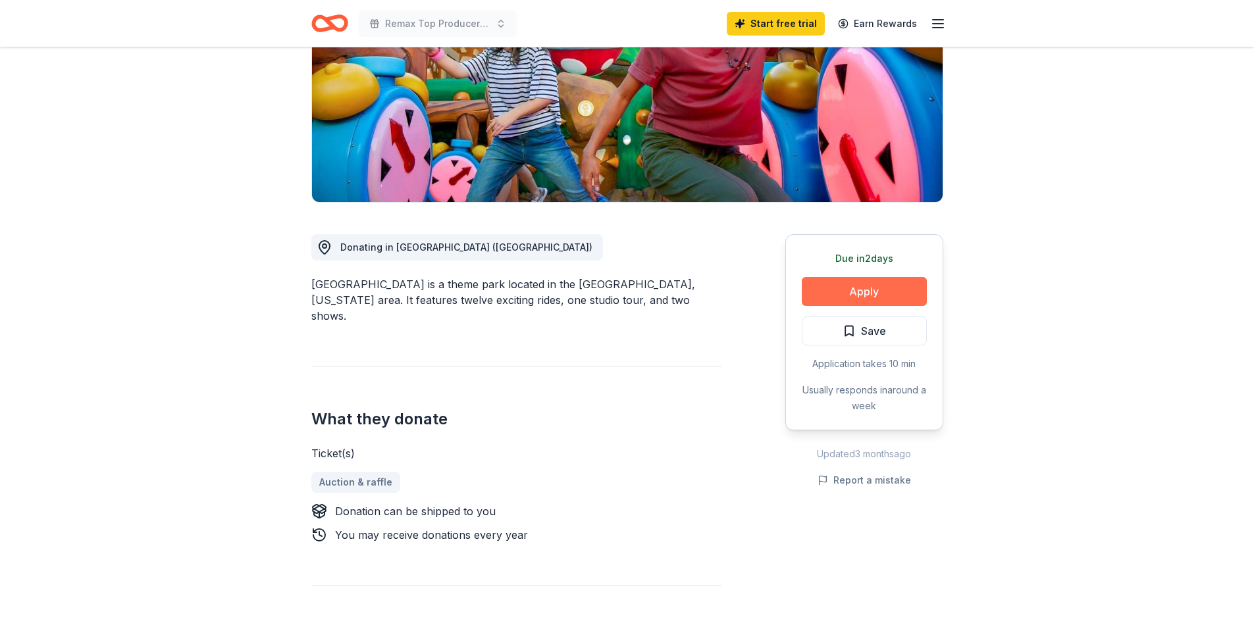
click at [865, 289] on button "Apply" at bounding box center [864, 291] width 125 height 29
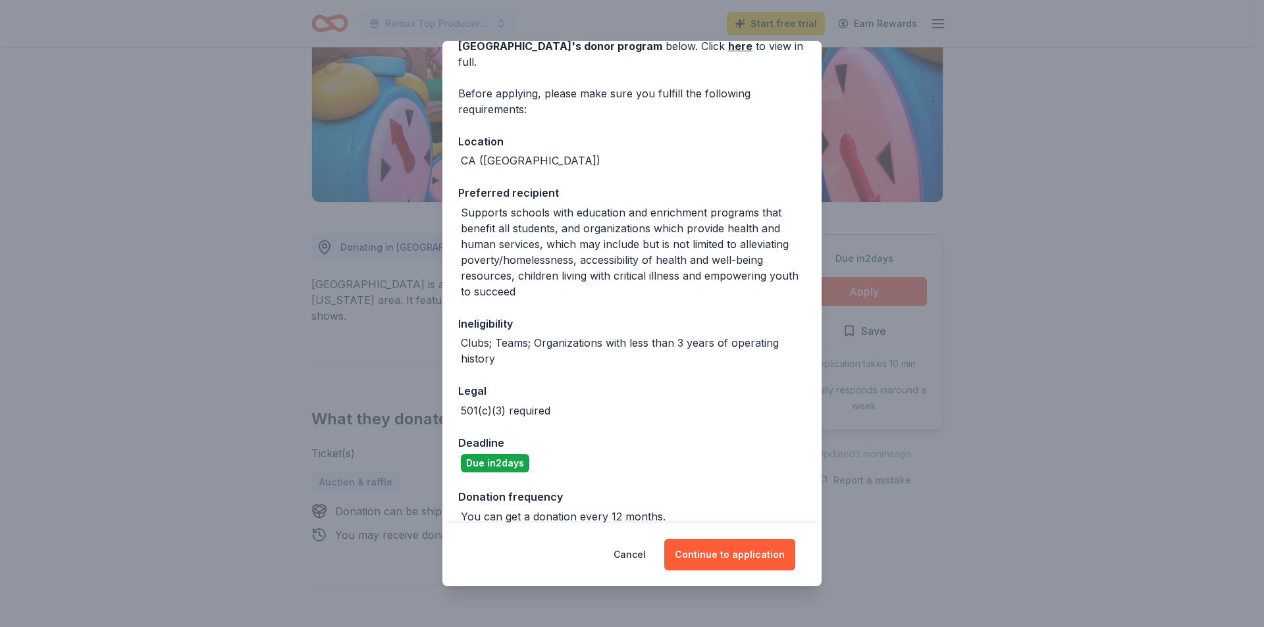
scroll to position [83, 0]
click at [736, 550] on button "Continue to application" at bounding box center [729, 555] width 131 height 32
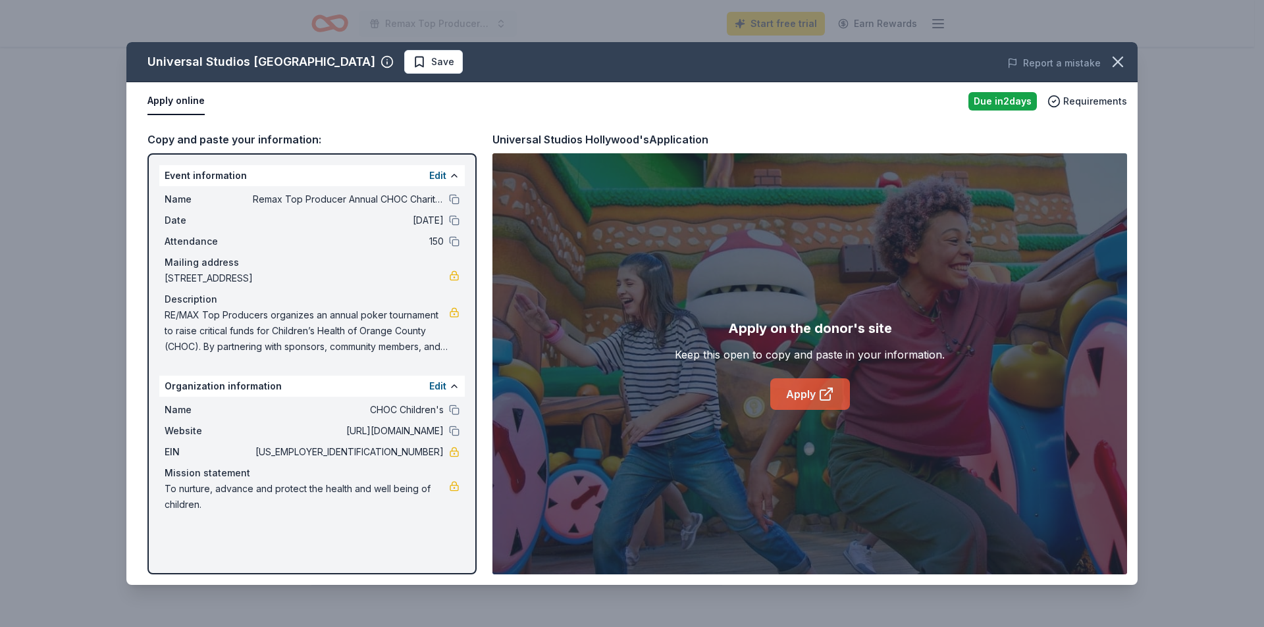
click at [810, 390] on link "Apply" at bounding box center [810, 395] width 80 height 32
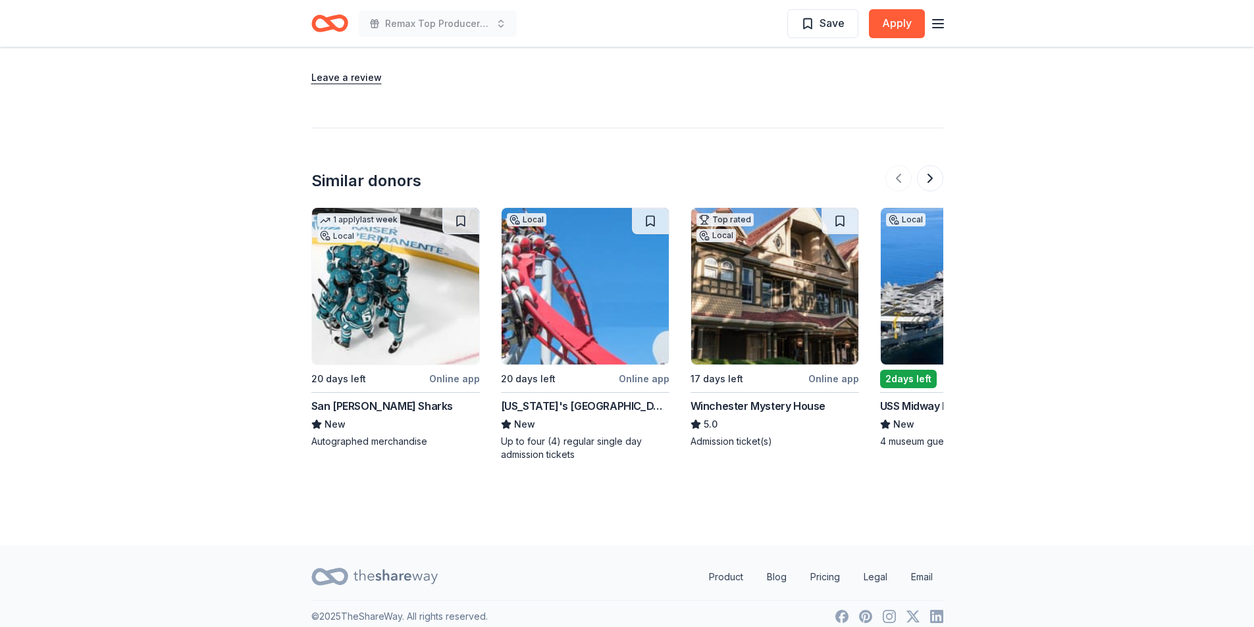
scroll to position [1433, 0]
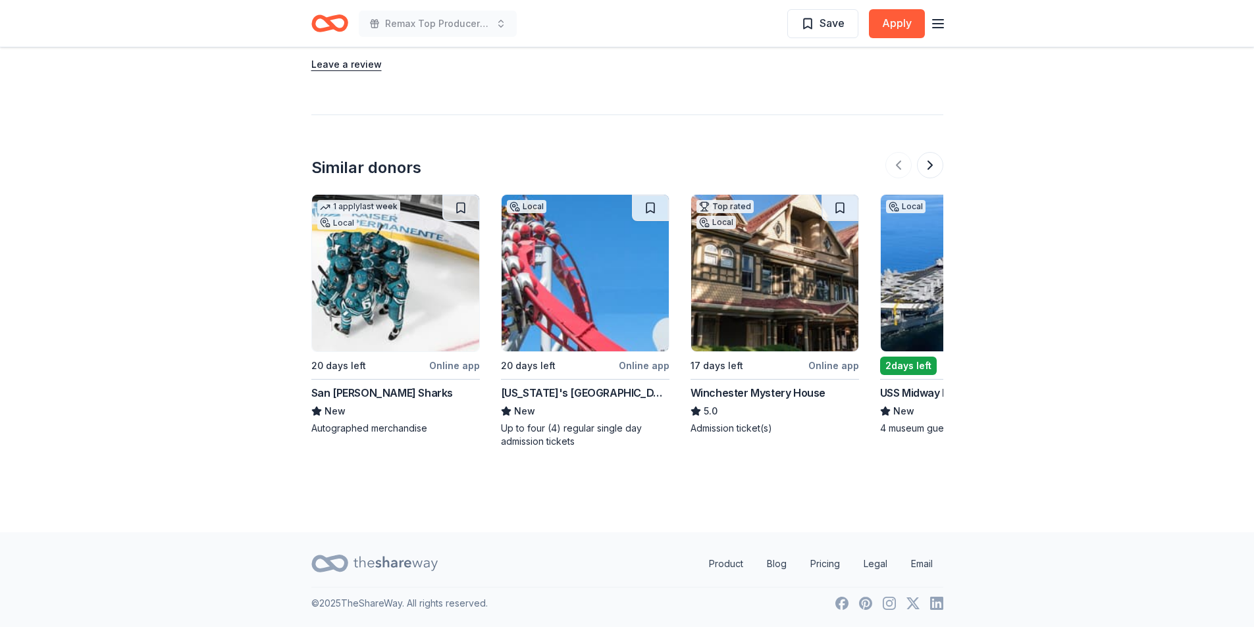
click at [930, 156] on button at bounding box center [930, 165] width 26 height 26
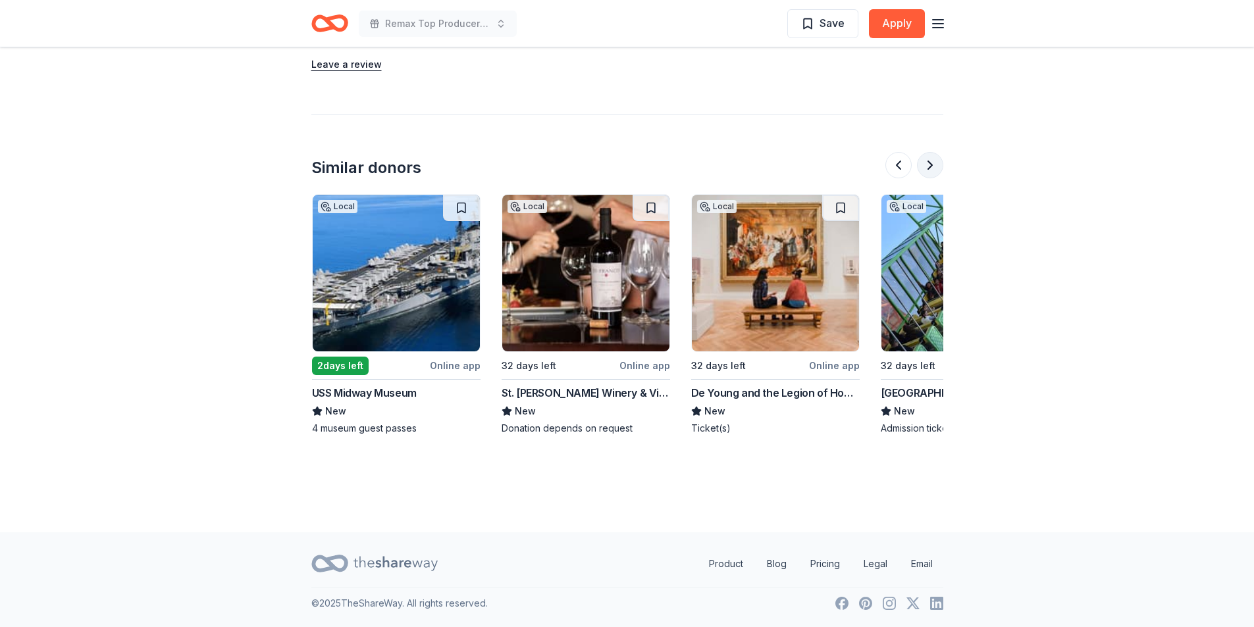
scroll to position [0, 569]
click at [928, 156] on button at bounding box center [930, 165] width 26 height 26
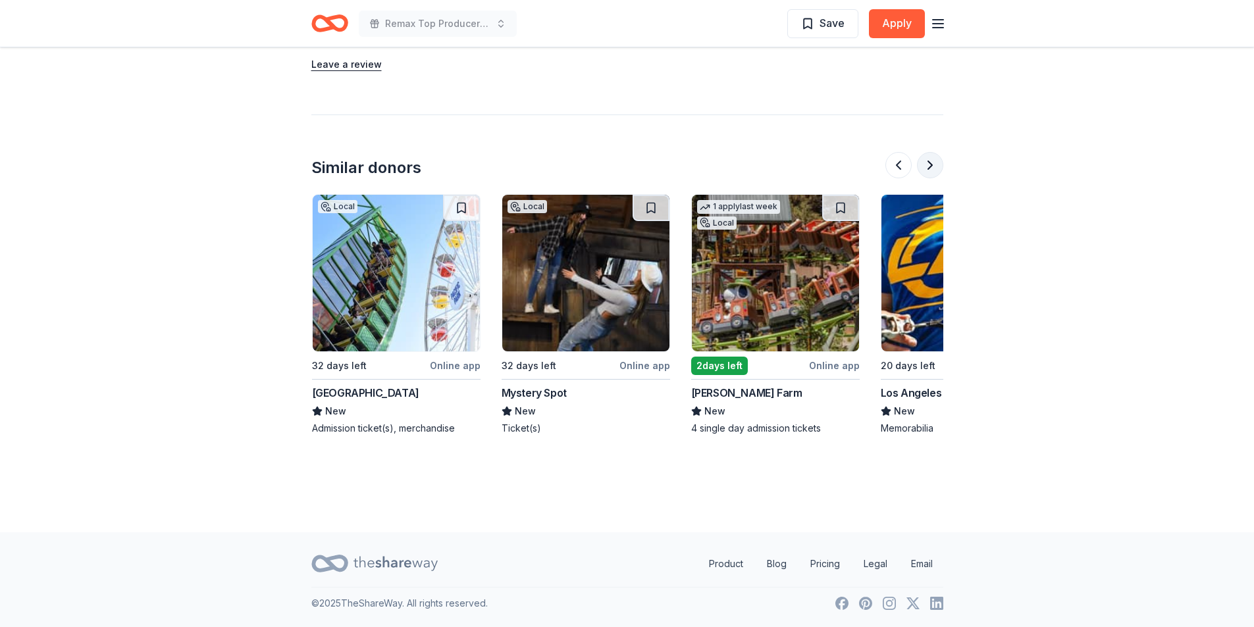
scroll to position [0, 1138]
drag, startPoint x: 930, startPoint y: 170, endPoint x: 905, endPoint y: 164, distance: 25.7
click at [920, 170] on button at bounding box center [930, 165] width 26 height 26
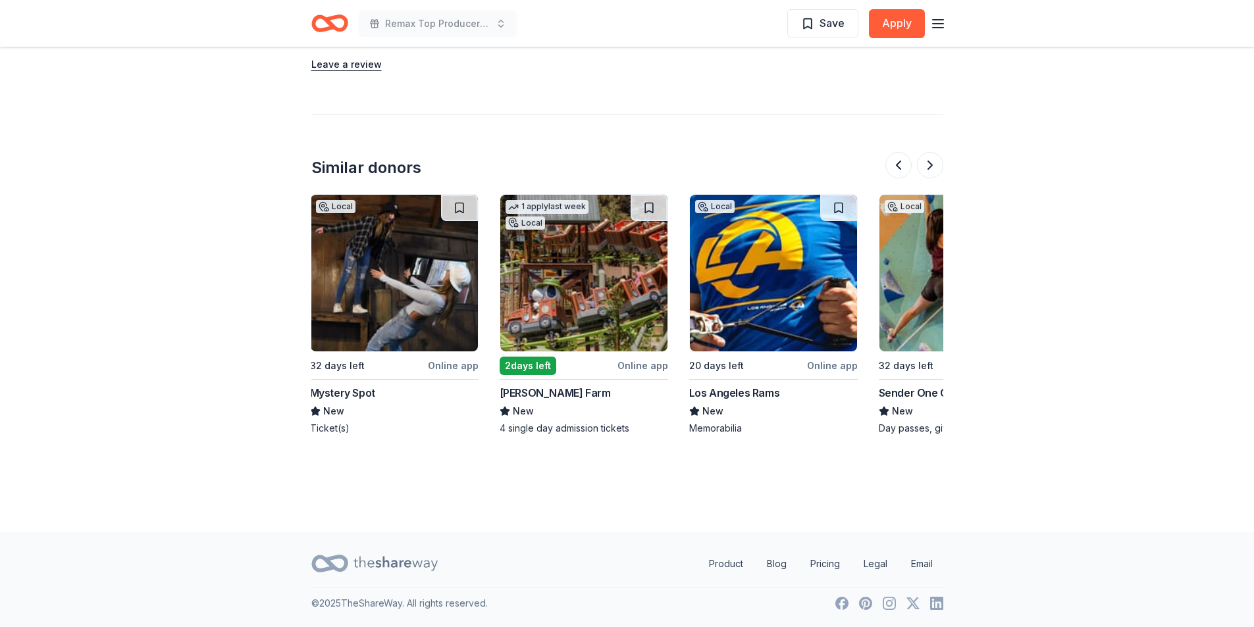
scroll to position [0, 1433]
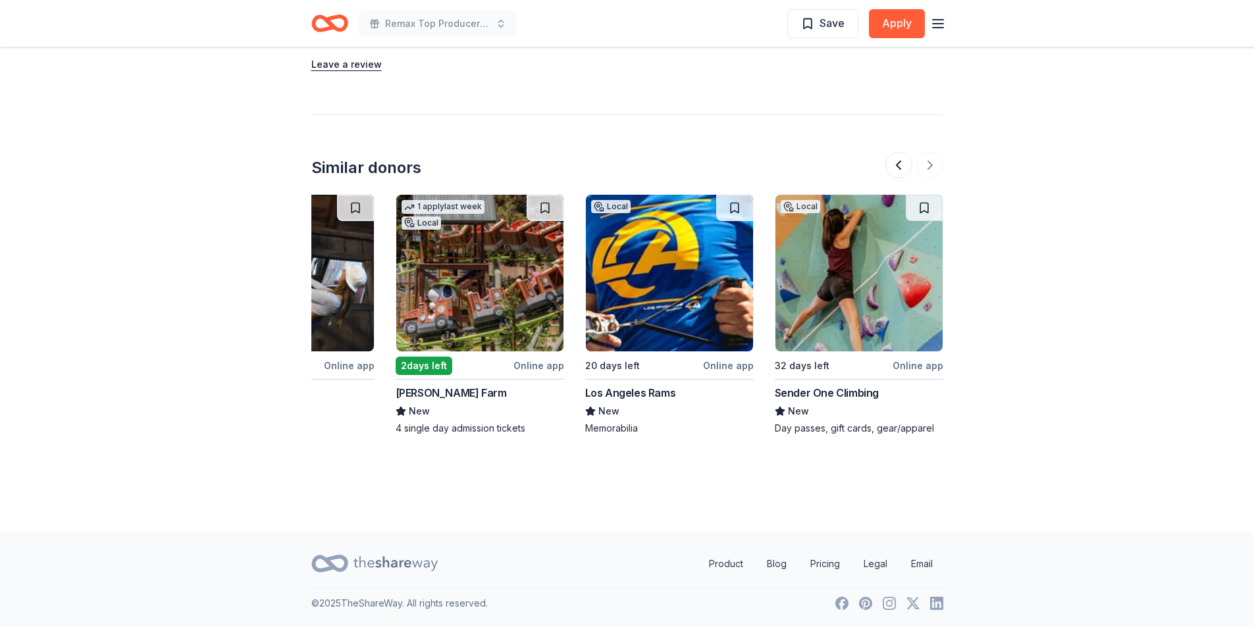
click at [680, 251] on img at bounding box center [669, 273] width 167 height 157
click at [472, 275] on img at bounding box center [479, 273] width 167 height 157
click at [897, 158] on button at bounding box center [898, 165] width 26 height 26
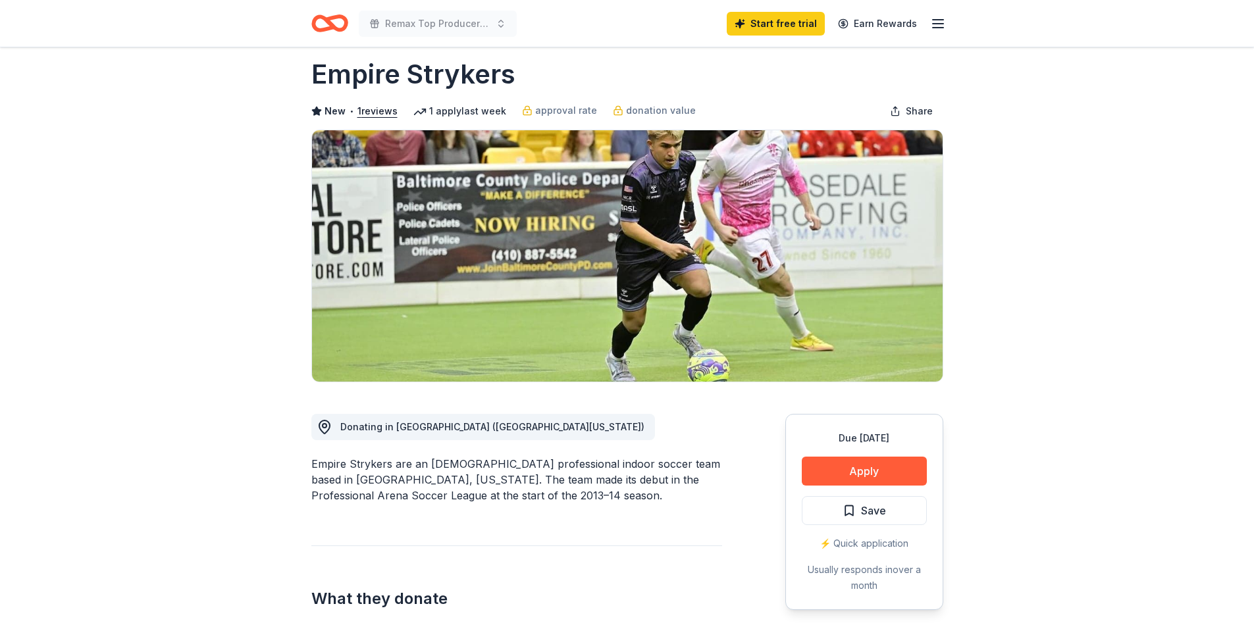
scroll to position [0, 0]
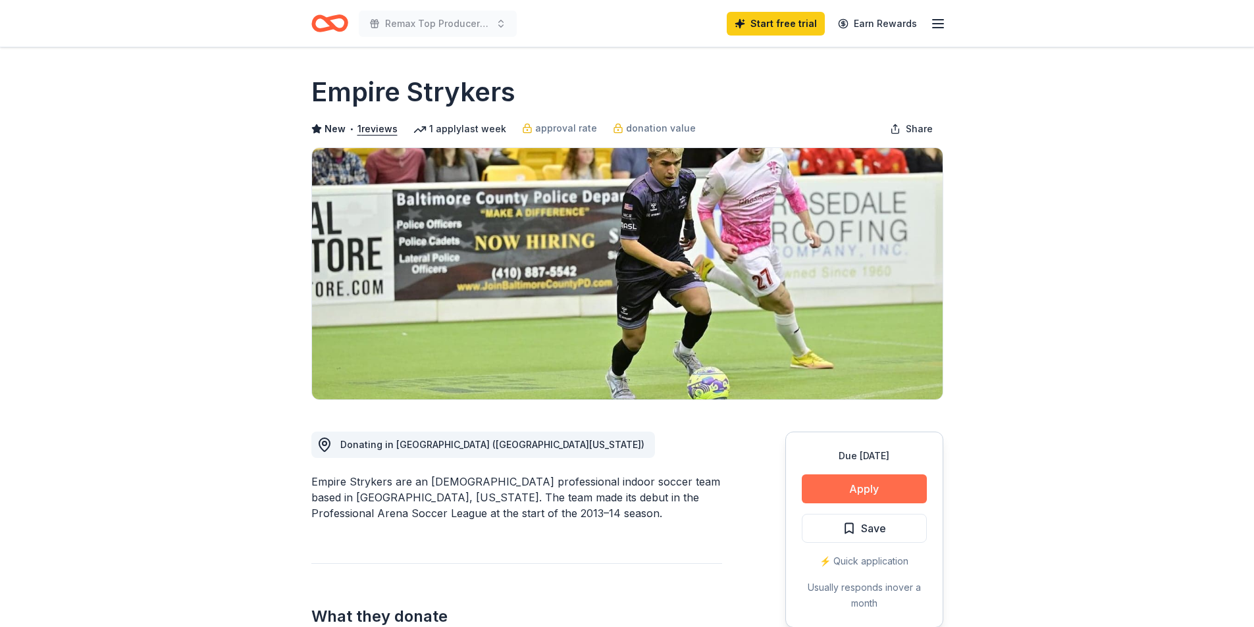
click at [871, 490] on button "Apply" at bounding box center [864, 489] width 125 height 29
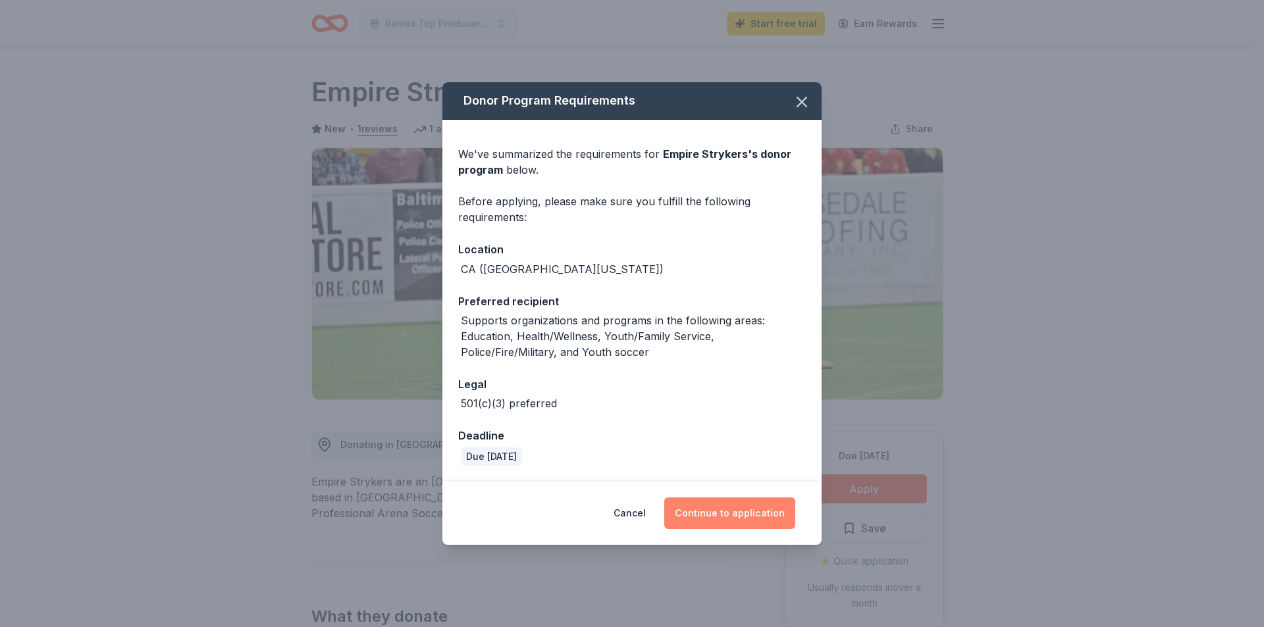
click at [727, 517] on button "Continue to application" at bounding box center [729, 514] width 131 height 32
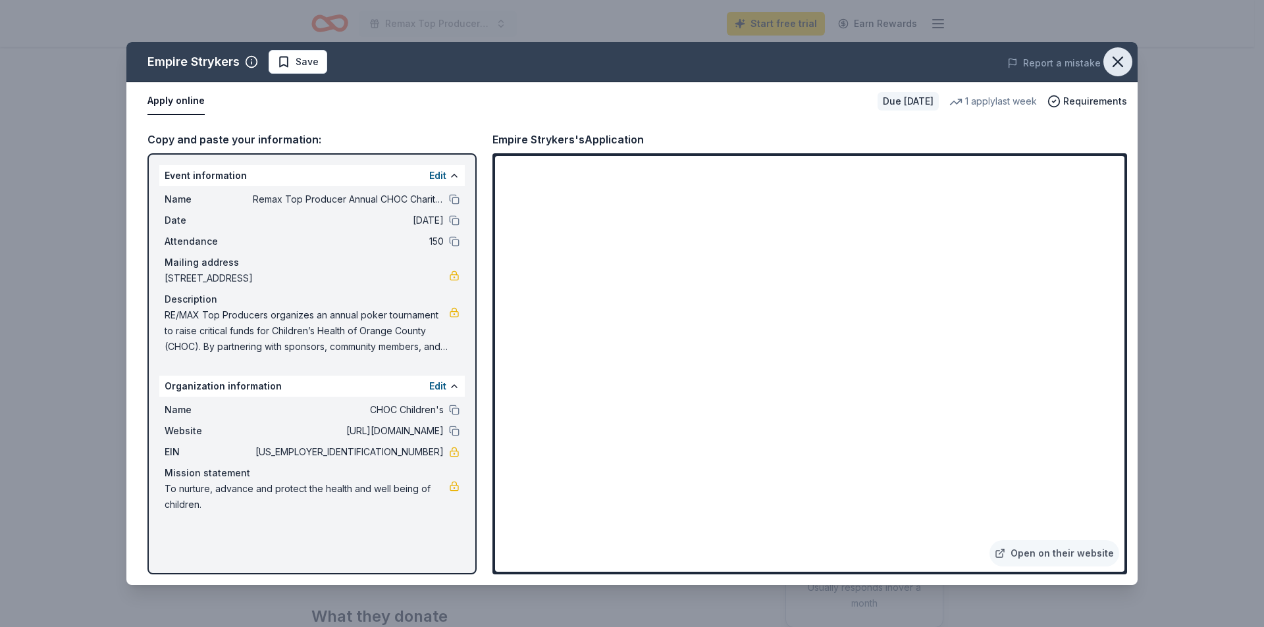
click at [1120, 53] on icon "button" at bounding box center [1118, 62] width 18 height 18
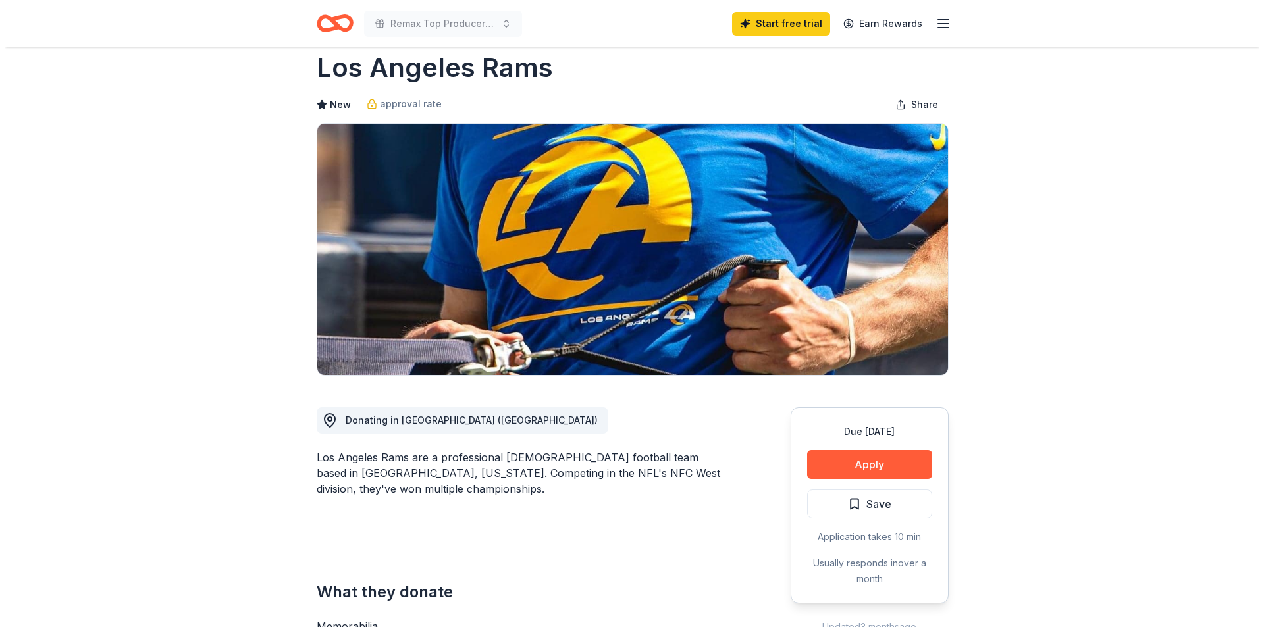
scroll to position [66, 0]
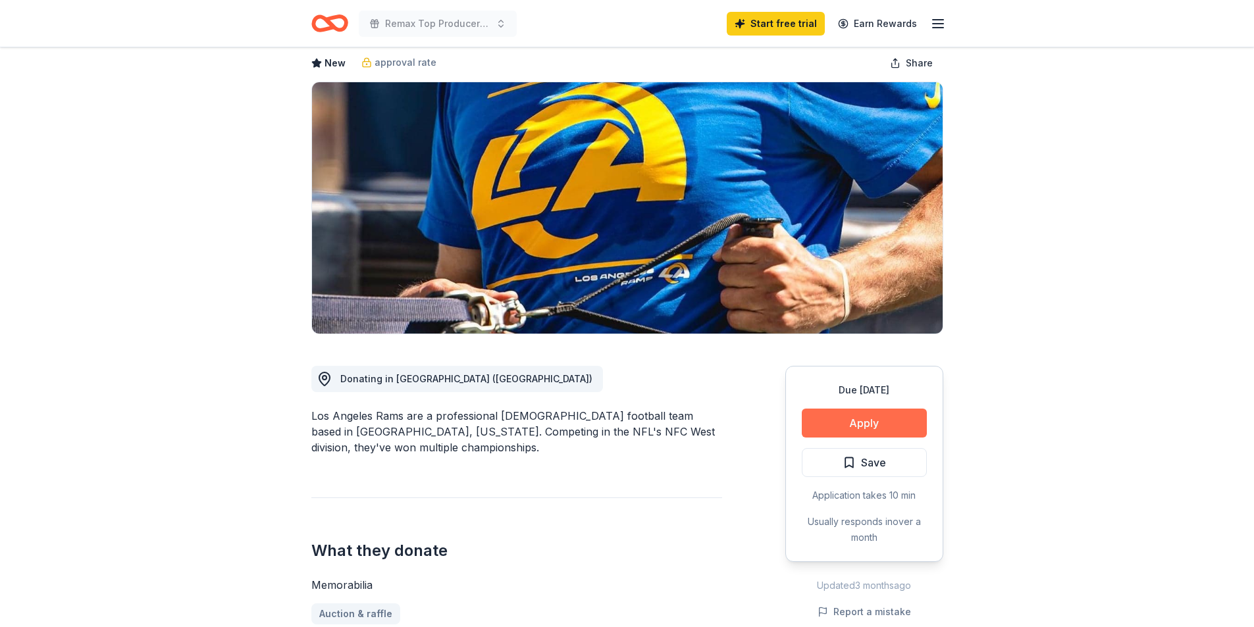
click at [876, 429] on button "Apply" at bounding box center [864, 423] width 125 height 29
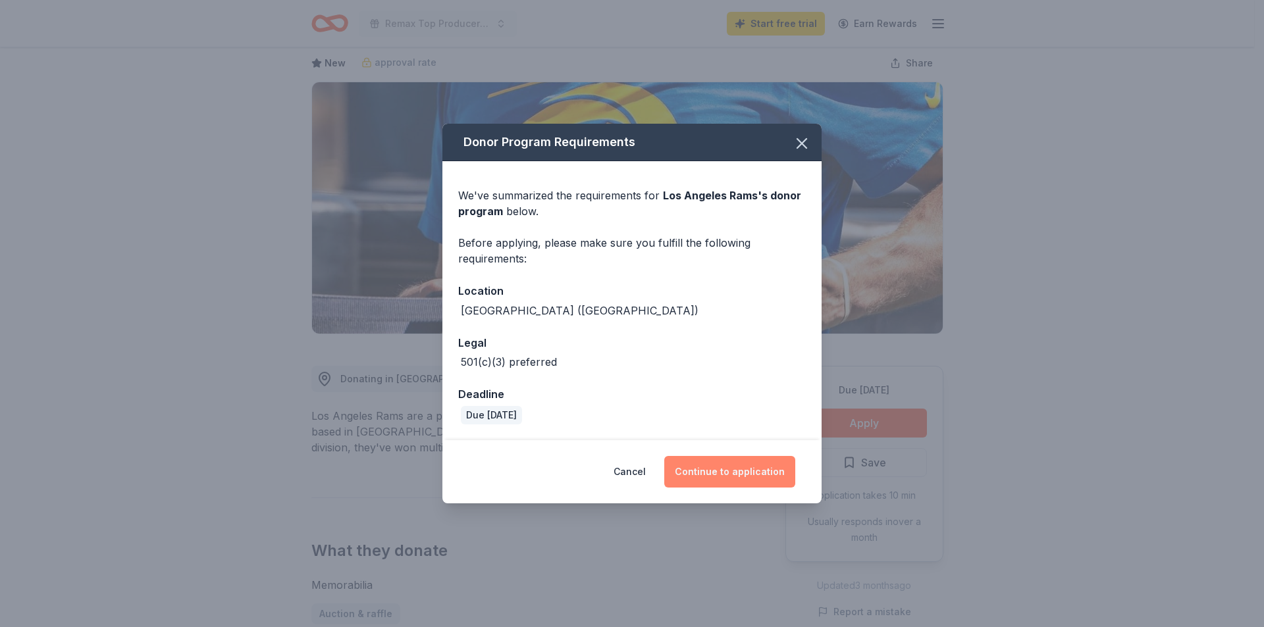
click at [735, 475] on button "Continue to application" at bounding box center [729, 472] width 131 height 32
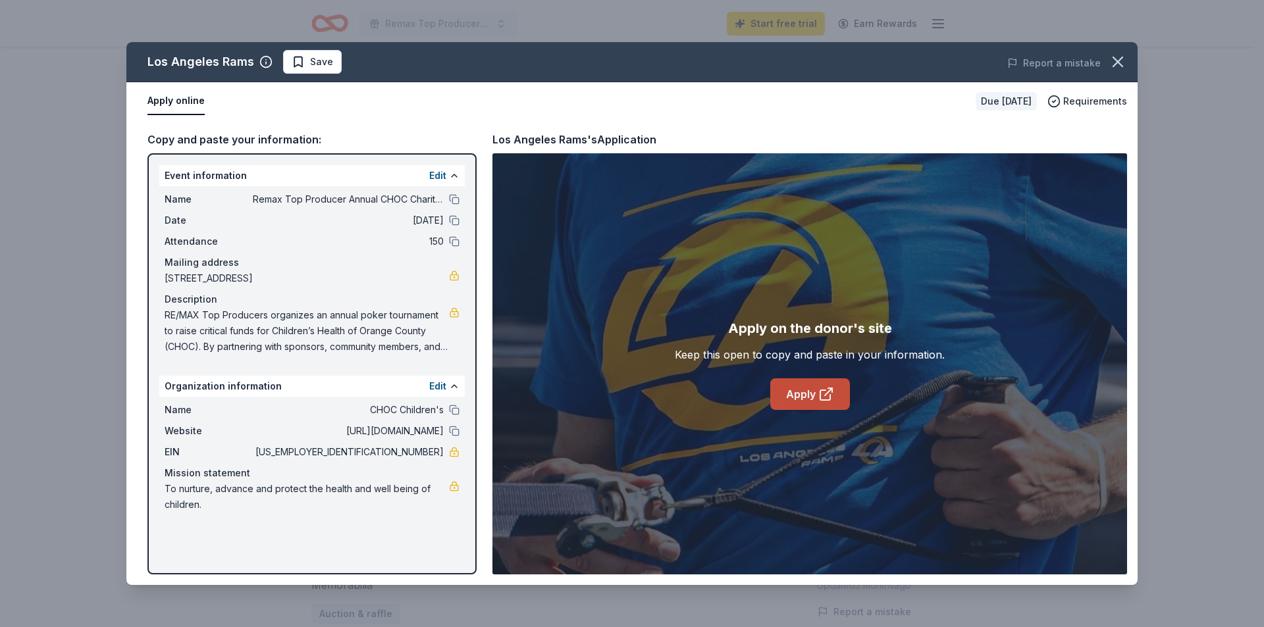
click at [822, 390] on icon at bounding box center [826, 394] width 16 height 16
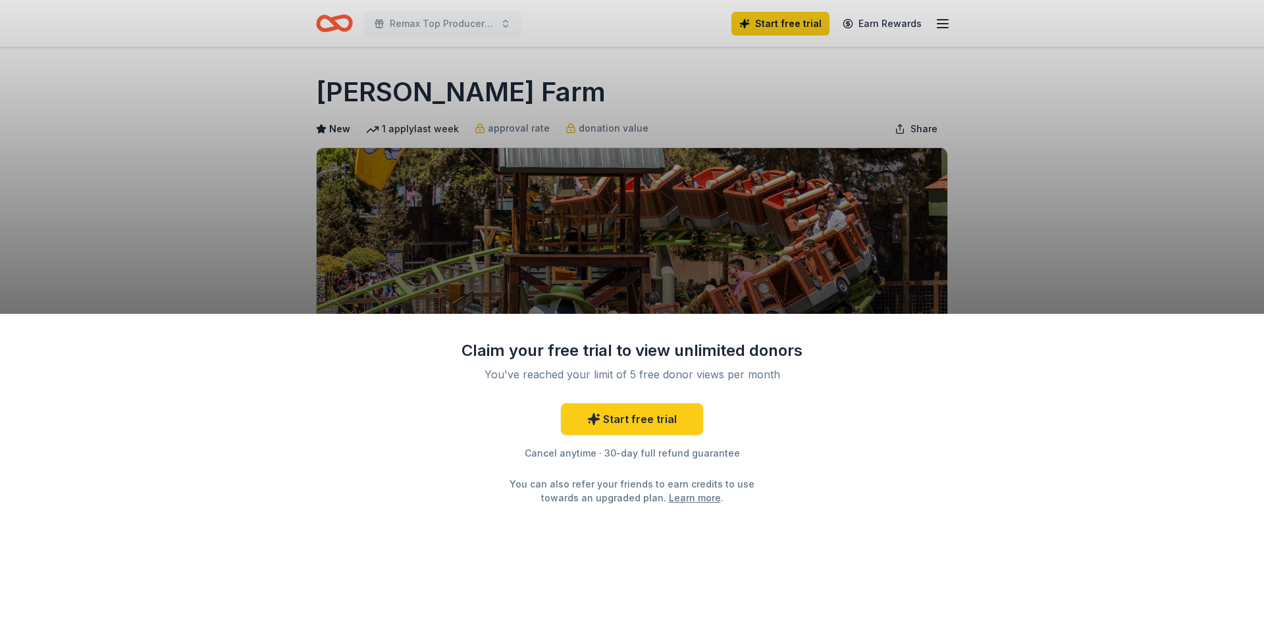
click at [1075, 180] on div "Claim your free trial to view unlimited donors You've reached your limit of 5 f…" at bounding box center [632, 313] width 1264 height 627
click at [640, 413] on link "Start free trial" at bounding box center [632, 420] width 142 height 32
click at [614, 415] on link "Start free trial" at bounding box center [632, 420] width 142 height 32
click at [640, 421] on link "Start free trial" at bounding box center [632, 420] width 142 height 32
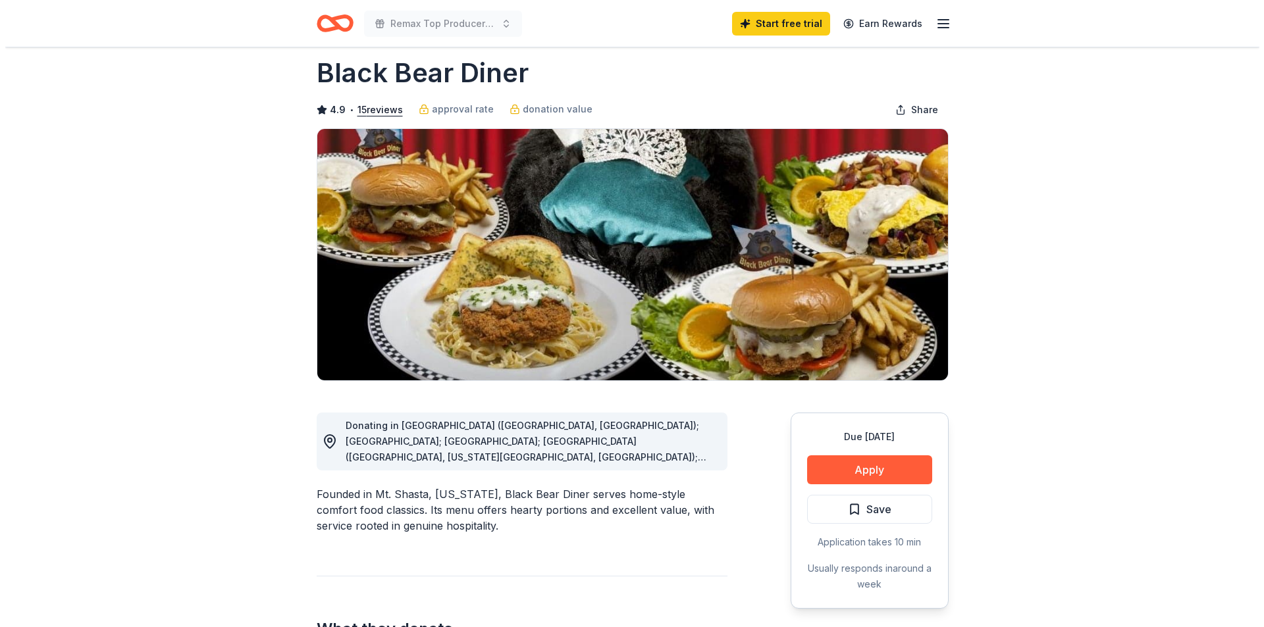
scroll to position [197, 0]
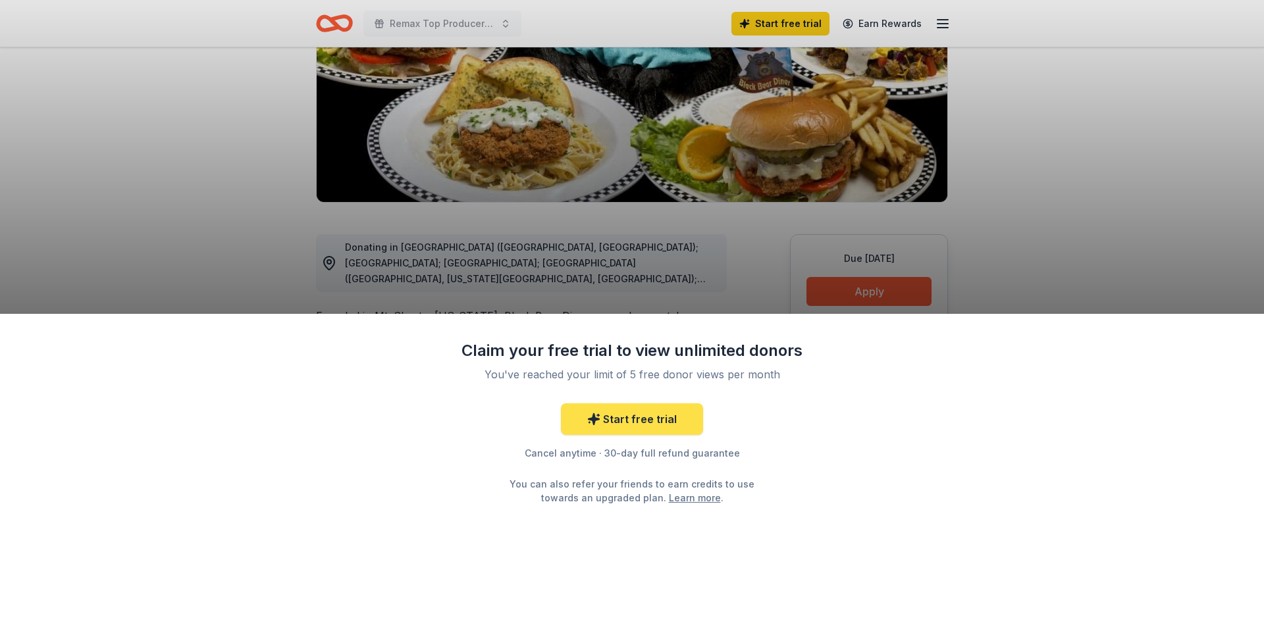
click at [631, 419] on link "Start free trial" at bounding box center [632, 420] width 142 height 32
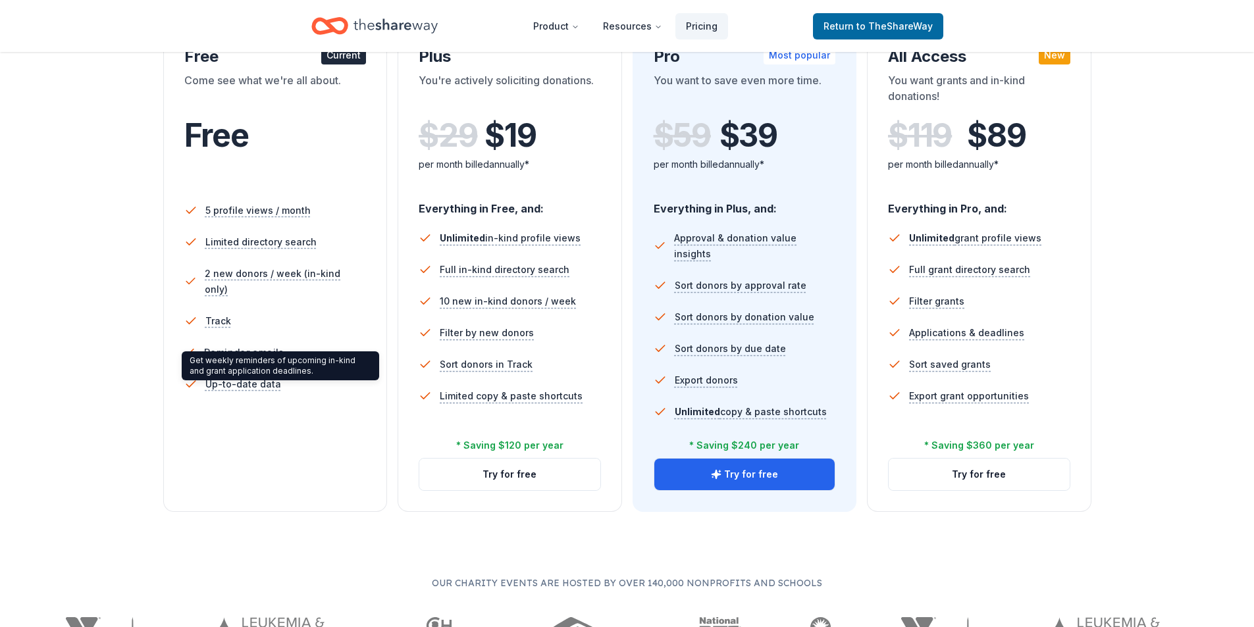
scroll to position [197, 0]
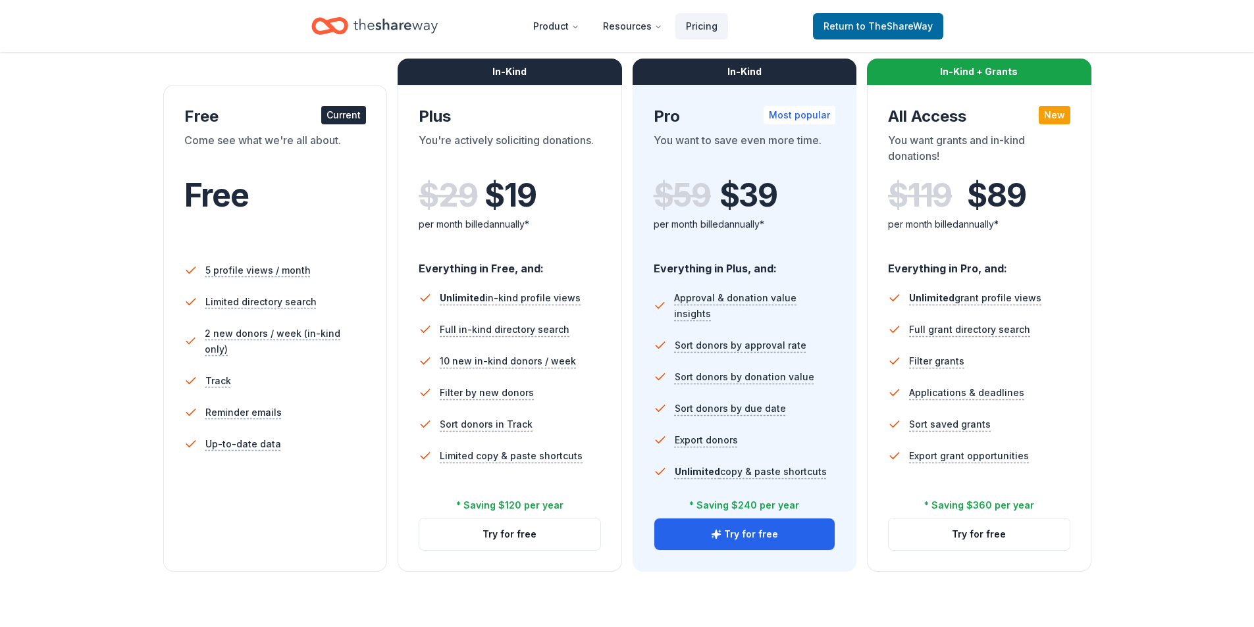
click at [1198, 53] on div "Choose the perfect plan for you Monthly Annual Free Current Come see what we're…" at bounding box center [627, 250] width 1149 height 644
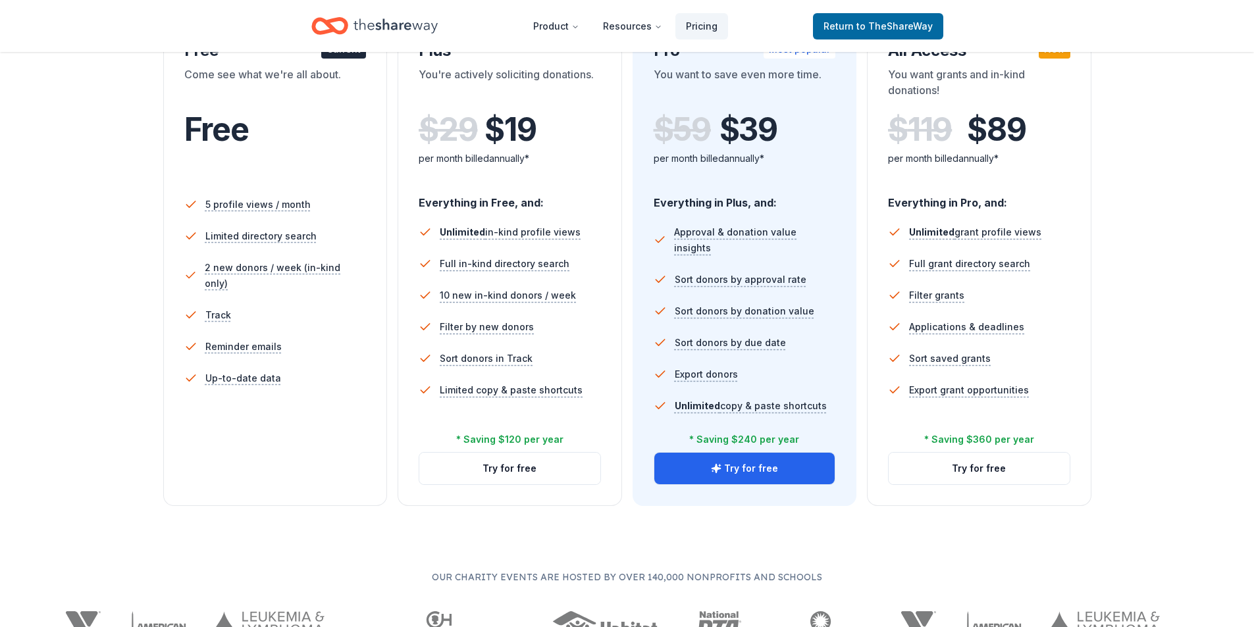
scroll to position [0, 0]
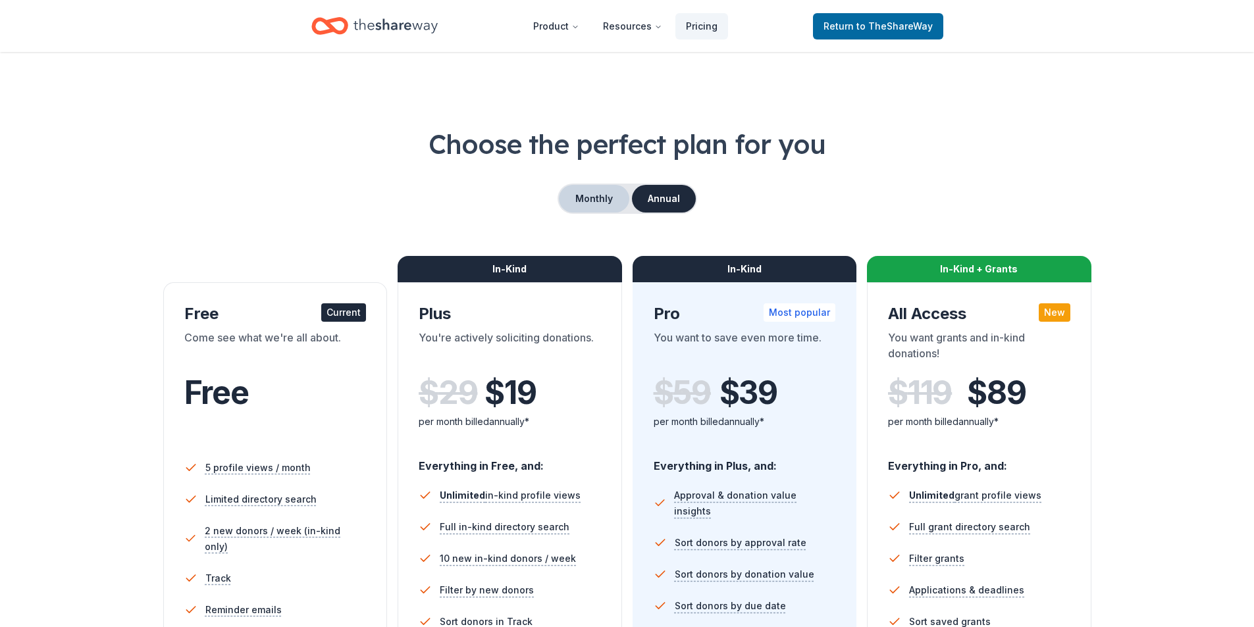
click at [578, 195] on button "Monthly" at bounding box center [594, 199] width 70 height 28
